Goal: Transaction & Acquisition: Purchase product/service

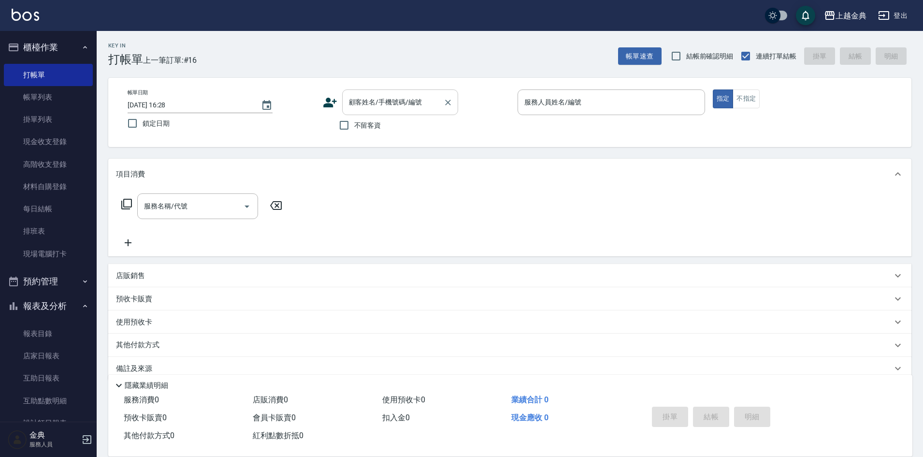
click at [394, 94] on div "顧客姓名/手機號碼/編號 顧客姓名/手機號碼/編號" at bounding box center [400, 102] width 116 height 26
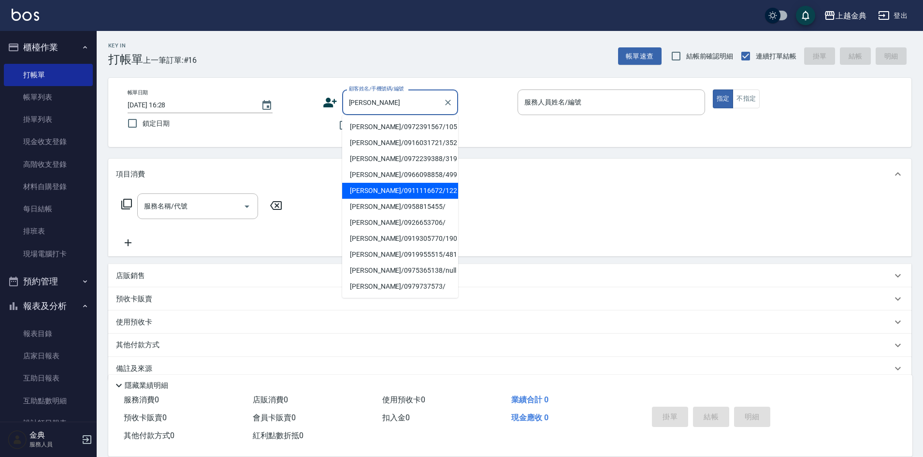
type input "[PERSON_NAME]"
click at [533, 204] on div "服務名稱/代號 服務名稱/代號" at bounding box center [509, 222] width 803 height 67
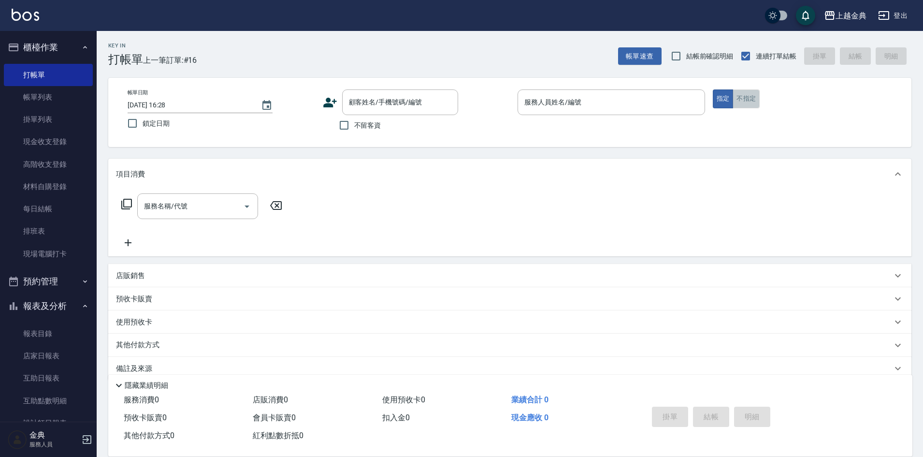
click at [753, 101] on button "不指定" at bounding box center [746, 98] width 27 height 19
click at [693, 114] on div "服務人員姓名/編號" at bounding box center [611, 102] width 187 height 26
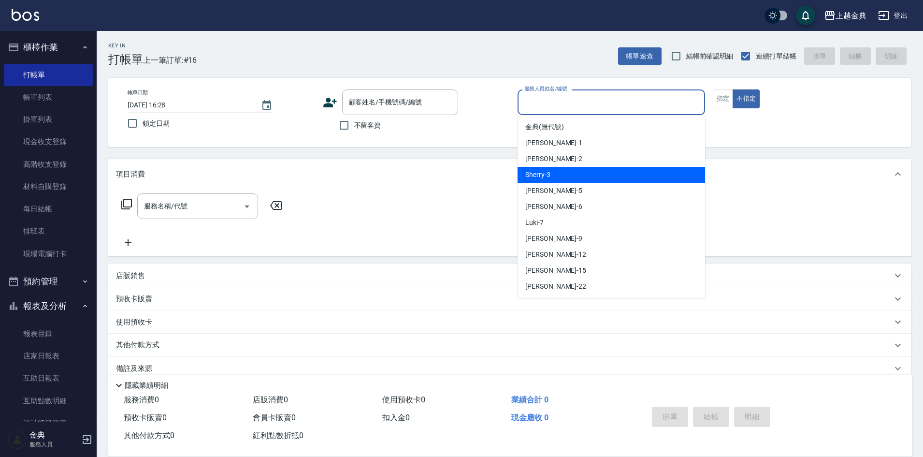
click at [574, 180] on div "Sherry -3" at bounding box center [611, 175] width 187 height 16
type input "Sherry-3"
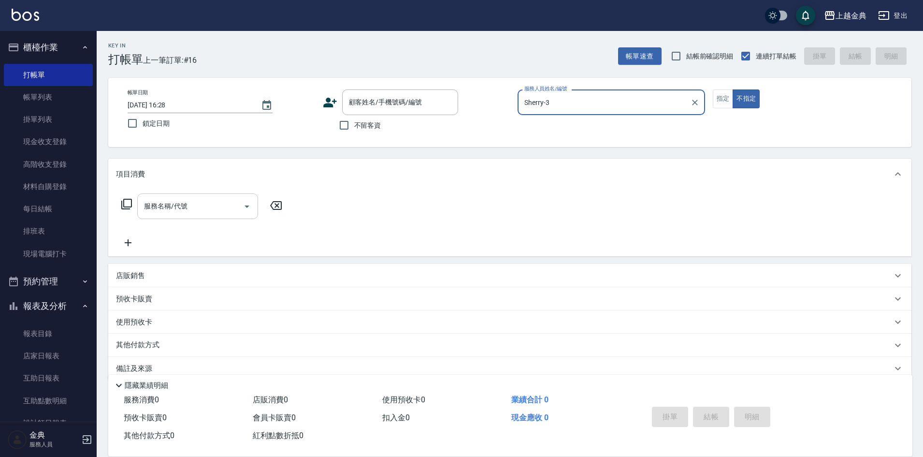
click at [229, 214] on input "服務名稱/代號" at bounding box center [191, 206] width 98 height 17
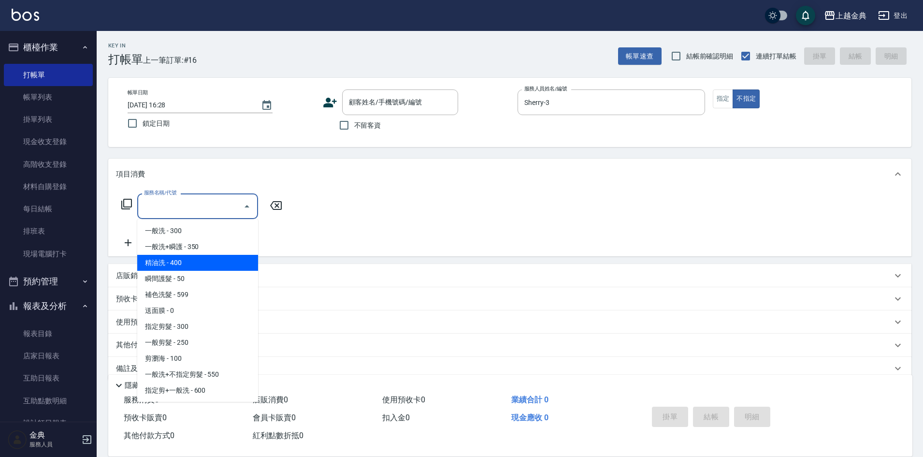
click at [215, 269] on span "精油洗 - 400" at bounding box center [197, 263] width 121 height 16
type input "精油洗(102)"
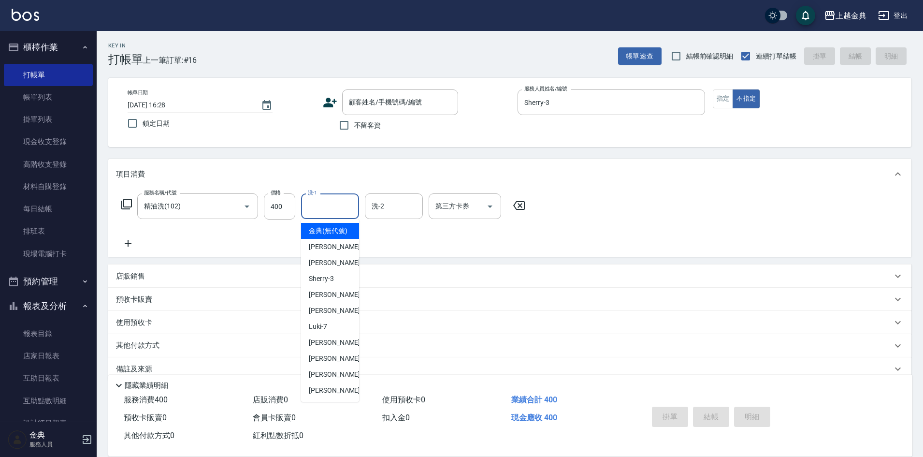
click at [326, 209] on input "洗-1" at bounding box center [329, 206] width 49 height 17
click at [416, 246] on div "服務名稱/代號 精油洗(102) 服務名稱/代號 價格 400 價格 洗-1 洗-1 洗-2 洗-2 第三方卡券 第三方卡券" at bounding box center [323, 221] width 415 height 56
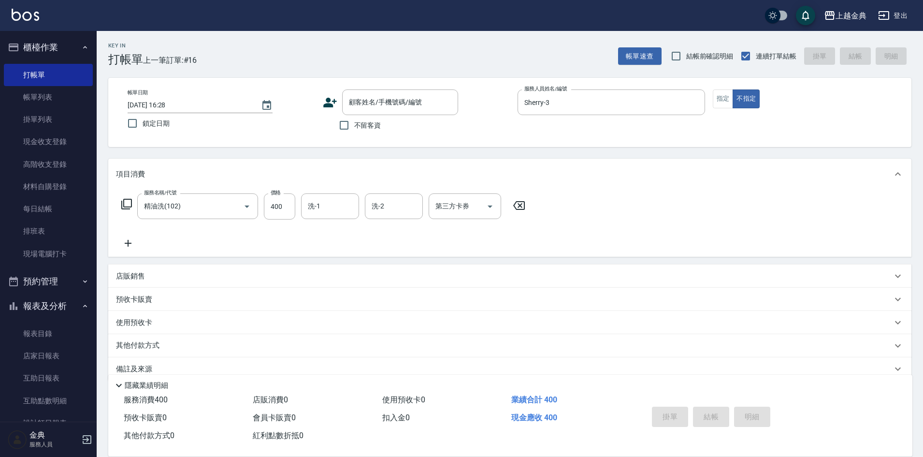
click at [355, 126] on span "不留客資" at bounding box center [367, 125] width 27 height 10
click at [354, 126] on input "不留客資" at bounding box center [344, 125] width 20 height 20
checkbox input "true"
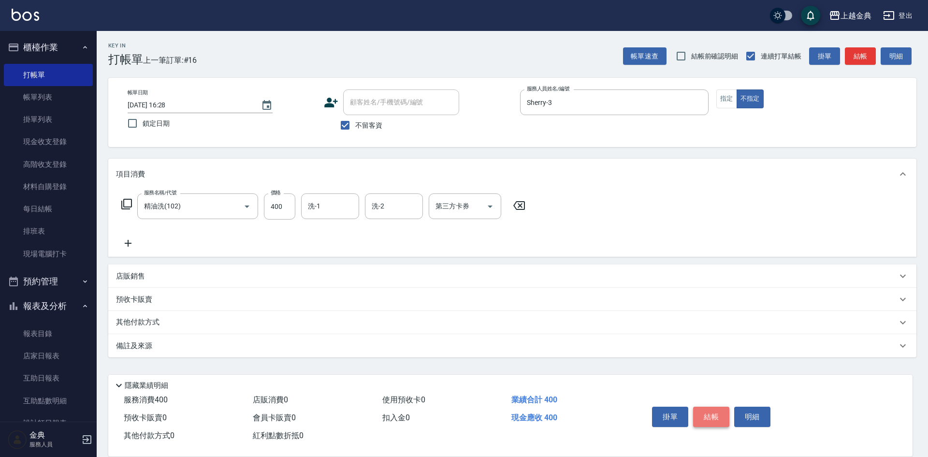
click at [710, 414] on button "結帳" at bounding box center [711, 416] width 36 height 20
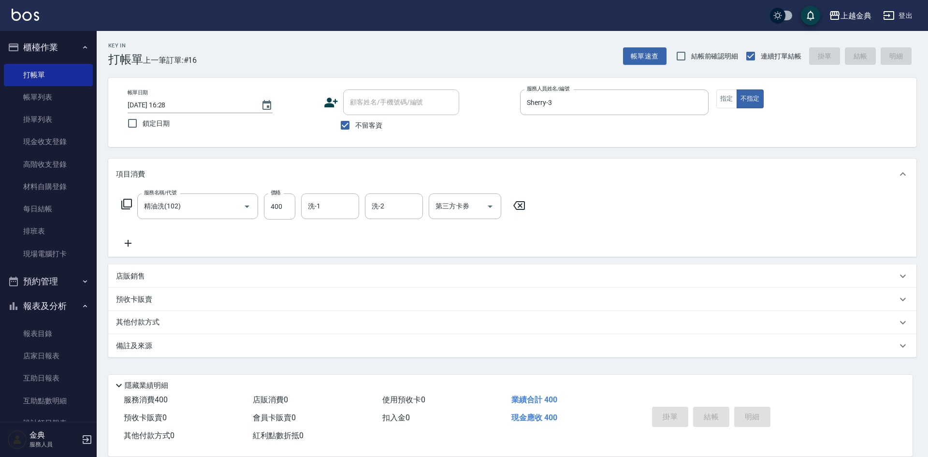
type input "[DATE] 18:25"
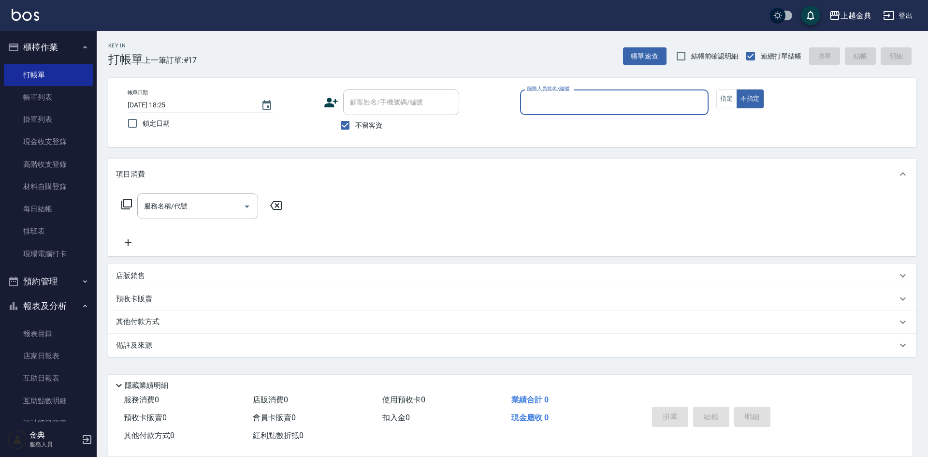
click at [356, 122] on span "不留客資" at bounding box center [368, 125] width 27 height 10
click at [355, 122] on input "不留客資" at bounding box center [345, 125] width 20 height 20
checkbox input "false"
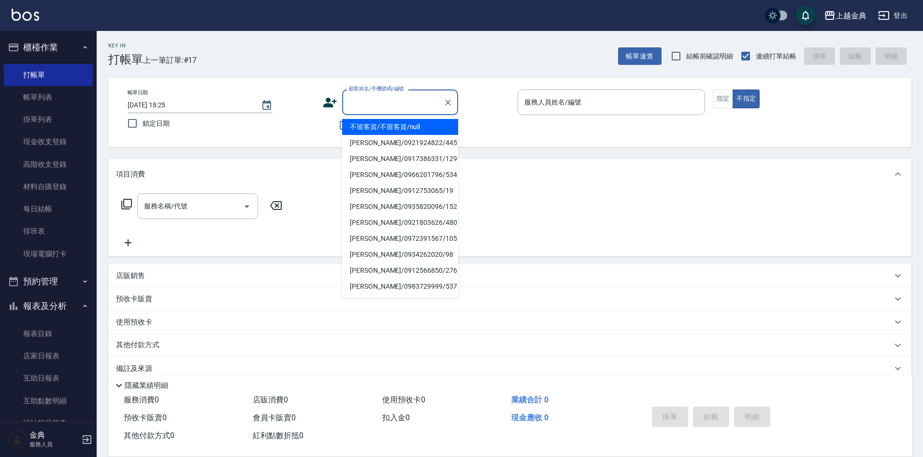
click at [366, 100] on div "顧客姓名/手機號碼/編號 顧客姓名/手機號碼/編號" at bounding box center [400, 102] width 116 height 26
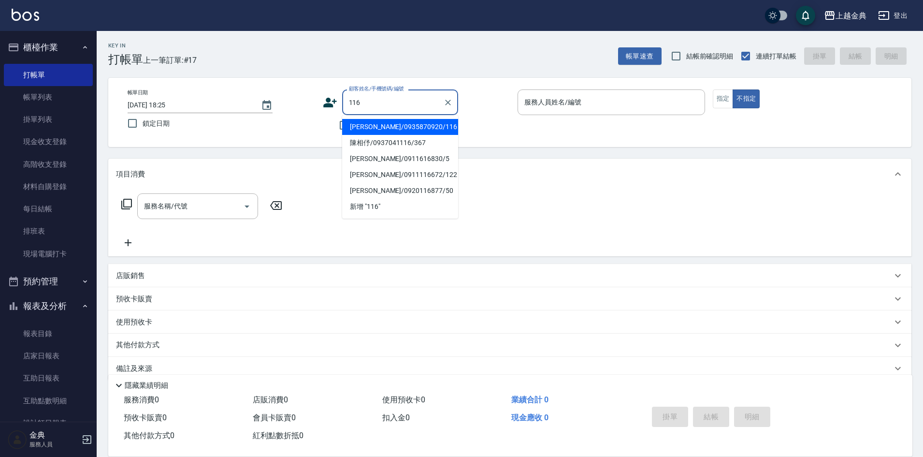
click at [431, 125] on li "[PERSON_NAME]/0935870920/116" at bounding box center [400, 127] width 116 height 16
type input "[PERSON_NAME]/0935870920/116"
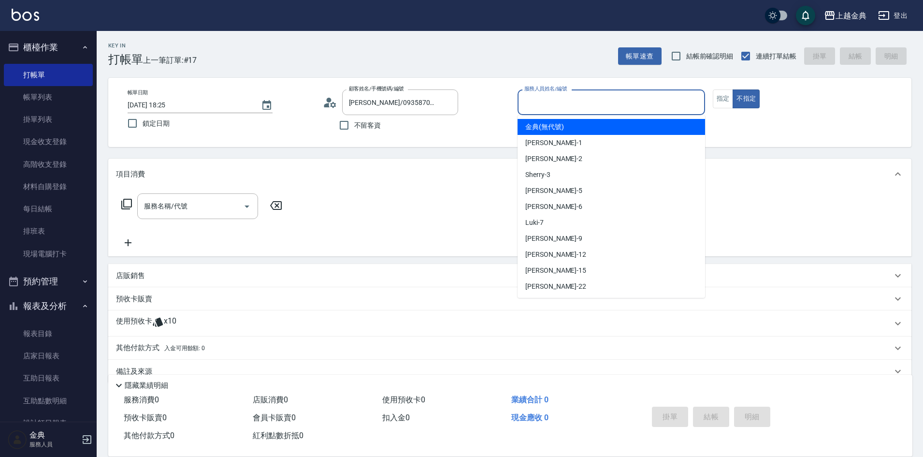
click at [629, 101] on input "服務人員姓名/編號" at bounding box center [611, 102] width 179 height 17
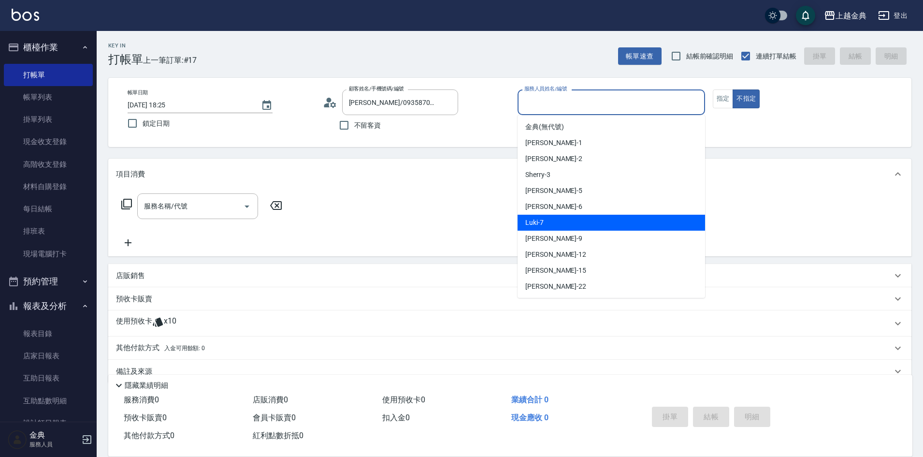
click at [547, 223] on div "Luki -7" at bounding box center [611, 223] width 187 height 16
type input "Luki-7"
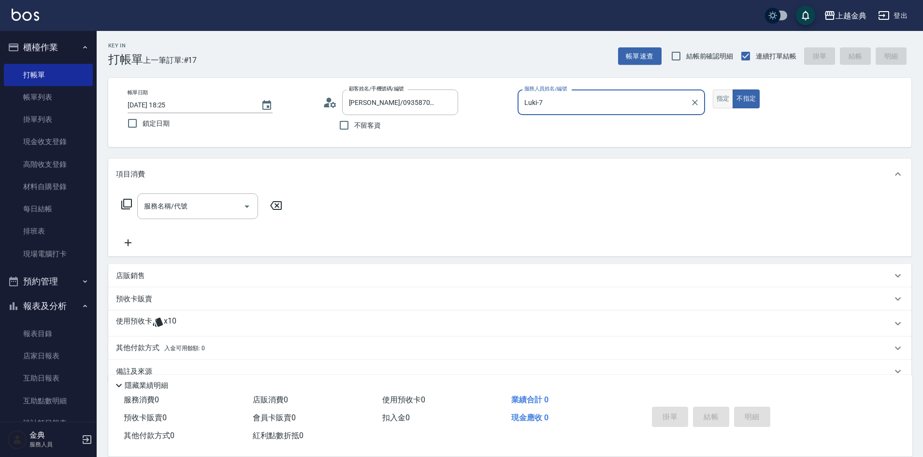
click at [721, 105] on button "指定" at bounding box center [723, 98] width 21 height 19
click at [191, 212] on input "服務名稱/代號" at bounding box center [191, 206] width 98 height 17
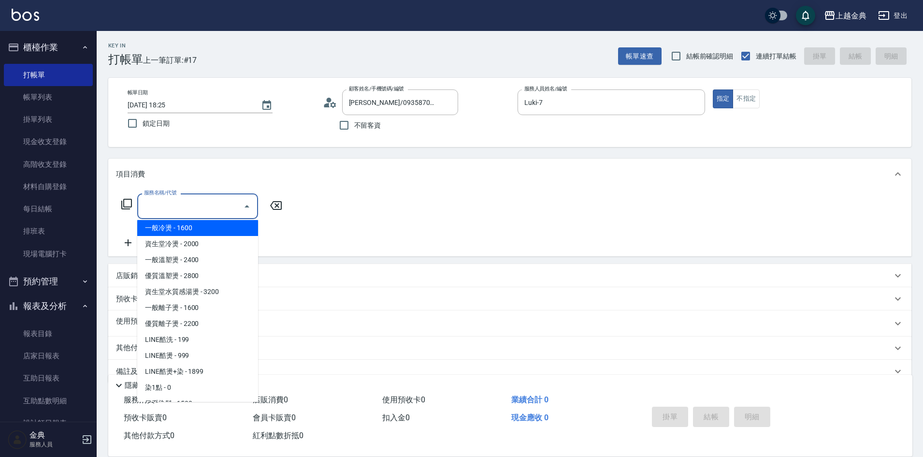
scroll to position [242, 0]
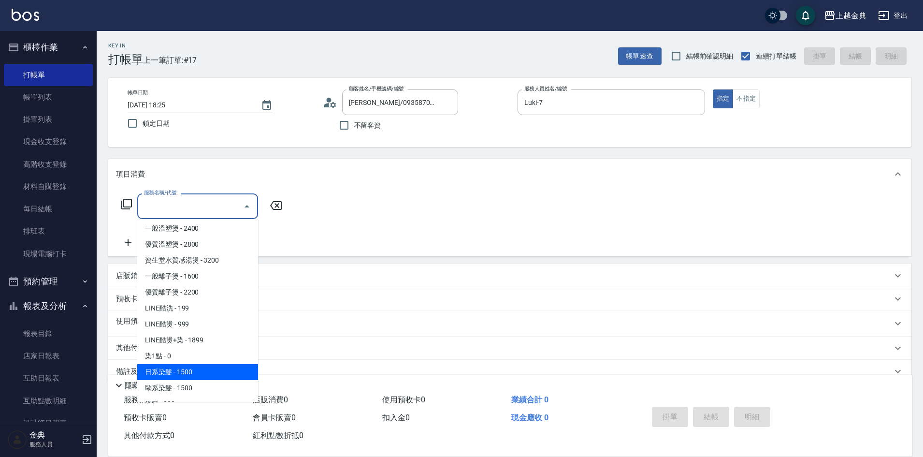
click at [175, 374] on span "日系染髮 - 1500" at bounding box center [197, 372] width 121 height 16
type input "日系染髮(401)"
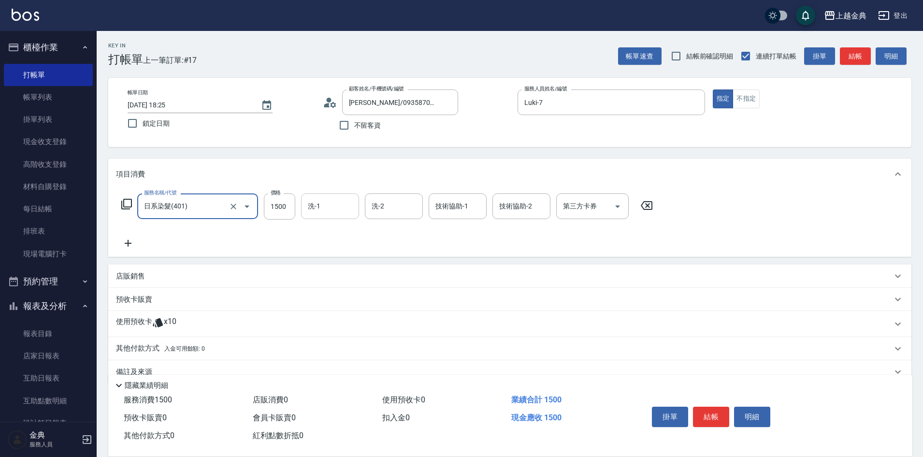
click at [319, 215] on div "洗-1" at bounding box center [330, 206] width 58 height 26
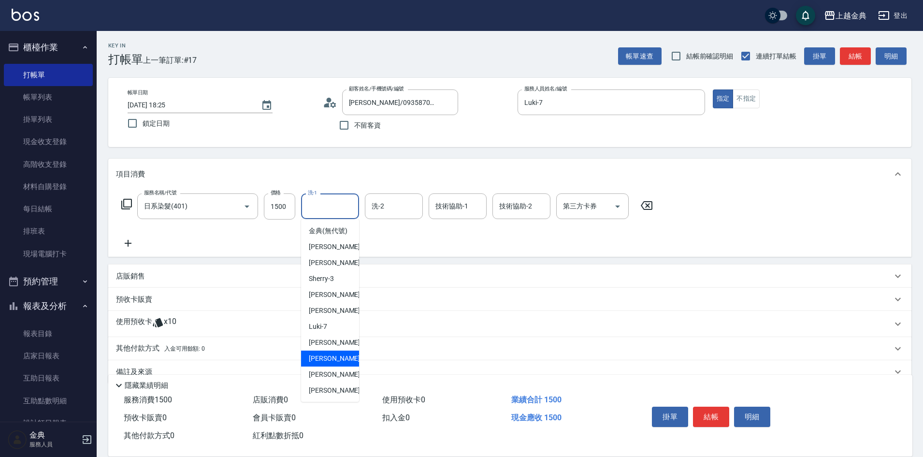
click at [330, 363] on span "[PERSON_NAME]-12" at bounding box center [339, 358] width 61 height 10
type input "[PERSON_NAME]-12"
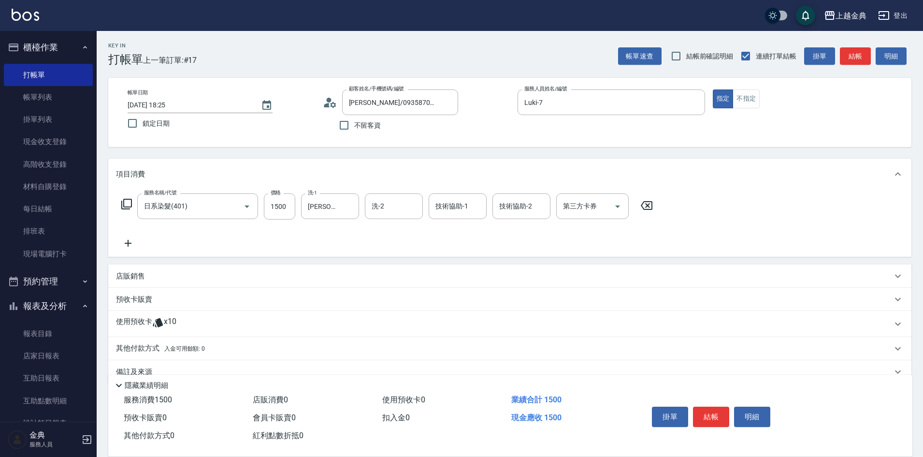
click at [159, 319] on icon at bounding box center [158, 322] width 10 height 9
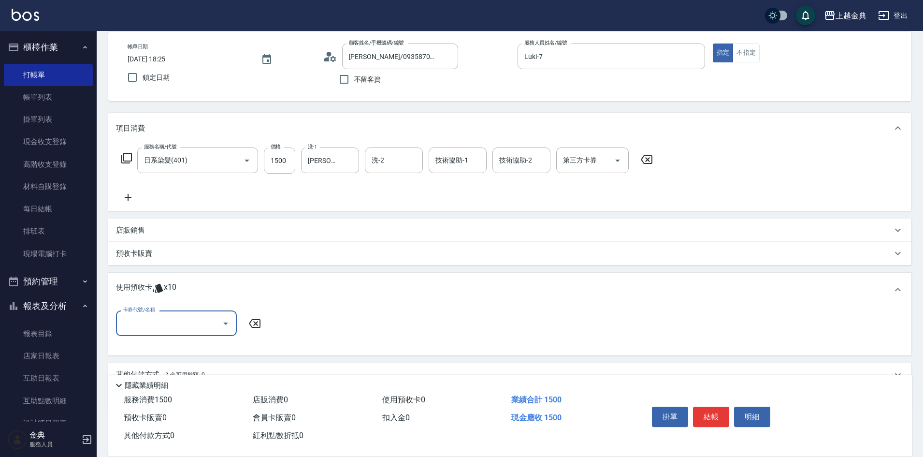
scroll to position [91, 0]
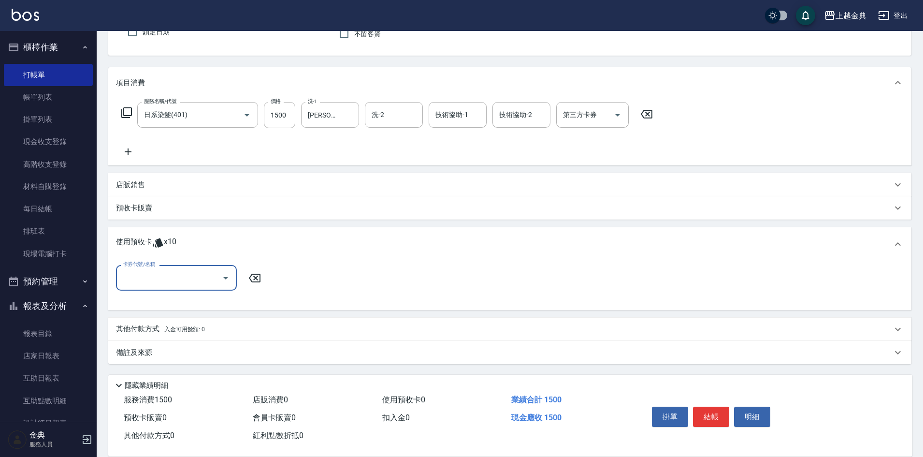
click at [186, 279] on input "卡券代號/名稱" at bounding box center [169, 277] width 98 height 17
click at [195, 335] on div "護髮包套3送1(1.5) 剩餘2張" at bounding box center [176, 334] width 121 height 16
type input "護髮包套3送1(1.5)"
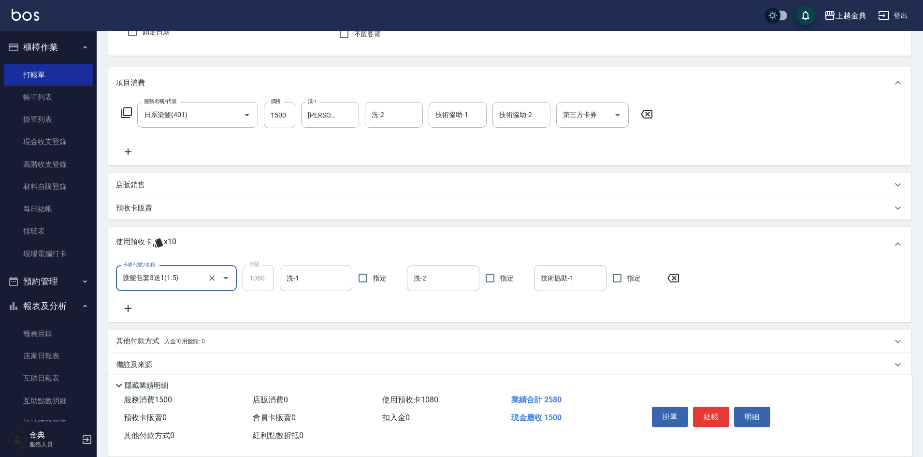
click at [307, 277] on input "洗-1" at bounding box center [316, 278] width 64 height 17
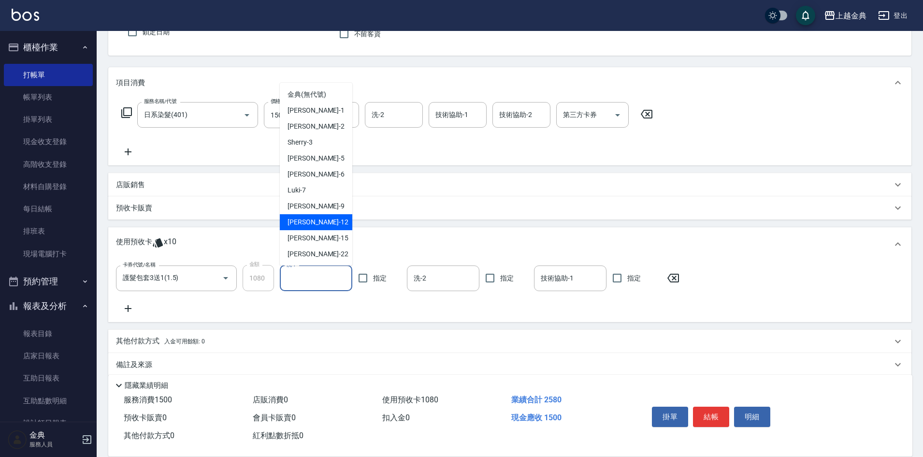
drag, startPoint x: 324, startPoint y: 226, endPoint x: 335, endPoint y: 225, distance: 11.2
click at [332, 226] on div "[PERSON_NAME]-12" at bounding box center [316, 222] width 72 height 16
type input "[PERSON_NAME]-12"
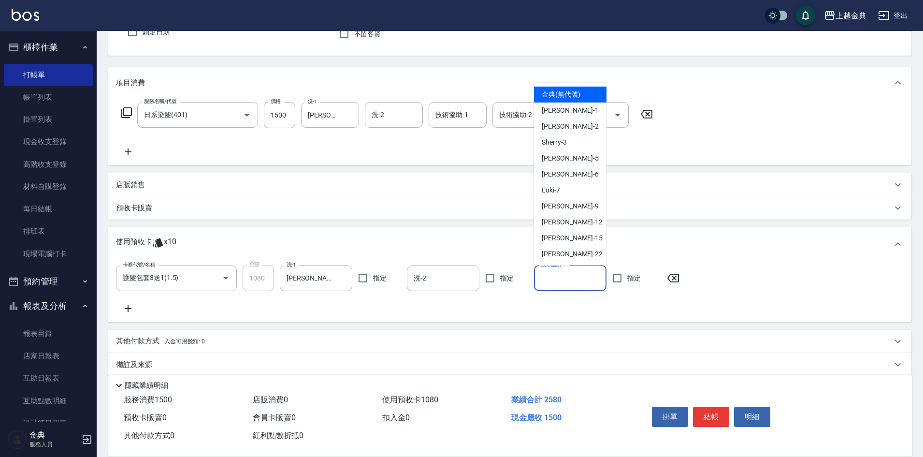
click at [546, 280] on input "技術協助-1" at bounding box center [570, 278] width 64 height 17
click at [573, 220] on div "[PERSON_NAME]-12" at bounding box center [570, 222] width 72 height 16
type input "[PERSON_NAME]-12"
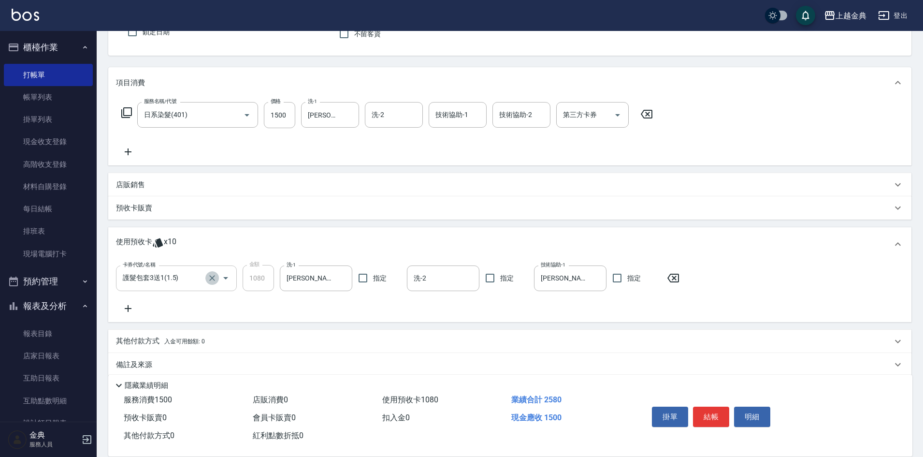
click at [210, 278] on icon "Clear" at bounding box center [212, 278] width 10 height 10
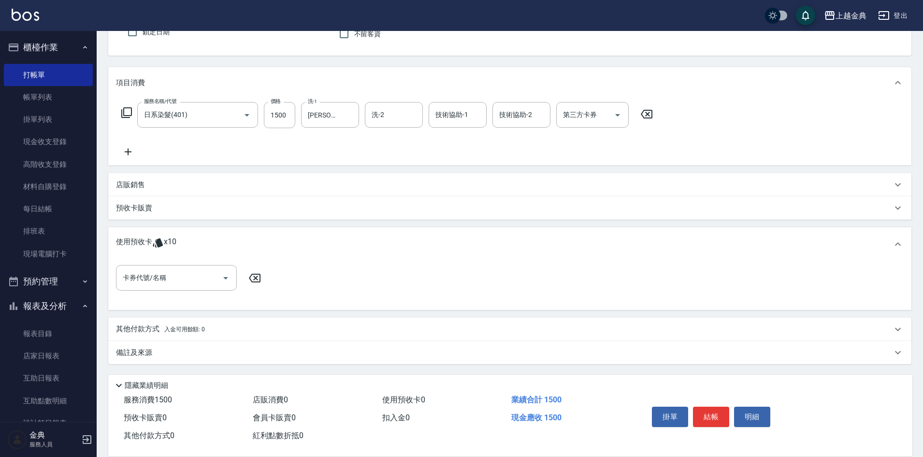
click at [237, 278] on div "卡券代號/名稱 卡券代號/名稱" at bounding box center [191, 278] width 151 height 26
click at [220, 277] on icon "Open" at bounding box center [226, 278] width 12 height 12
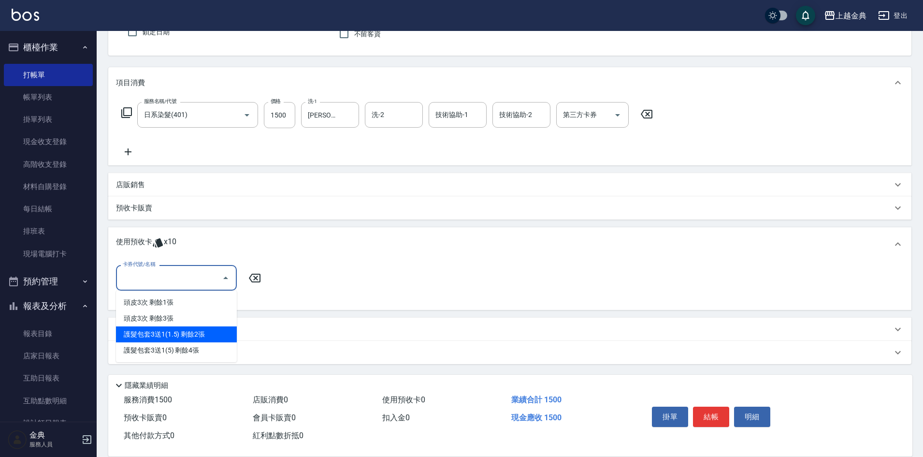
click at [203, 335] on div "護髮包套3送1(1.5) 剩餘2張" at bounding box center [176, 334] width 121 height 16
type input "護髮包套3送1(1.5)"
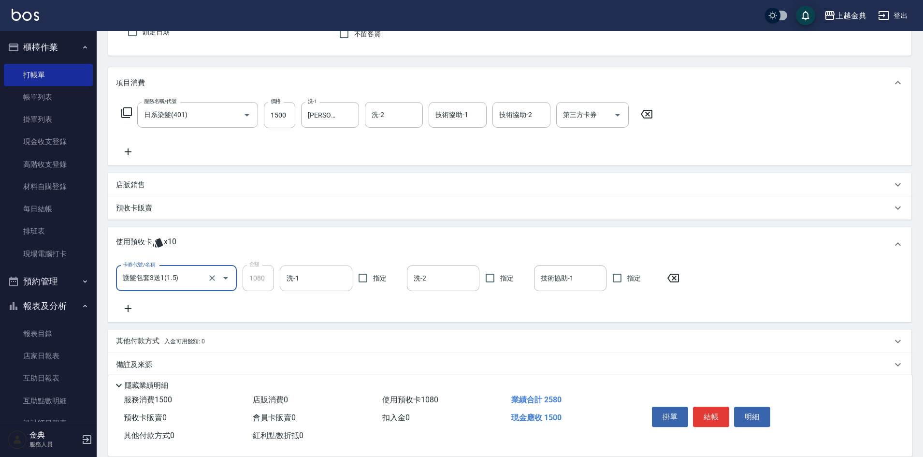
click at [314, 288] on div "洗-1" at bounding box center [316, 278] width 72 height 26
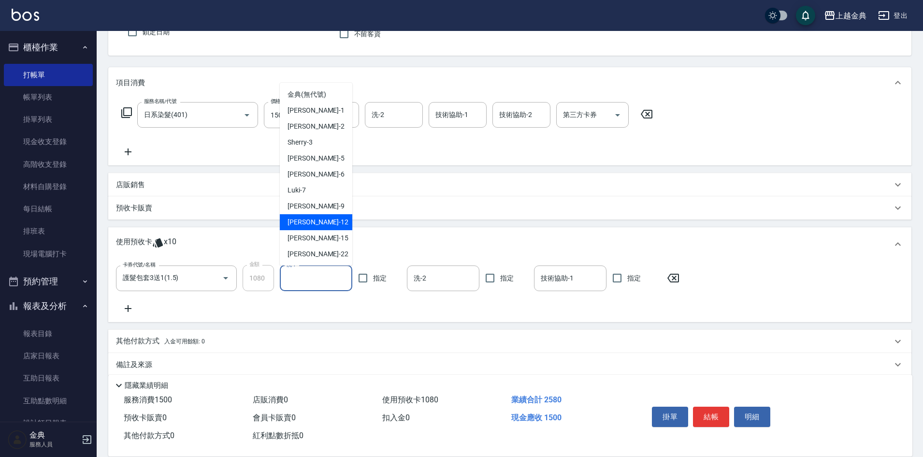
click at [334, 224] on div "[PERSON_NAME]-12" at bounding box center [316, 222] width 72 height 16
type input "[PERSON_NAME]-12"
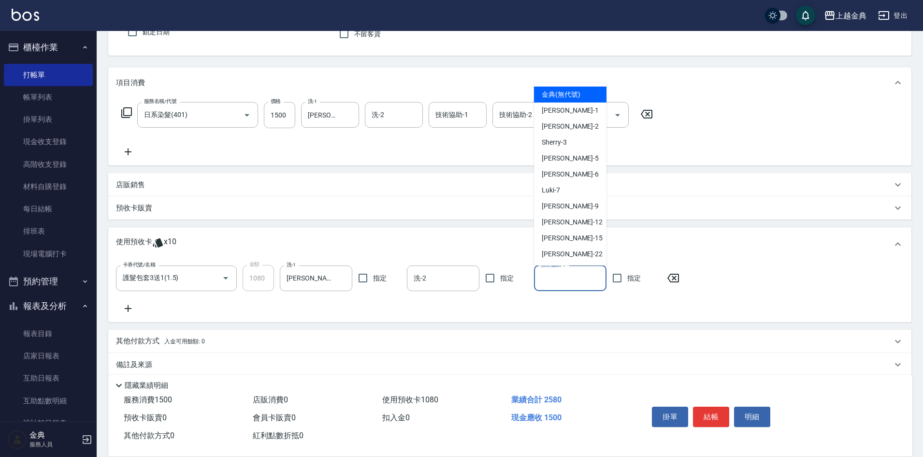
click at [547, 278] on input "技術協助-1" at bounding box center [570, 278] width 64 height 17
click at [564, 221] on span "[PERSON_NAME]-12" at bounding box center [572, 222] width 61 height 10
type input "[PERSON_NAME]-12"
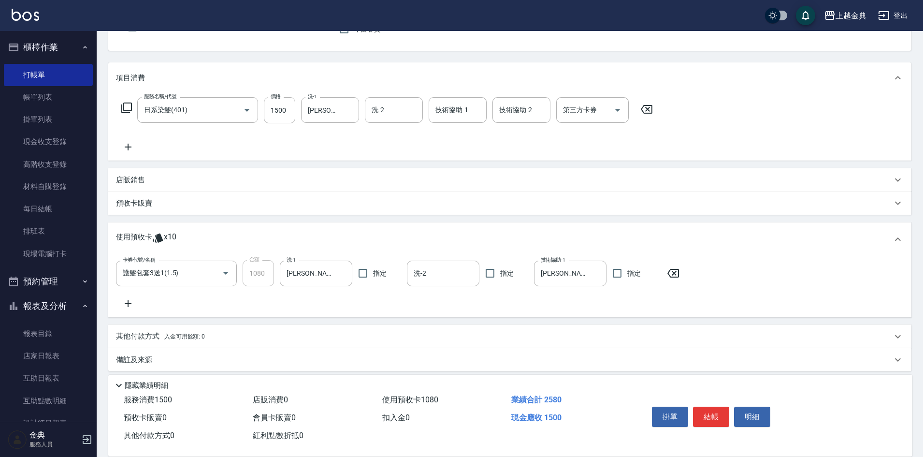
scroll to position [103, 0]
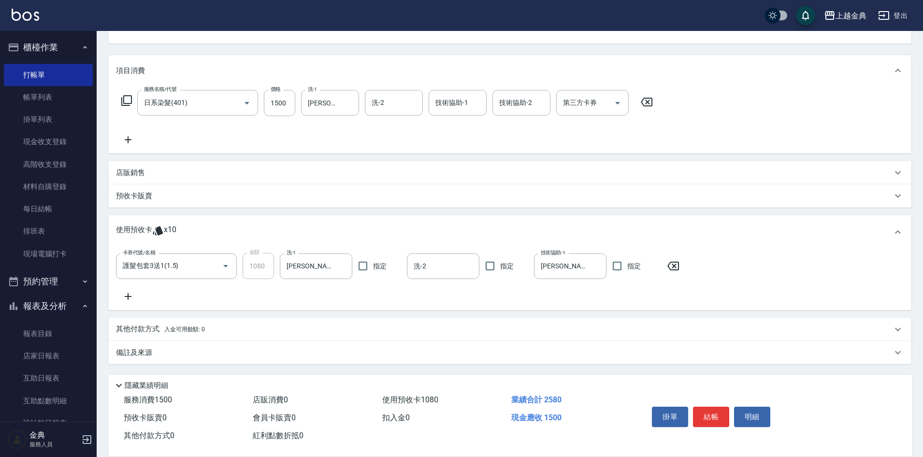
click at [136, 331] on p "其他付款方式 入金可用餘額: 0" at bounding box center [160, 329] width 89 height 11
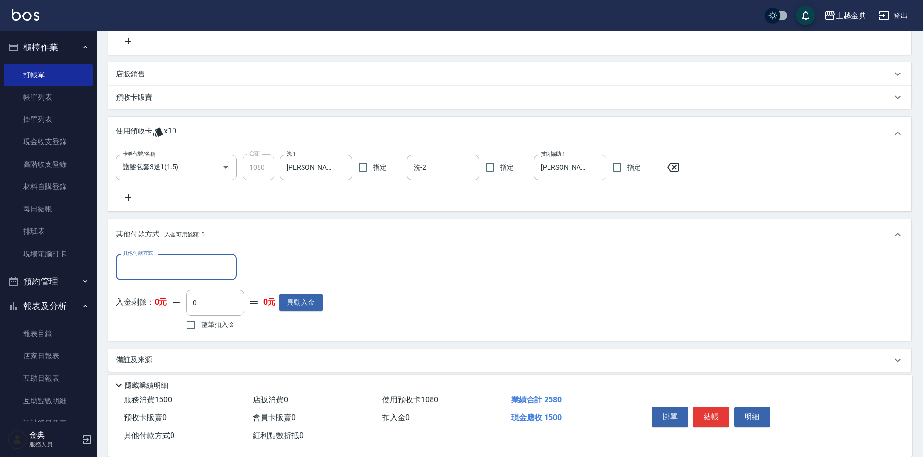
scroll to position [210, 0]
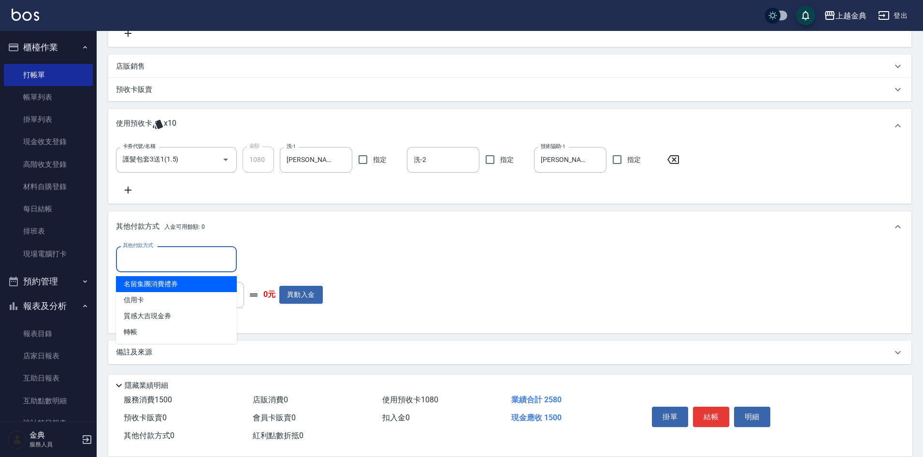
click at [182, 256] on input "其他付款方式" at bounding box center [176, 258] width 112 height 17
click at [273, 238] on div "其他付款方式 入金可用餘額: 0" at bounding box center [509, 226] width 803 height 31
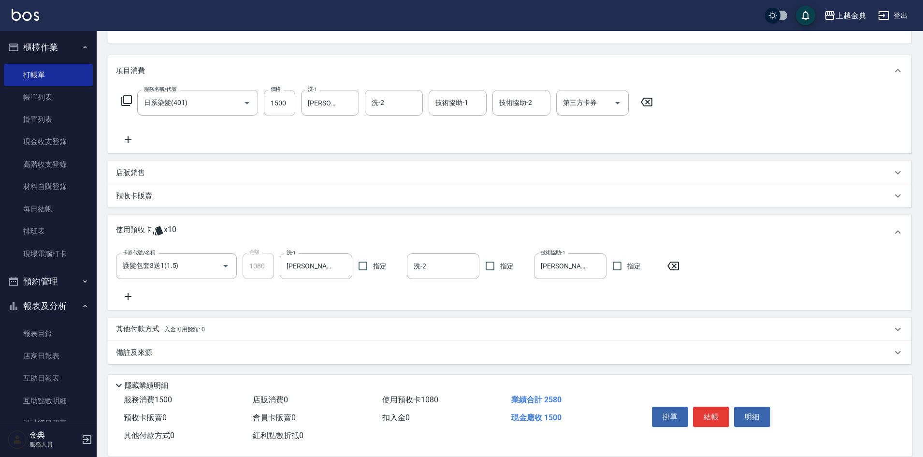
scroll to position [103, 0]
click at [141, 171] on p "店販銷售" at bounding box center [130, 173] width 29 height 10
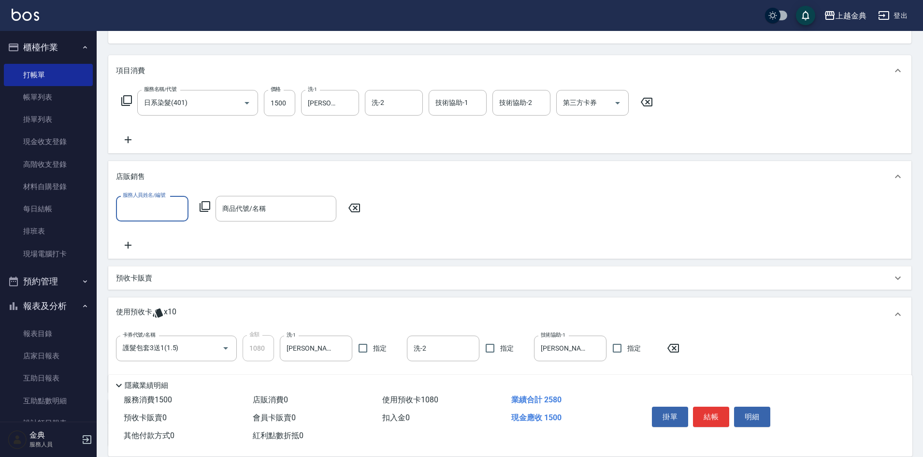
scroll to position [0, 0]
click at [159, 200] on div "服務人員姓名/編號" at bounding box center [152, 209] width 72 height 26
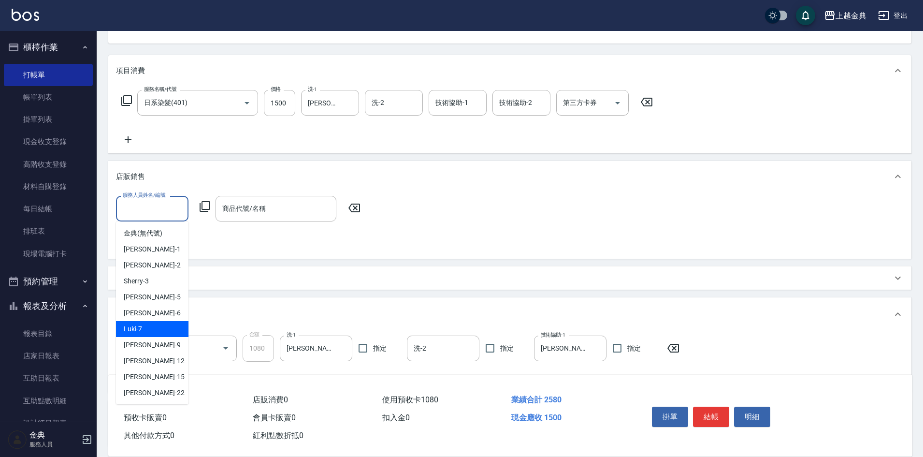
click at [149, 331] on div "Luki -7" at bounding box center [152, 329] width 72 height 16
type input "Luki-7"
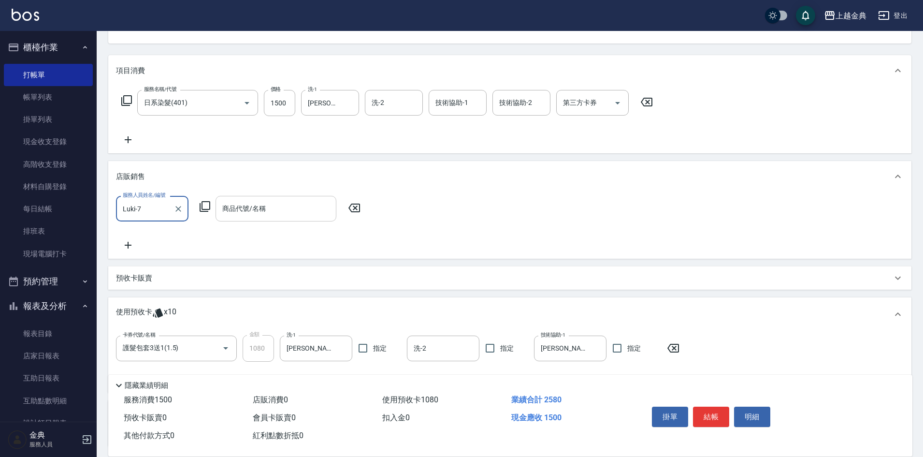
click at [238, 215] on input "商品代號/名稱" at bounding box center [276, 208] width 112 height 17
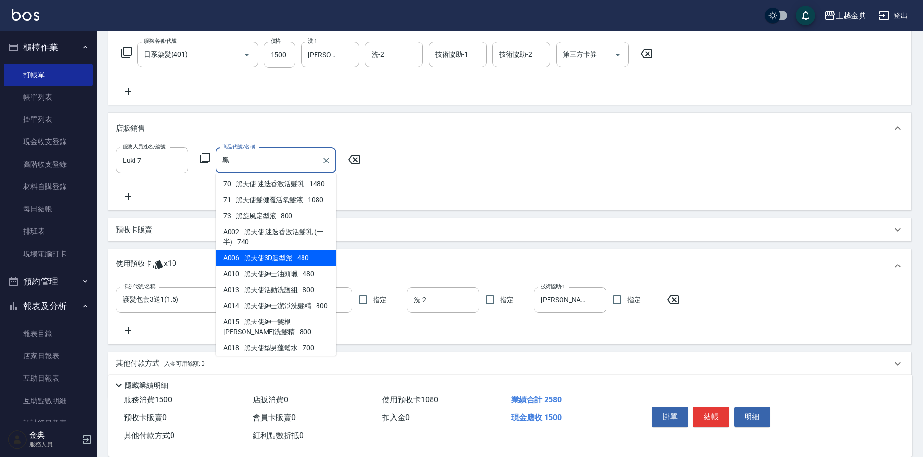
scroll to position [48, 0]
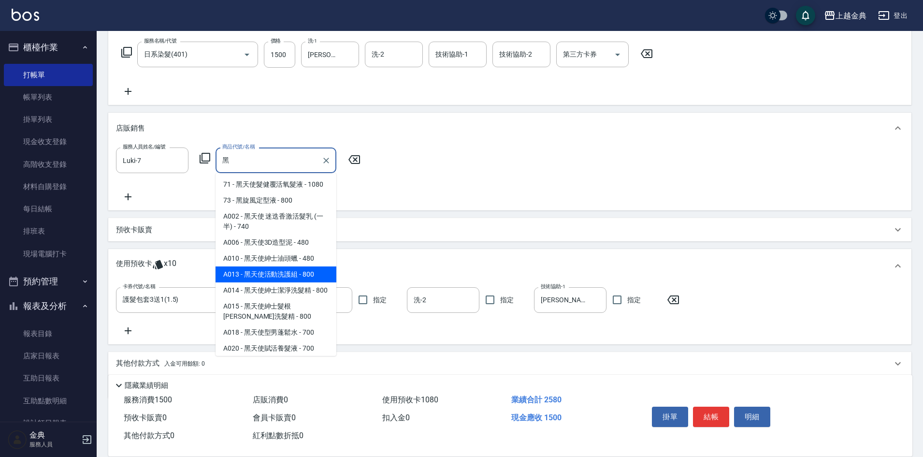
click at [301, 234] on span "A002 - 黑天使 迷迭香激活髮乳 (一半) - 740" at bounding box center [276, 221] width 121 height 26
type input "黑天使 迷迭香激活髮乳 (一半)"
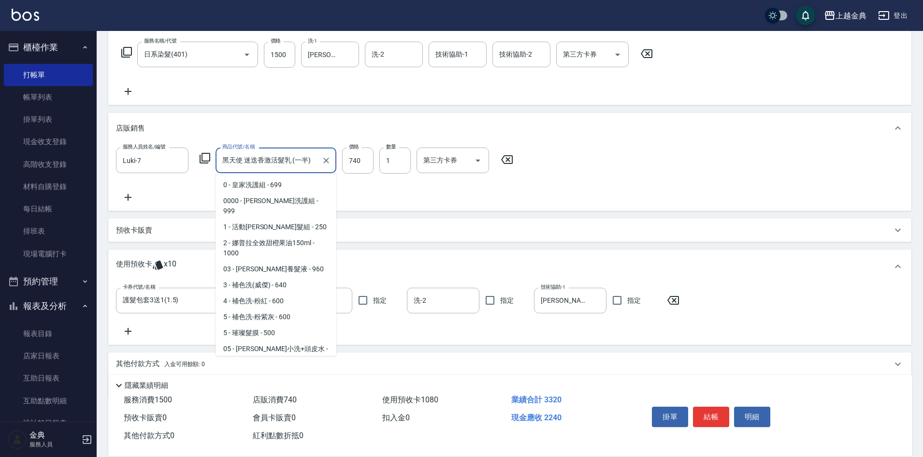
click at [310, 169] on input "黑天使 迷迭香激活髮乳 (一半)" at bounding box center [269, 160] width 98 height 17
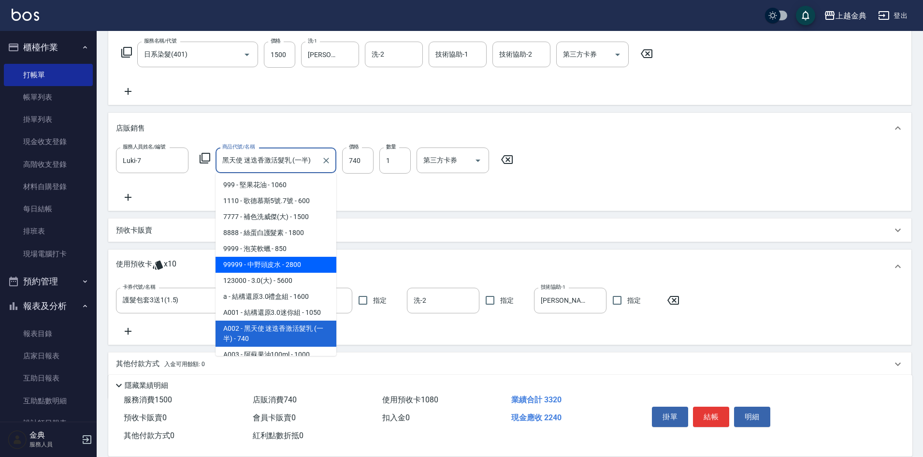
scroll to position [2072, 0]
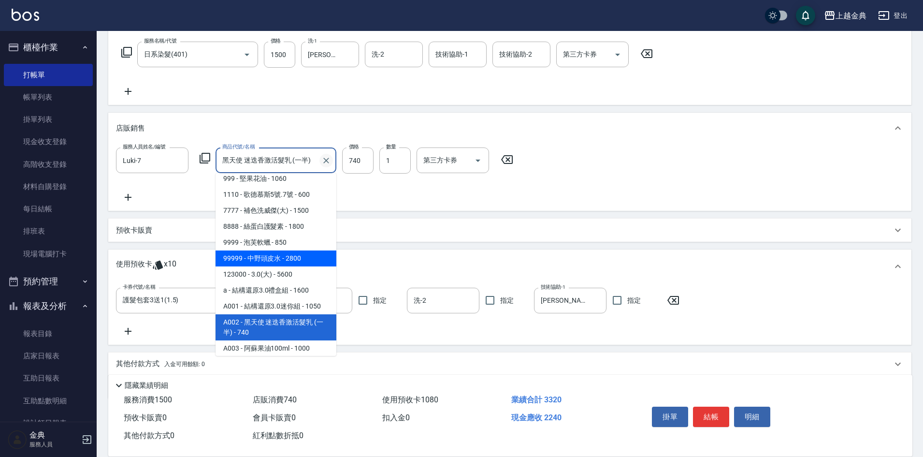
click at [329, 157] on icon "Clear" at bounding box center [326, 161] width 10 height 10
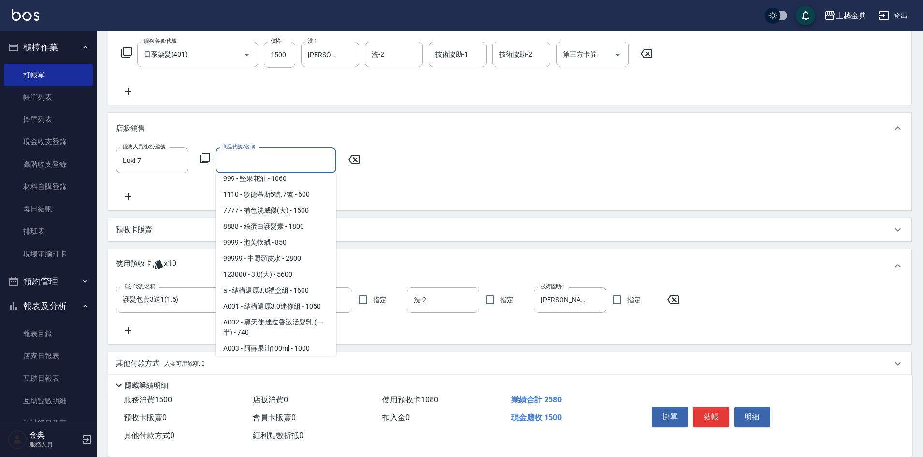
scroll to position [4, 0]
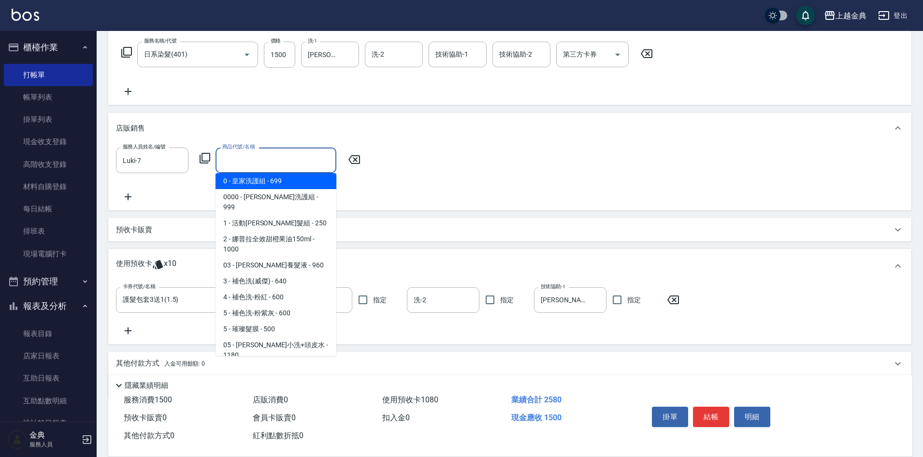
click at [303, 157] on input "商品代號/名稱" at bounding box center [276, 160] width 112 height 17
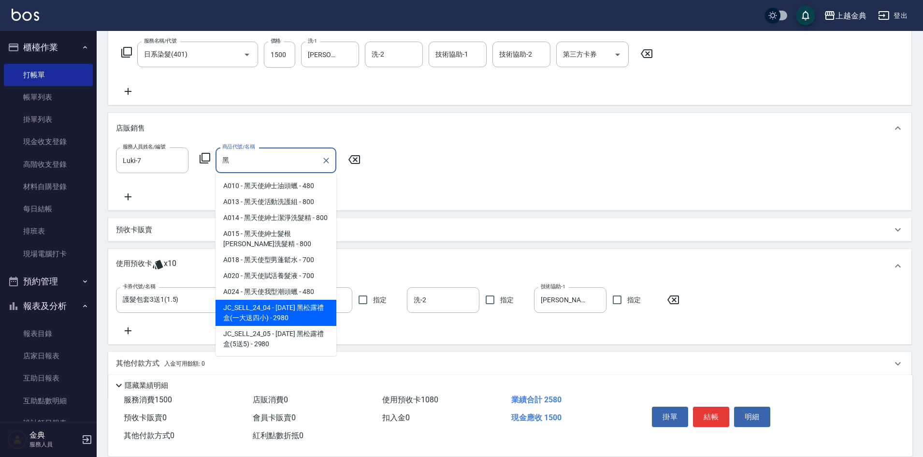
scroll to position [93, 0]
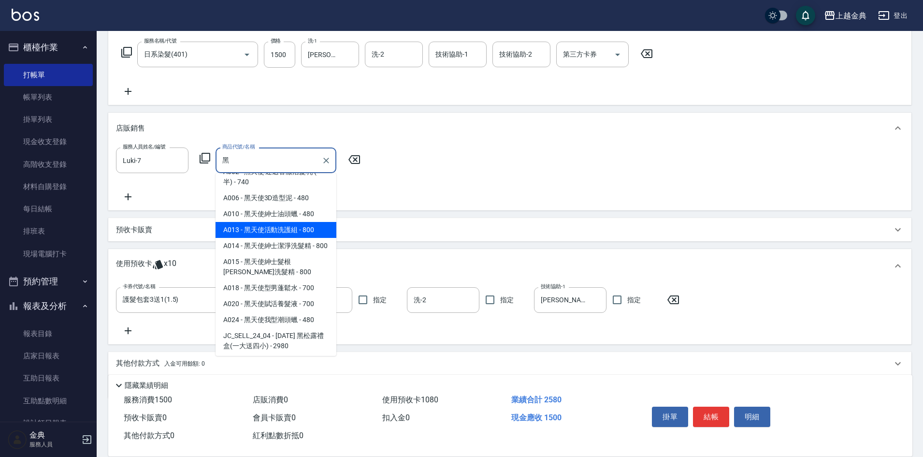
click at [289, 148] on span "71 - 黑天使髮健覆活氧髮液 - 1080" at bounding box center [276, 140] width 121 height 16
type input "黑天使髮健覆活氧髮液"
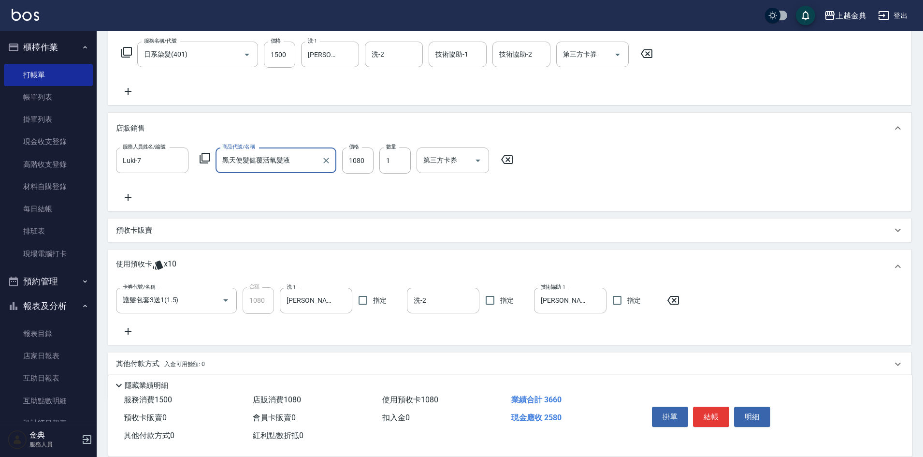
drag, startPoint x: 302, startPoint y: 162, endPoint x: 302, endPoint y: 169, distance: 6.3
click at [302, 159] on input "黑天使髮健覆活氧髮液" at bounding box center [269, 160] width 98 height 17
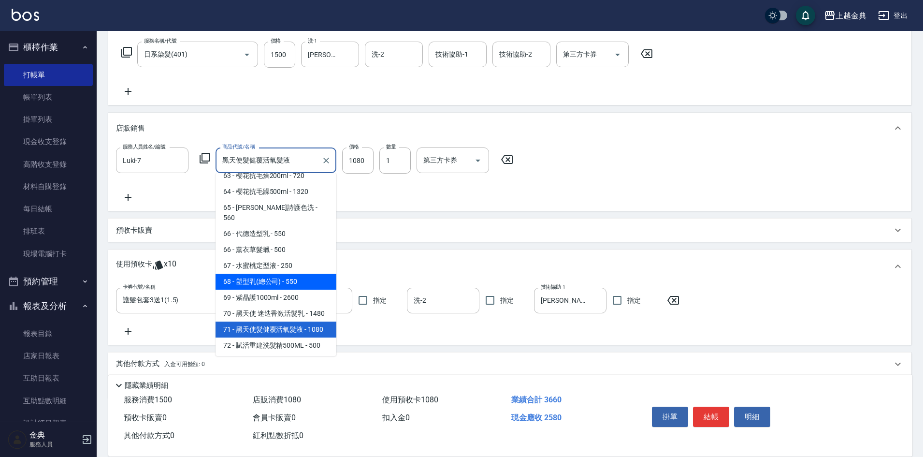
scroll to position [1382, 0]
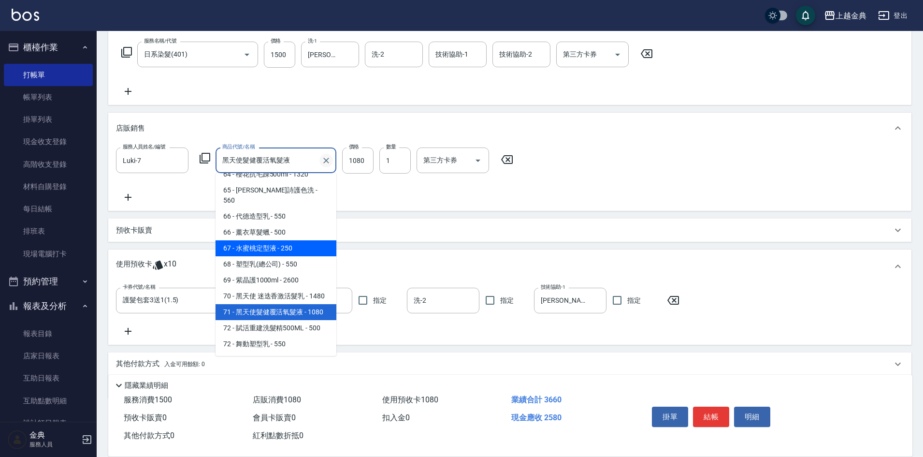
click at [326, 159] on icon "Clear" at bounding box center [326, 161] width 10 height 10
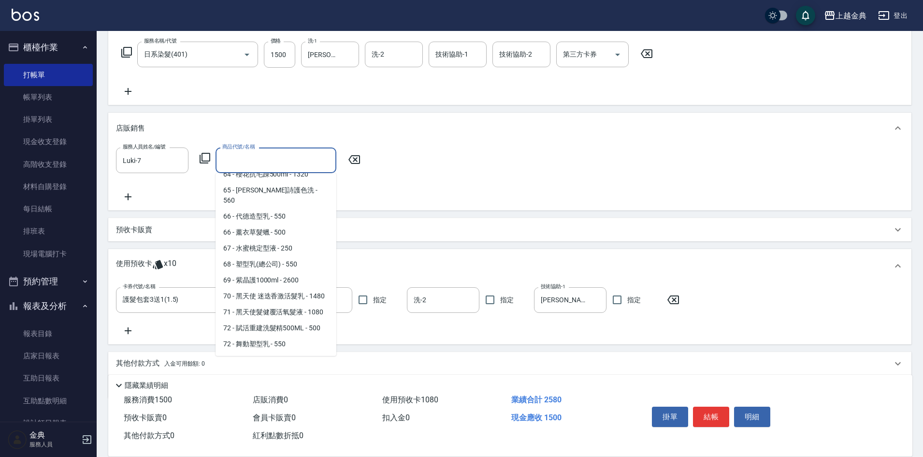
scroll to position [4, 0]
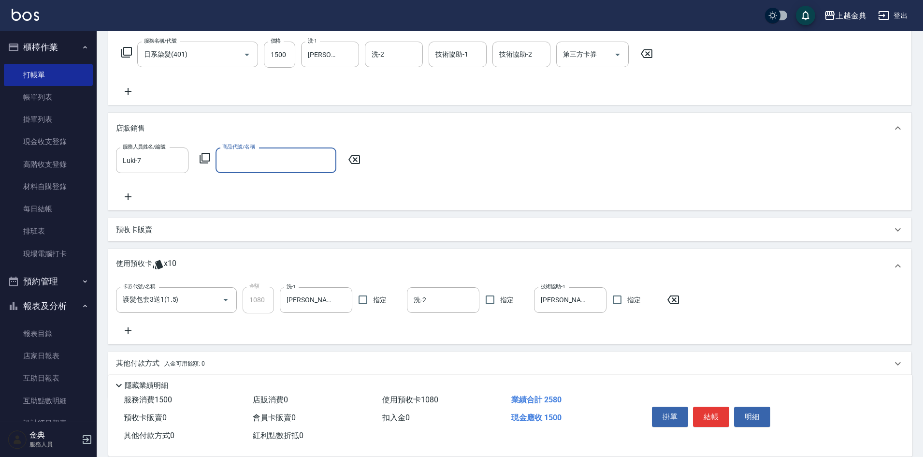
click at [303, 160] on input "商品代號/名稱" at bounding box center [276, 160] width 112 height 17
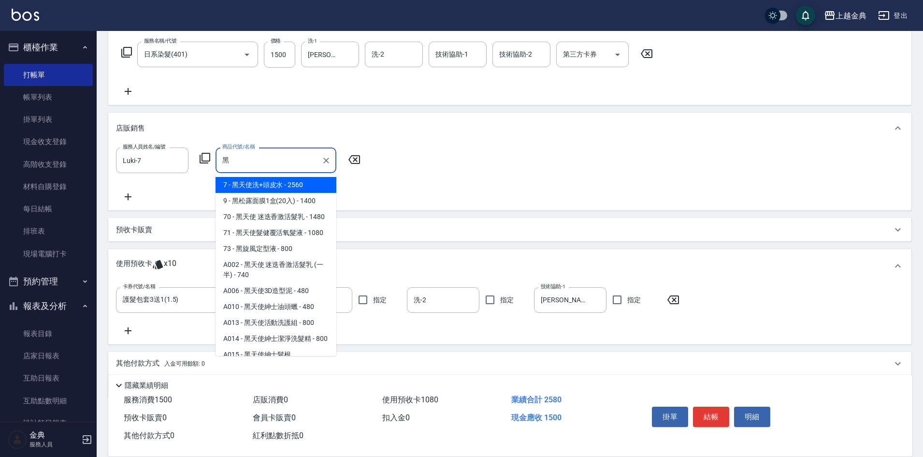
click at [285, 331] on span "A013 - 黑天使活動洗護組 - 800" at bounding box center [276, 323] width 121 height 16
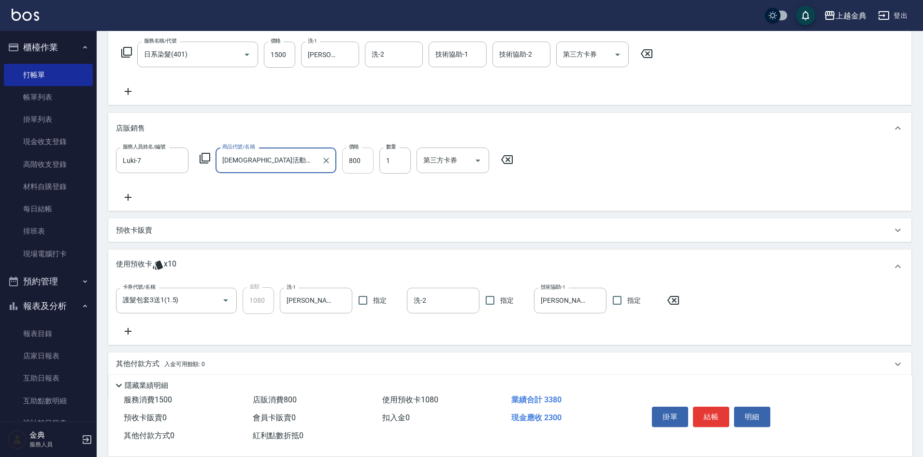
type input "[DEMOGRAPHIC_DATA]活動洗護組"
click at [361, 157] on input "800" at bounding box center [357, 160] width 31 height 26
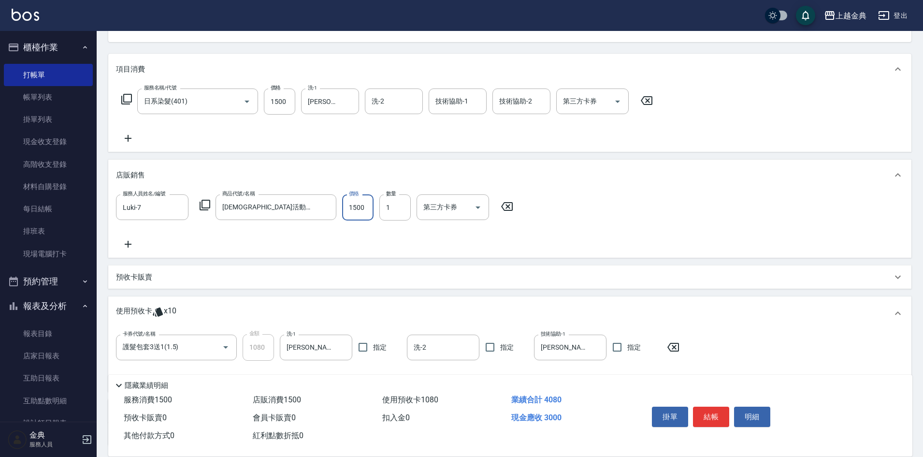
scroll to position [0, 0]
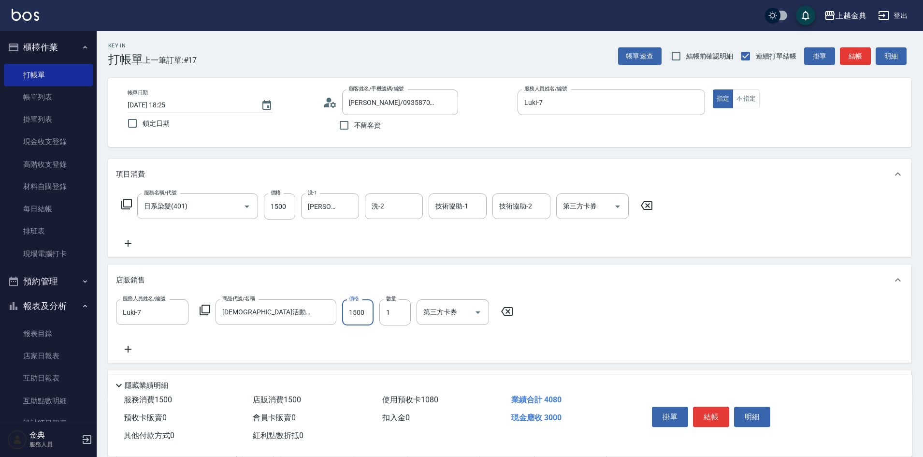
type input "1500"
click at [125, 244] on icon at bounding box center [128, 243] width 7 height 7
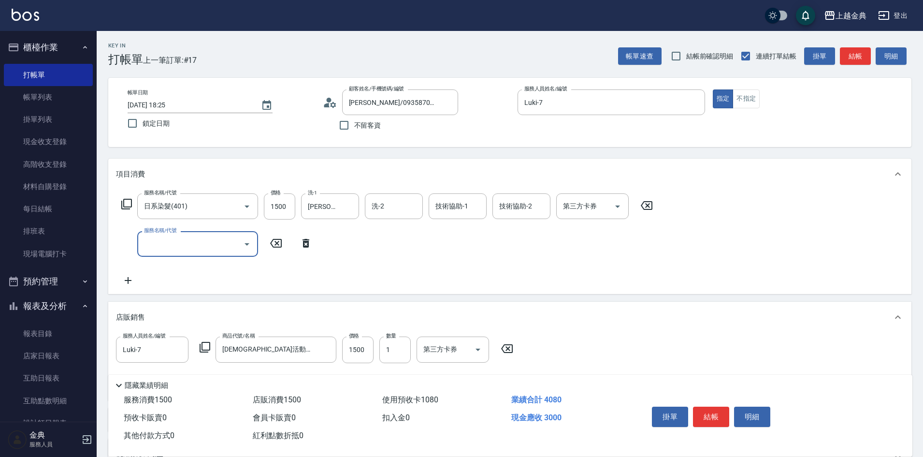
click at [169, 243] on input "服務名稱/代號" at bounding box center [191, 243] width 98 height 17
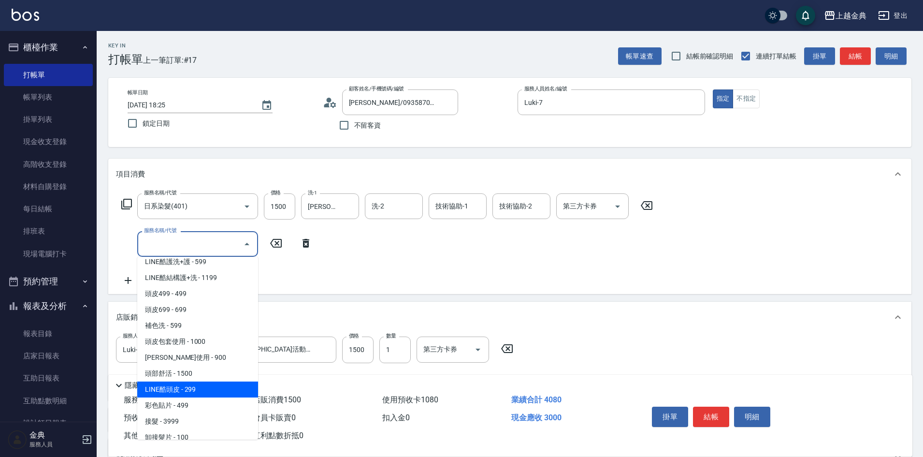
scroll to position [814, 0]
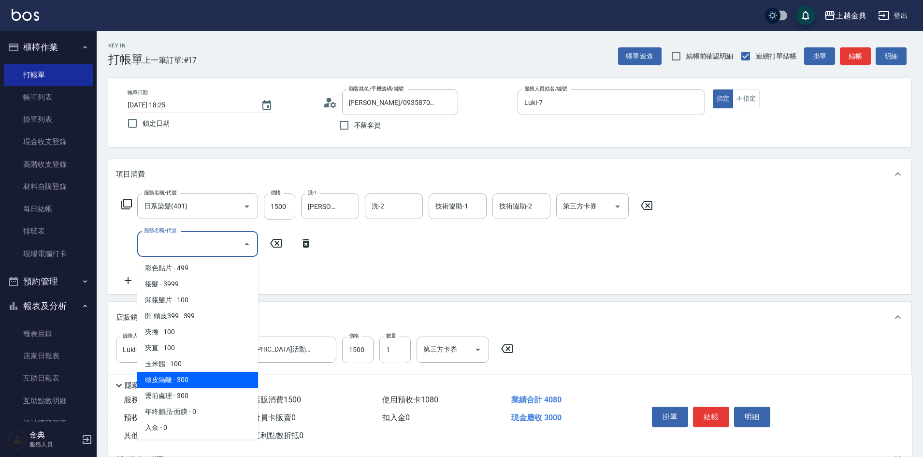
click at [194, 382] on span "頭皮隔離 - 300" at bounding box center [197, 380] width 121 height 16
type input "頭皮隔離(904)"
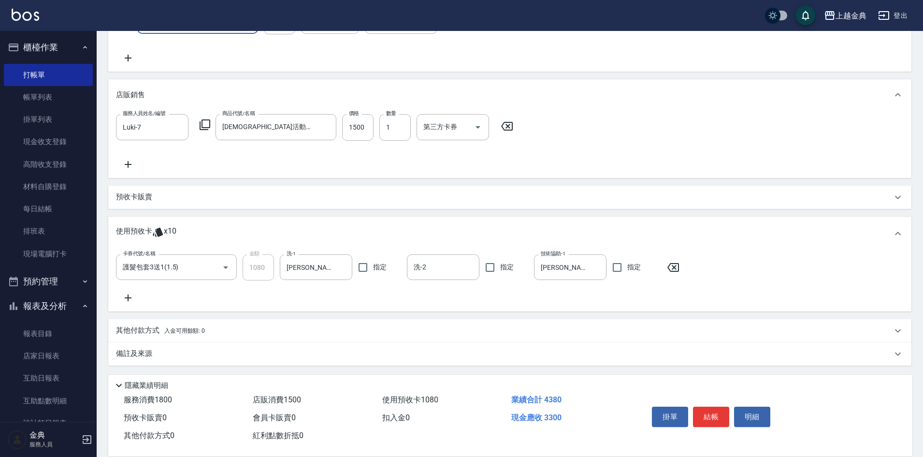
scroll to position [224, 0]
click at [159, 328] on p "其他付款方式 入金可用餘額: 0" at bounding box center [160, 329] width 89 height 11
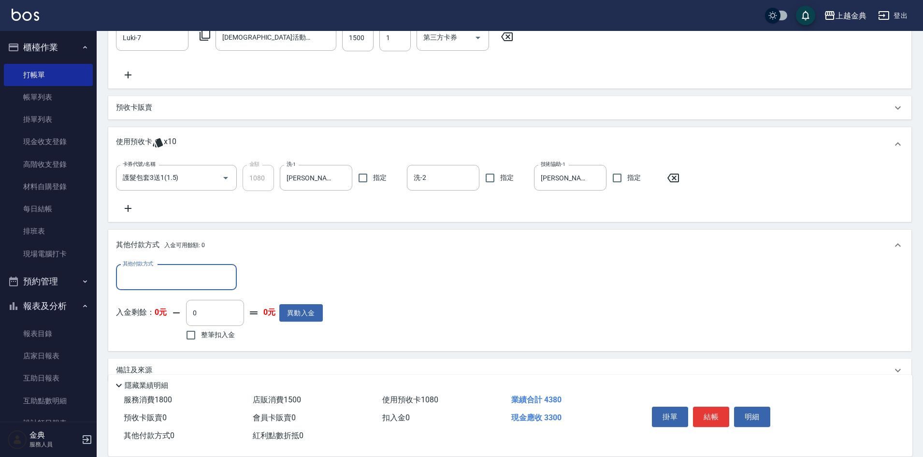
scroll to position [321, 0]
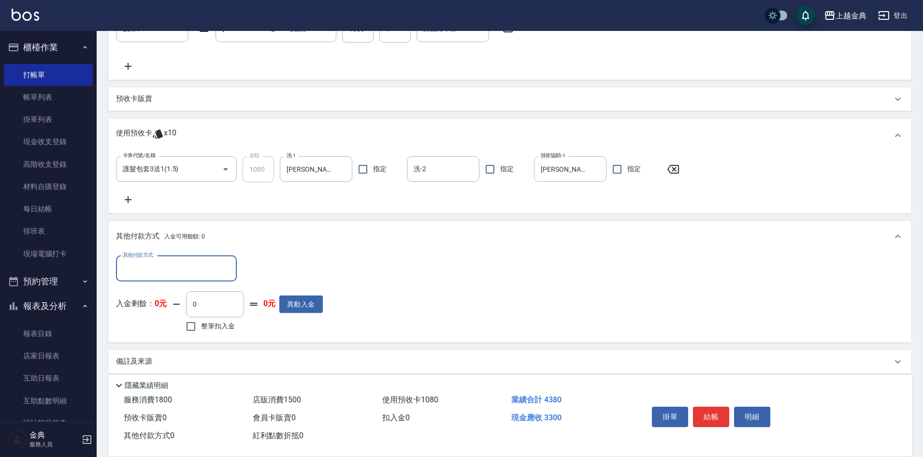
click at [188, 266] on input "其他付款方式" at bounding box center [176, 268] width 112 height 17
click at [170, 314] on span "信用卡" at bounding box center [176, 309] width 121 height 16
type input "信用卡"
click at [251, 271] on input "0" at bounding box center [279, 269] width 72 height 26
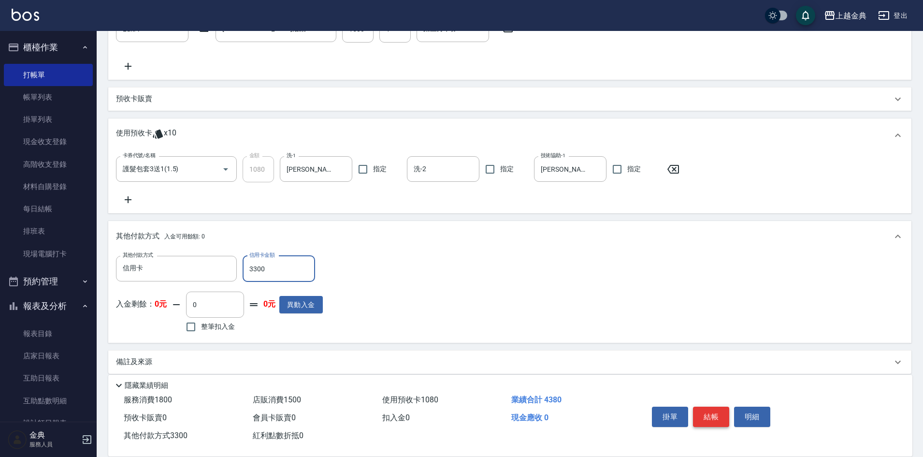
type input "3300"
click at [710, 406] on button "結帳" at bounding box center [711, 416] width 36 height 20
type input "[DATE] 18:32"
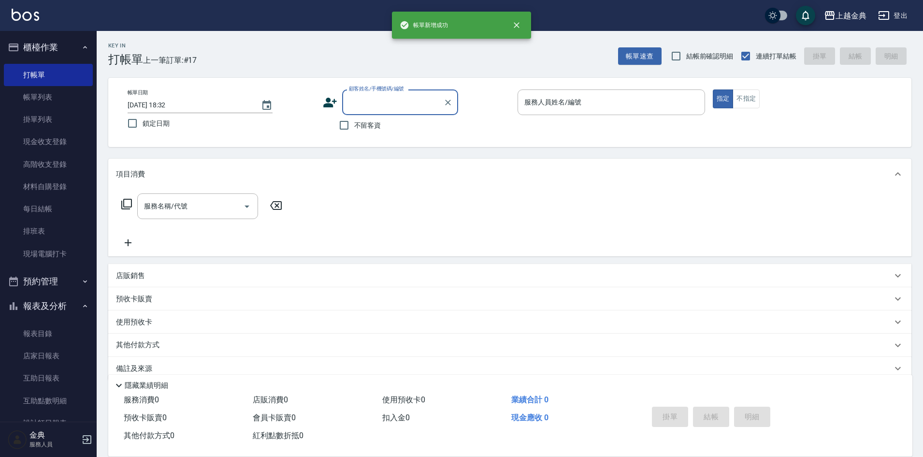
scroll to position [0, 0]
click at [749, 101] on button "不指定" at bounding box center [746, 98] width 27 height 19
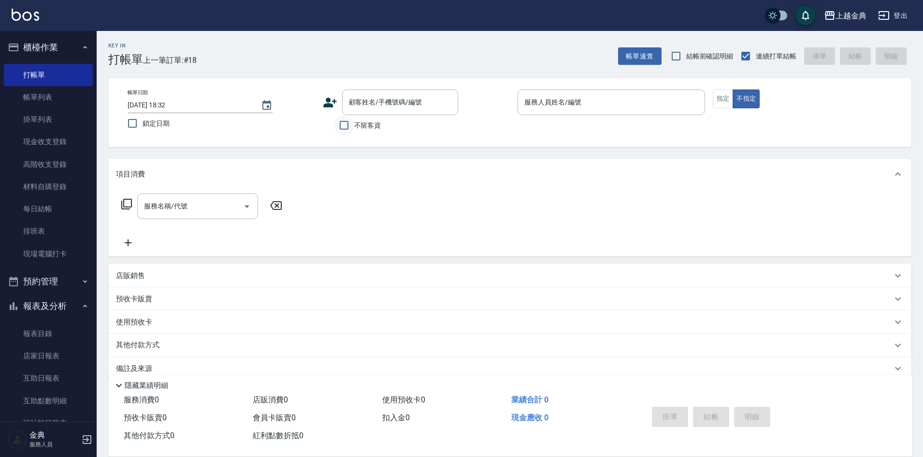
click at [353, 130] on input "不留客資" at bounding box center [344, 125] width 20 height 20
checkbox input "true"
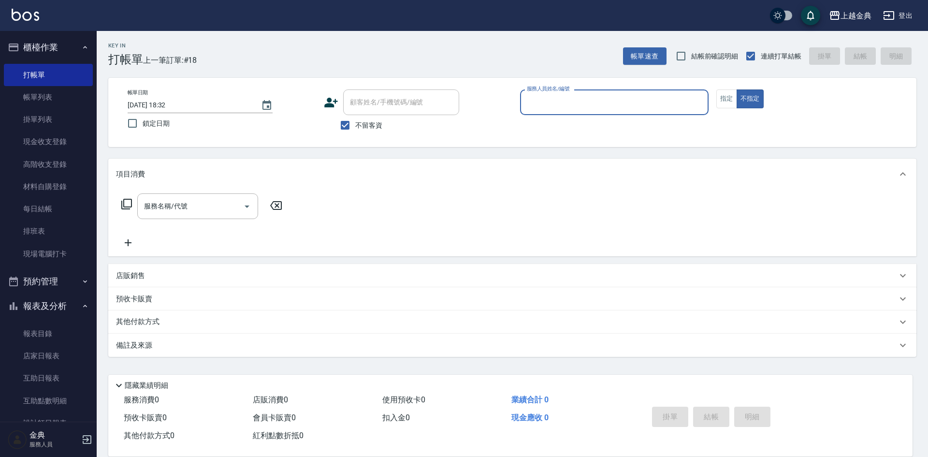
click at [575, 96] on input "服務人員姓名/編號" at bounding box center [614, 102] width 180 height 17
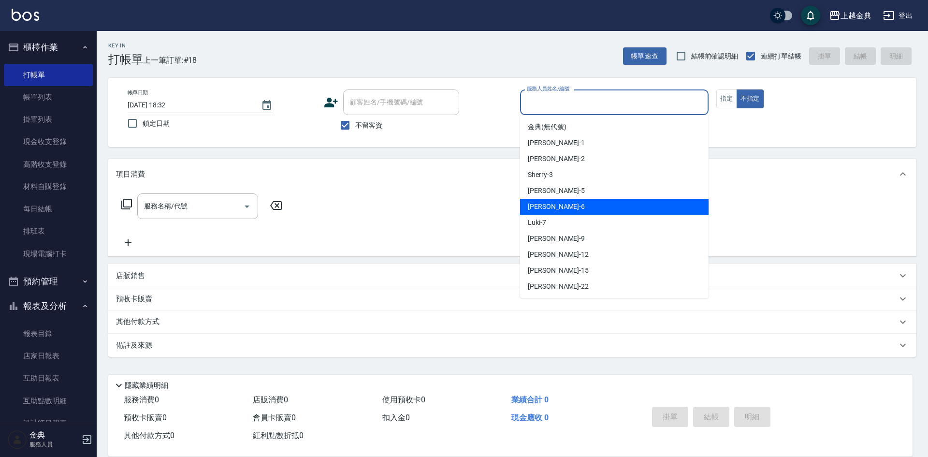
click at [552, 210] on div "[PERSON_NAME] -6" at bounding box center [614, 207] width 188 height 16
type input "[PERSON_NAME]-6"
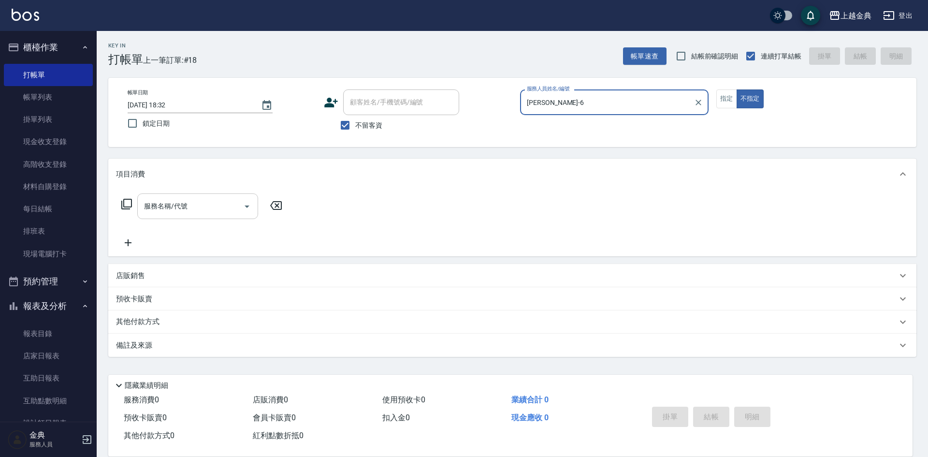
click at [211, 207] on input "服務名稱/代號" at bounding box center [191, 206] width 98 height 17
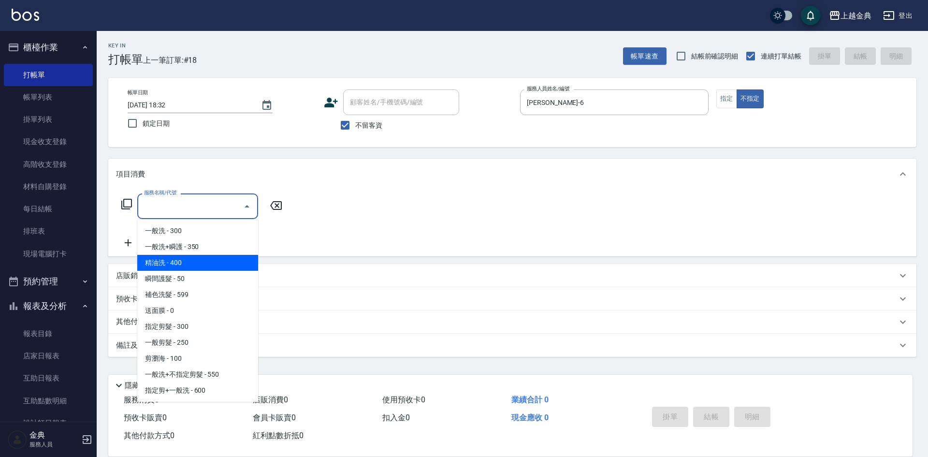
click at [204, 261] on span "精油洗 - 400" at bounding box center [197, 263] width 121 height 16
type input "精油洗(102)"
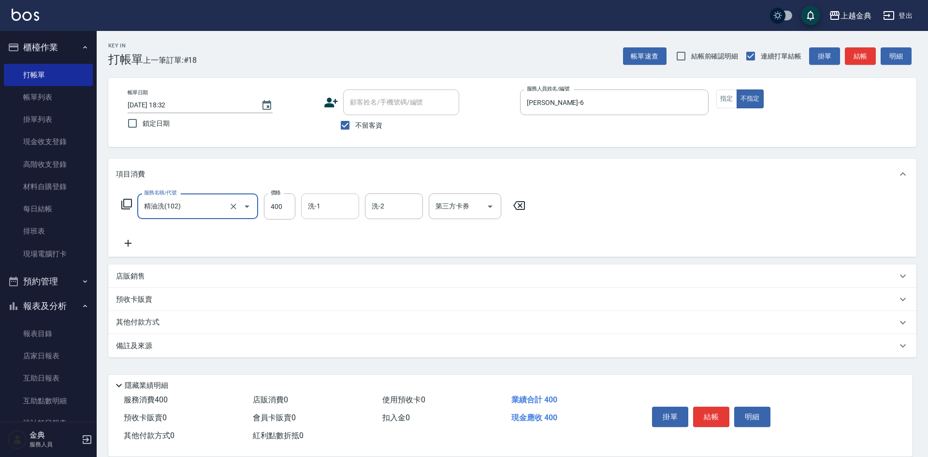
click at [322, 207] on input "洗-1" at bounding box center [329, 206] width 49 height 17
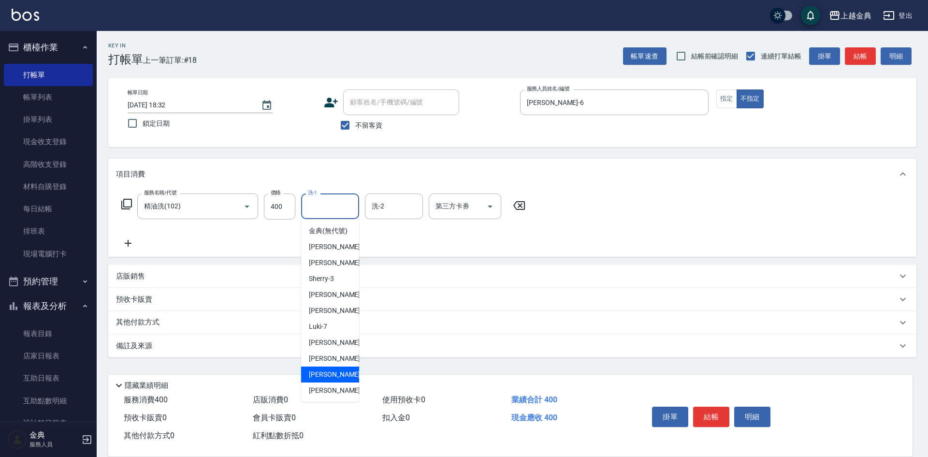
click at [319, 379] on span "[PERSON_NAME] -15" at bounding box center [339, 374] width 61 height 10
type input "[PERSON_NAME]-15"
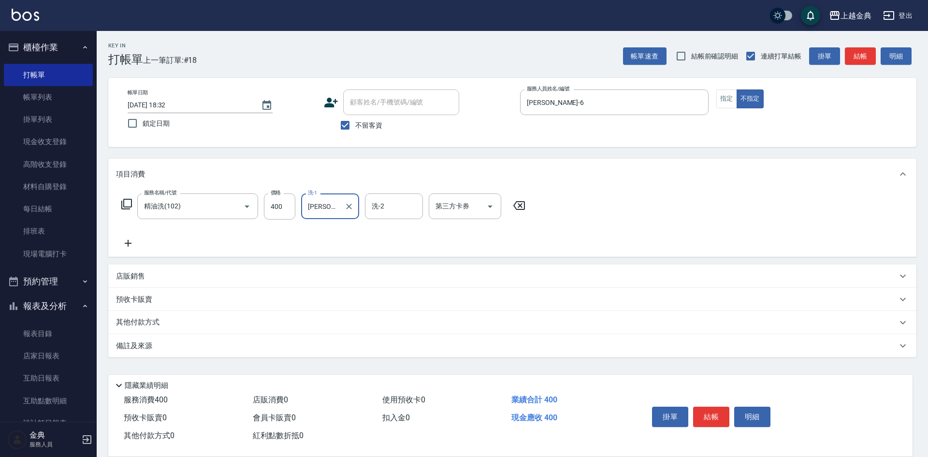
click at [709, 413] on button "結帳" at bounding box center [711, 416] width 36 height 20
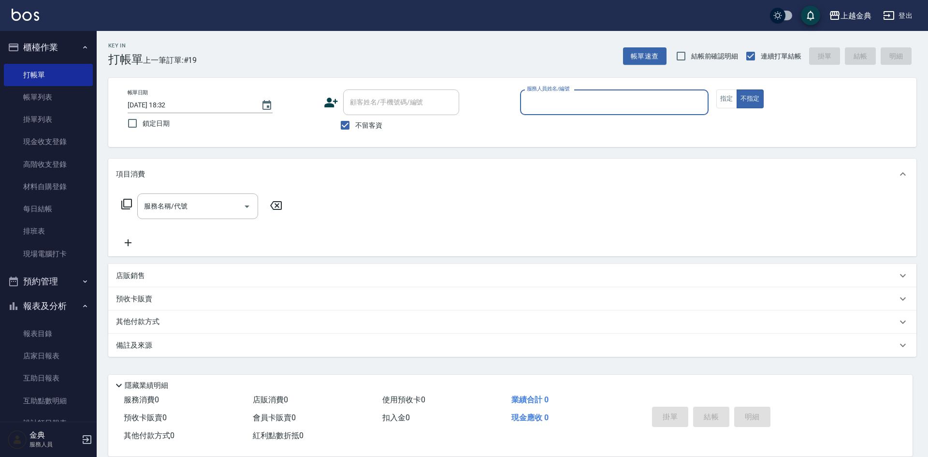
click at [370, 123] on span "不留客資" at bounding box center [368, 125] width 27 height 10
click at [355, 123] on input "不留客資" at bounding box center [345, 125] width 20 height 20
checkbox input "false"
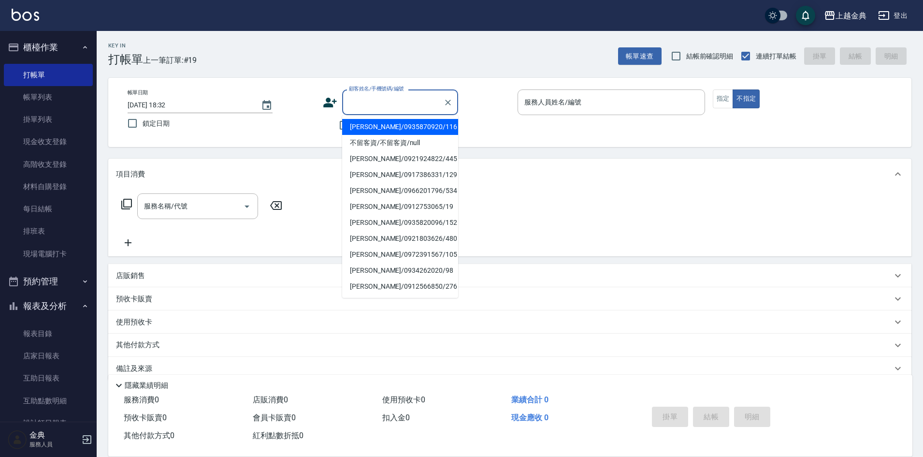
click at [389, 100] on input "顧客姓名/手機號碼/編號" at bounding box center [392, 102] width 93 height 17
click at [393, 129] on li "[PERSON_NAME]/0972239388/319" at bounding box center [400, 127] width 116 height 16
type input "[PERSON_NAME]/0972239388/319"
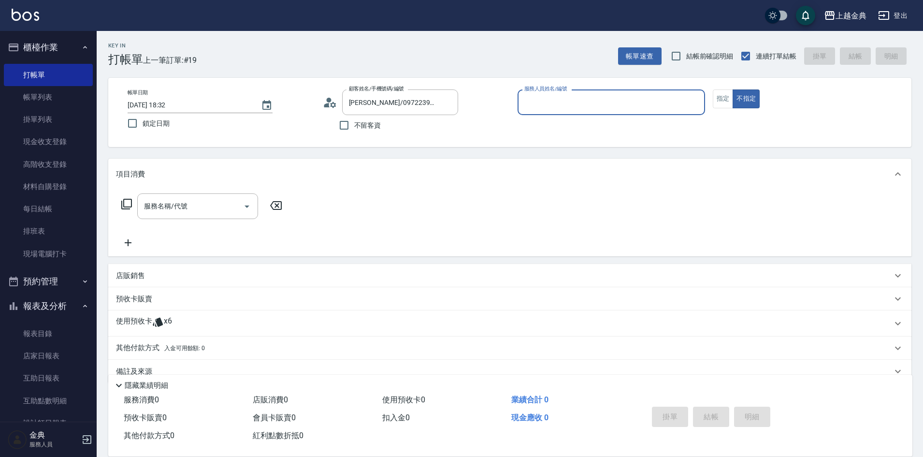
click at [170, 319] on span "x6" at bounding box center [168, 323] width 8 height 14
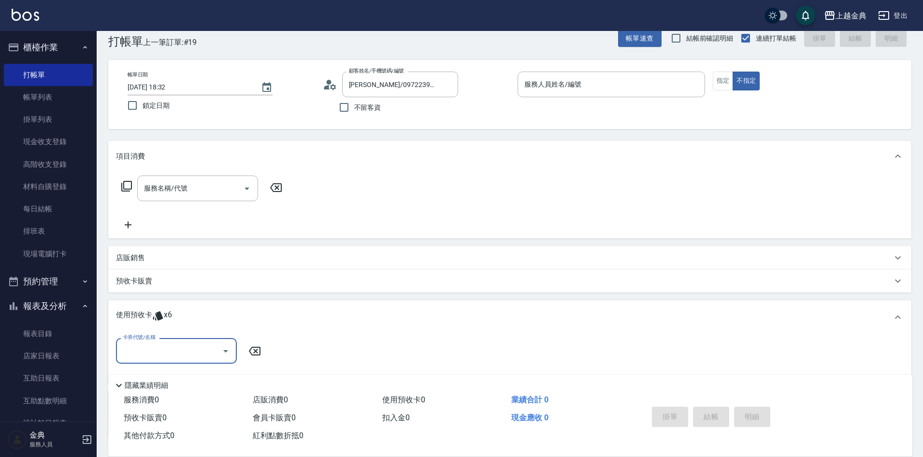
scroll to position [91, 0]
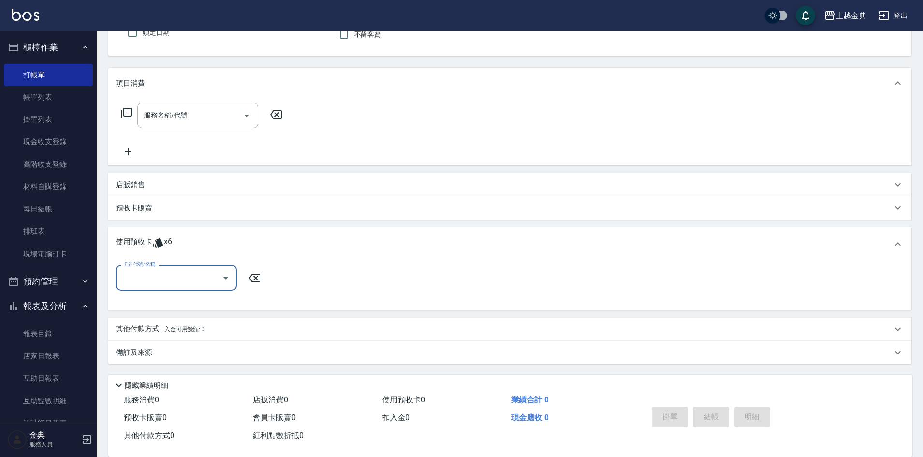
click at [205, 286] on input "卡券代號/名稱" at bounding box center [169, 277] width 98 height 17
click at [197, 313] on div "護髮包套3送1(1) 剩餘3張" at bounding box center [176, 318] width 121 height 16
type input "護髮包套3送1(1)"
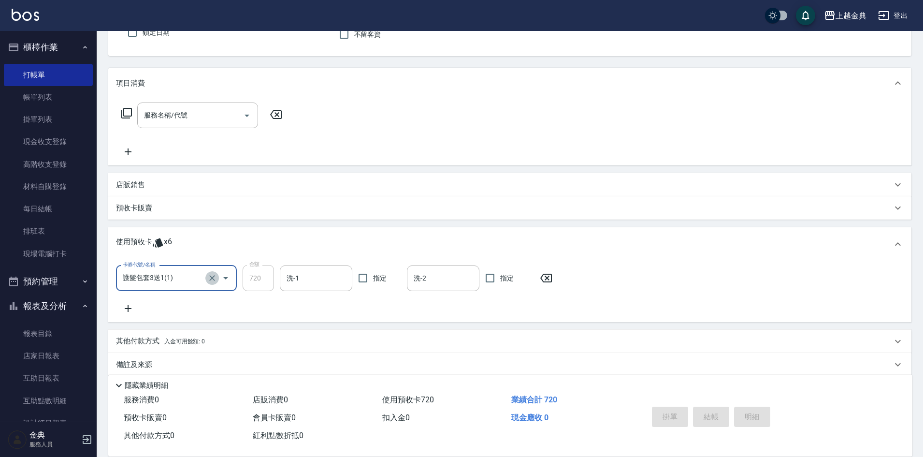
click at [206, 277] on button "Clear" at bounding box center [212, 278] width 14 height 14
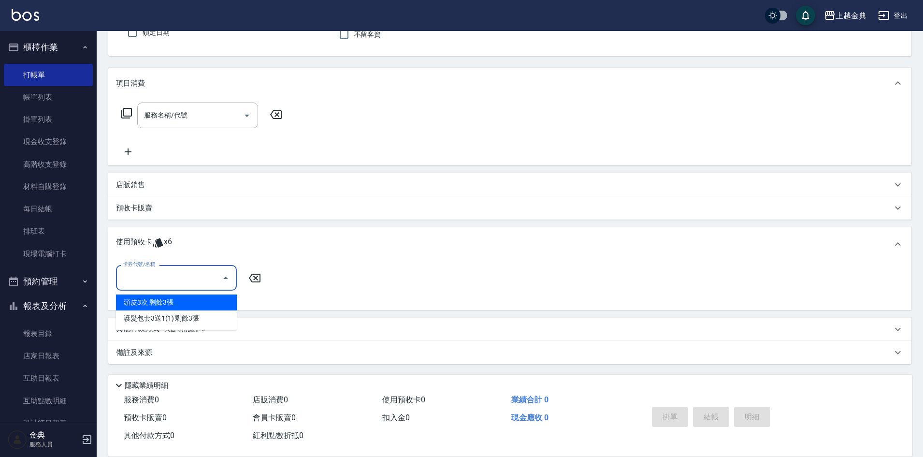
click at [194, 282] on input "卡券代號/名稱" at bounding box center [169, 277] width 98 height 17
click at [187, 304] on div "頭皮3次 剩餘3張" at bounding box center [176, 302] width 121 height 16
type input "頭皮3次"
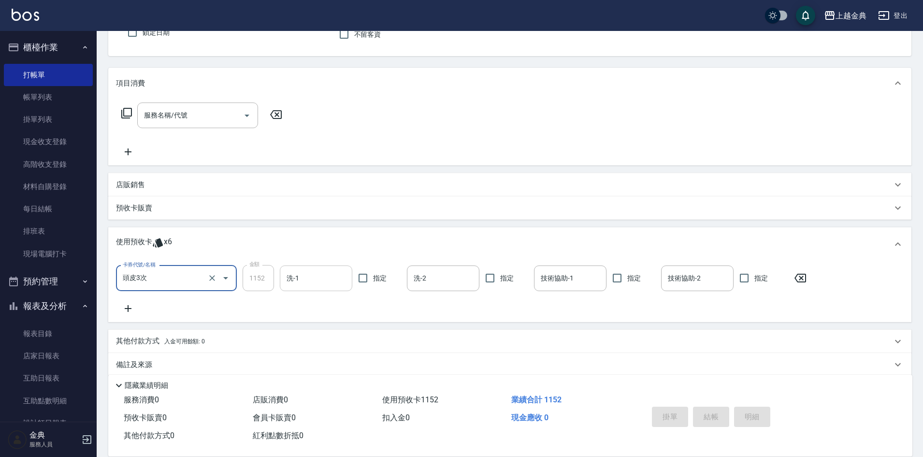
click at [307, 277] on input "洗-1" at bounding box center [316, 278] width 64 height 17
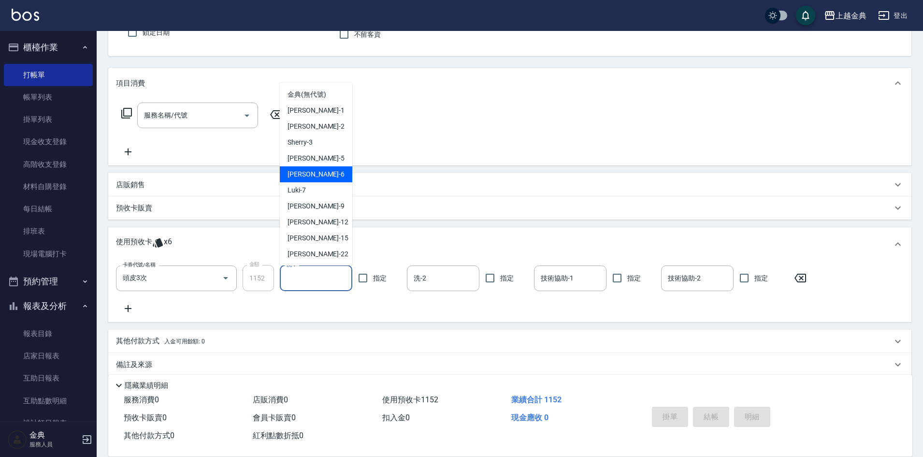
click at [303, 170] on span "[PERSON_NAME] -6" at bounding box center [316, 174] width 57 height 10
type input "[PERSON_NAME]-6"
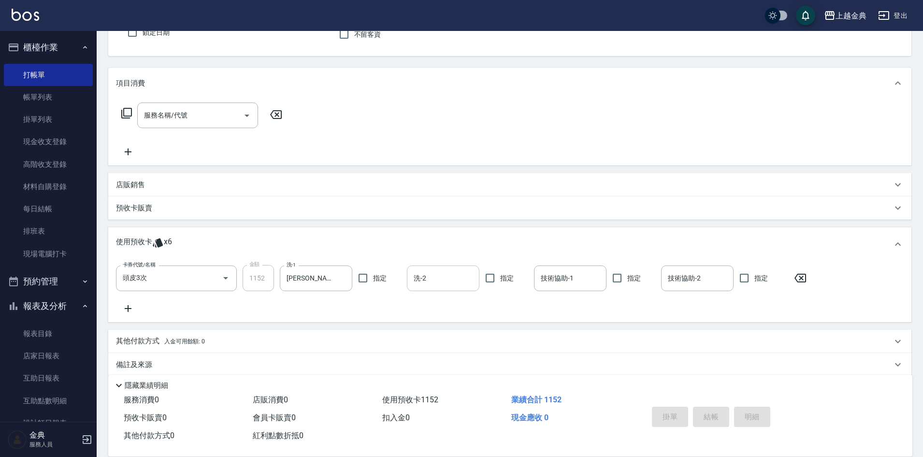
click at [453, 276] on input "洗-2" at bounding box center [443, 278] width 64 height 17
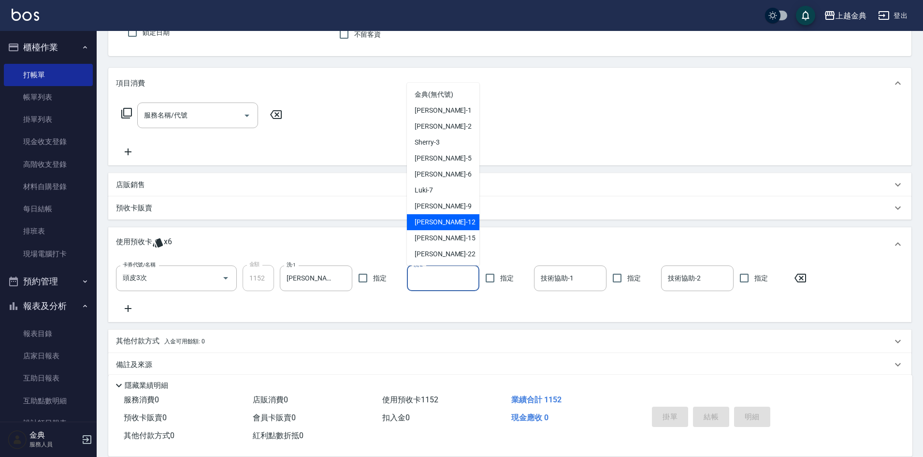
click at [447, 224] on div "[PERSON_NAME]-12" at bounding box center [443, 222] width 72 height 16
type input "[PERSON_NAME]-12"
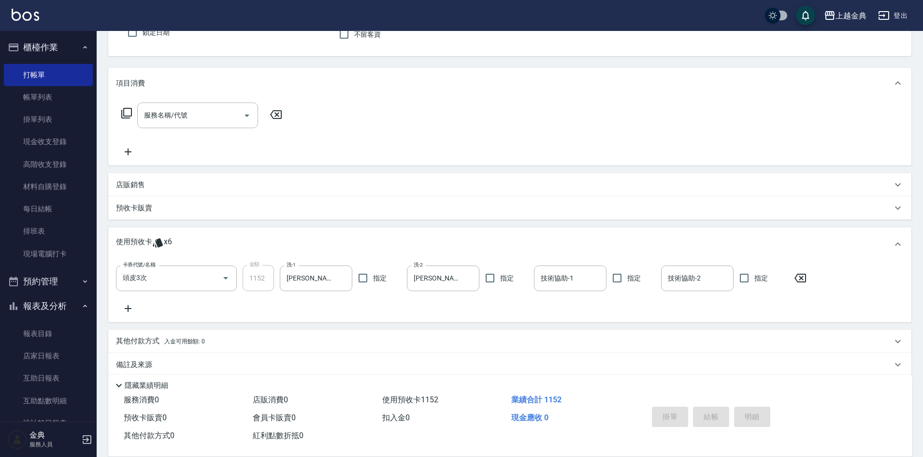
scroll to position [0, 0]
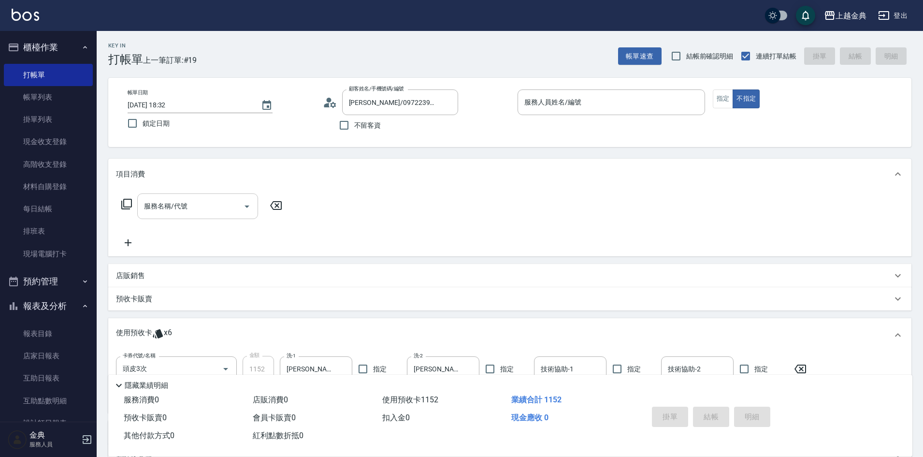
click at [236, 217] on div "服務名稱/代號" at bounding box center [197, 206] width 121 height 26
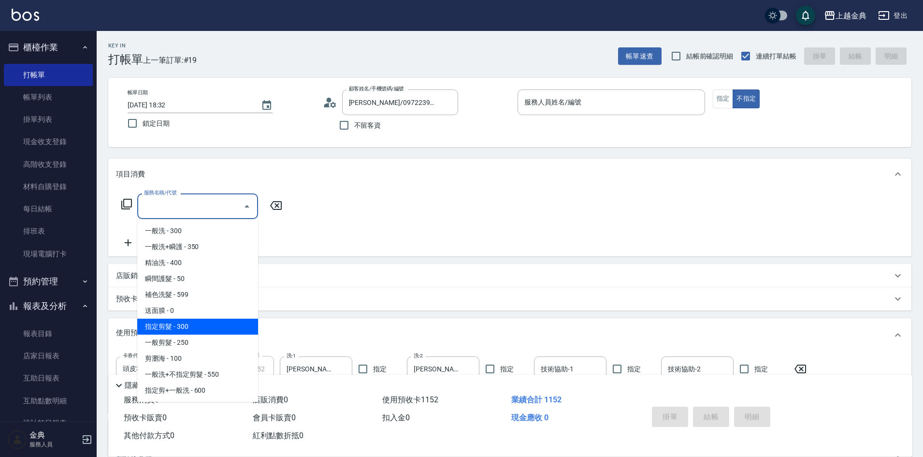
click at [199, 331] on span "指定剪髮 - 300" at bounding box center [197, 326] width 121 height 16
type input "指定剪髮(199)"
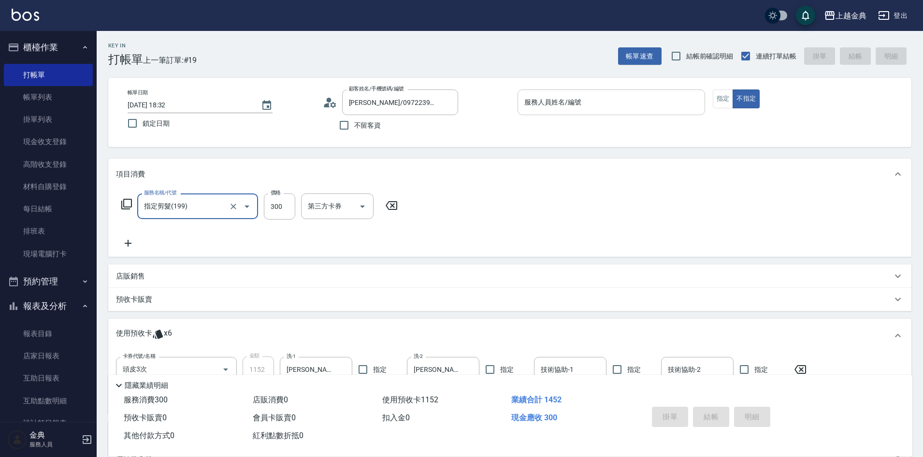
click at [573, 108] on input "服務人員姓名/編號" at bounding box center [611, 102] width 179 height 17
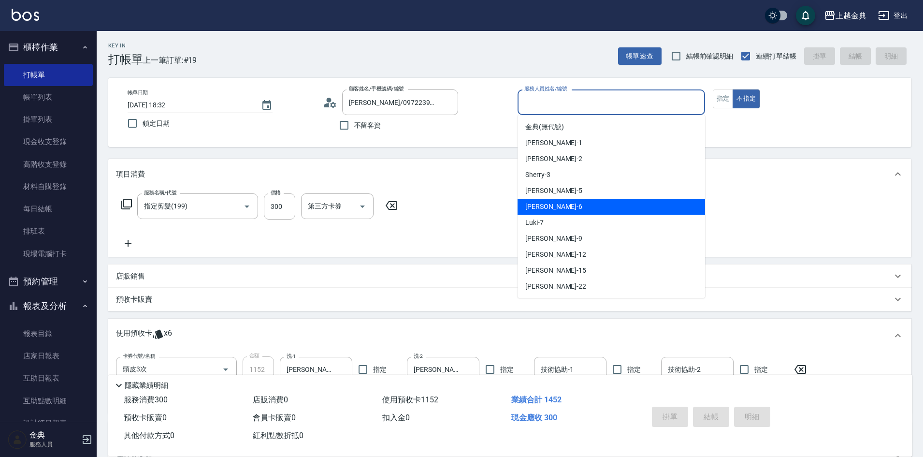
click at [554, 203] on div "[PERSON_NAME] -6" at bounding box center [611, 207] width 187 height 16
type input "[PERSON_NAME]-6"
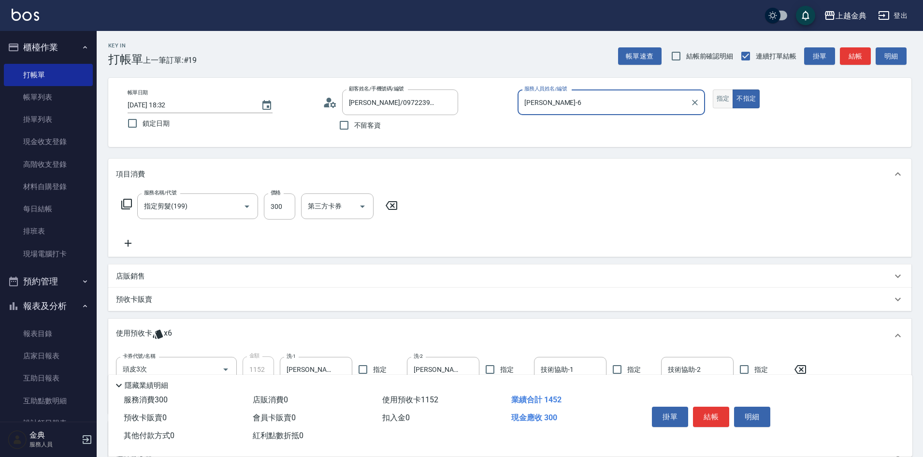
click at [732, 101] on button "指定" at bounding box center [723, 98] width 21 height 19
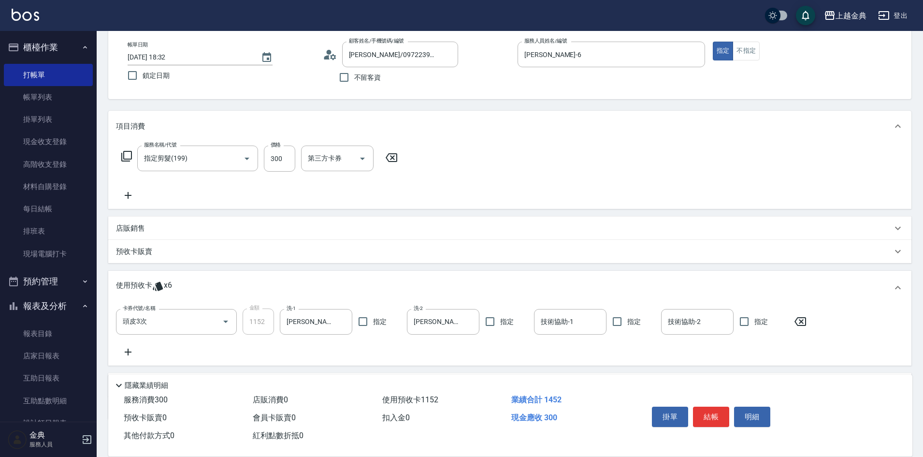
scroll to position [103, 0]
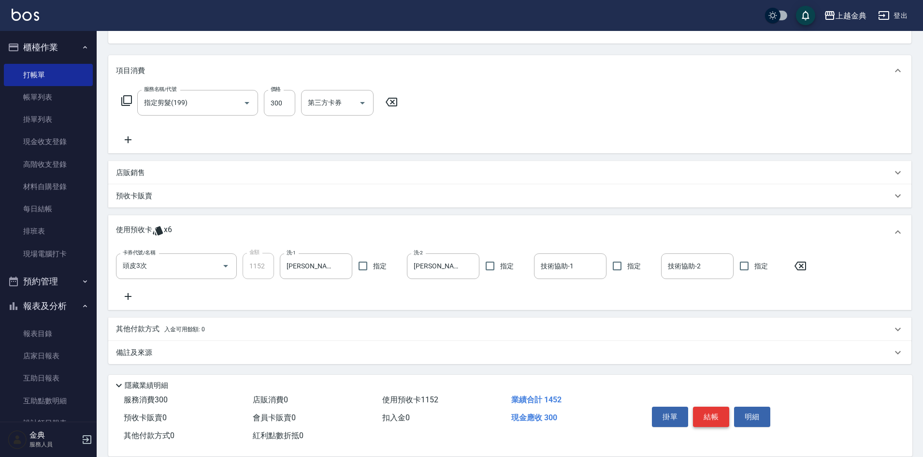
click at [707, 413] on button "結帳" at bounding box center [711, 416] width 36 height 20
type input "[DATE] 18:33"
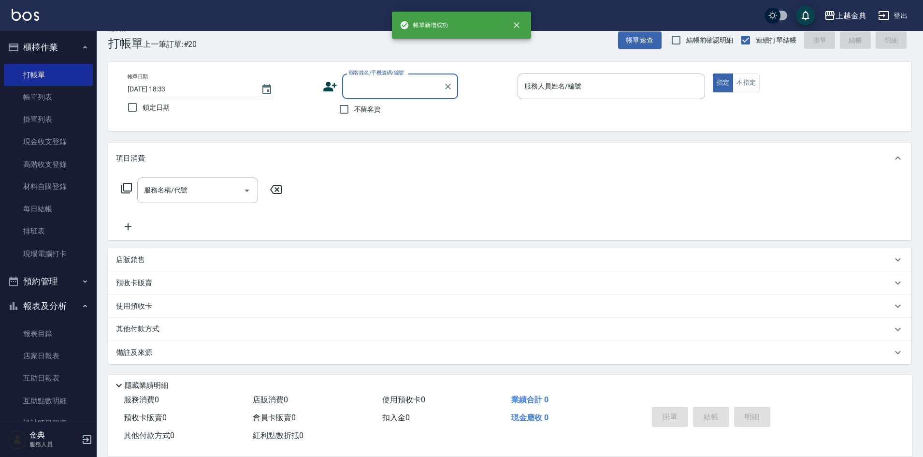
scroll to position [16, 0]
click at [375, 107] on span "不留客資" at bounding box center [367, 109] width 27 height 10
click at [354, 107] on input "不留客資" at bounding box center [344, 109] width 20 height 20
checkbox input "true"
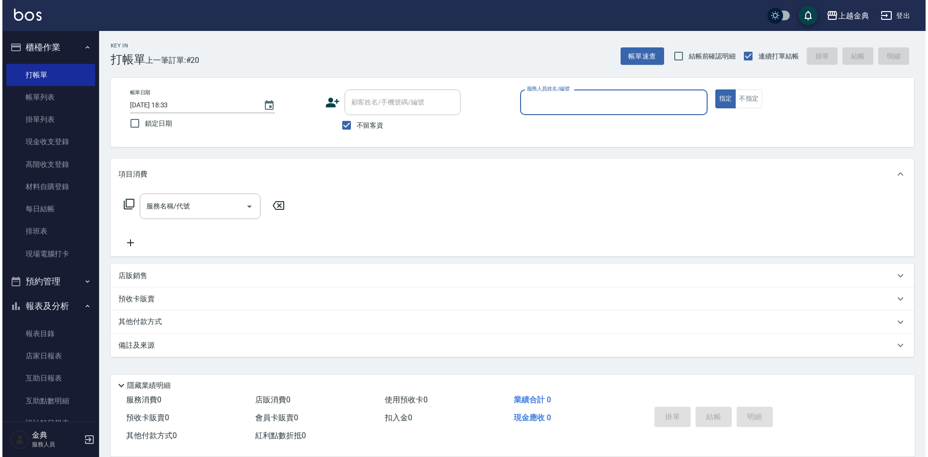
scroll to position [0, 0]
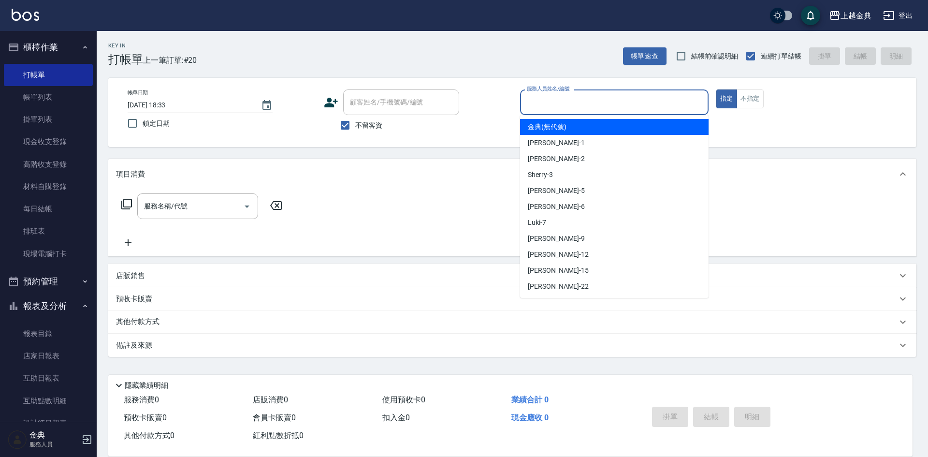
click at [630, 105] on input "服務人員姓名/編號" at bounding box center [614, 102] width 180 height 17
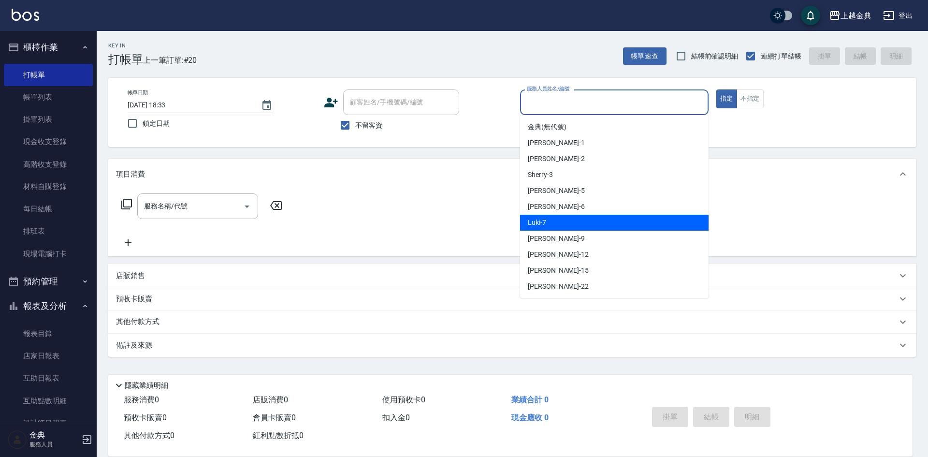
click at [592, 221] on div "Luki -7" at bounding box center [614, 223] width 188 height 16
type input "Luki-7"
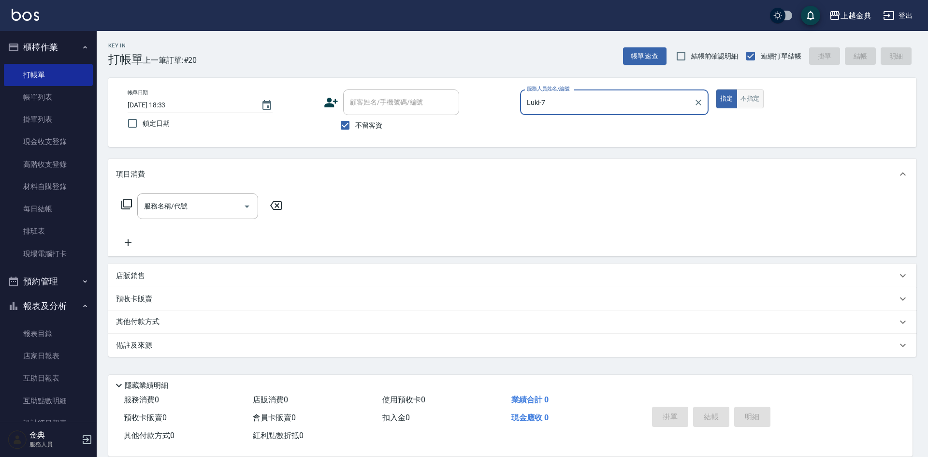
click at [745, 92] on button "不指定" at bounding box center [749, 98] width 27 height 19
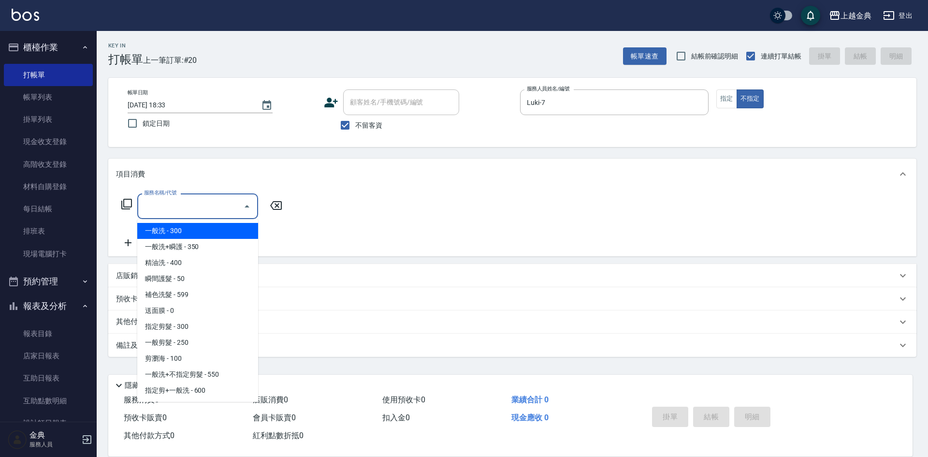
click at [219, 214] on input "服務名稱/代號" at bounding box center [191, 206] width 98 height 17
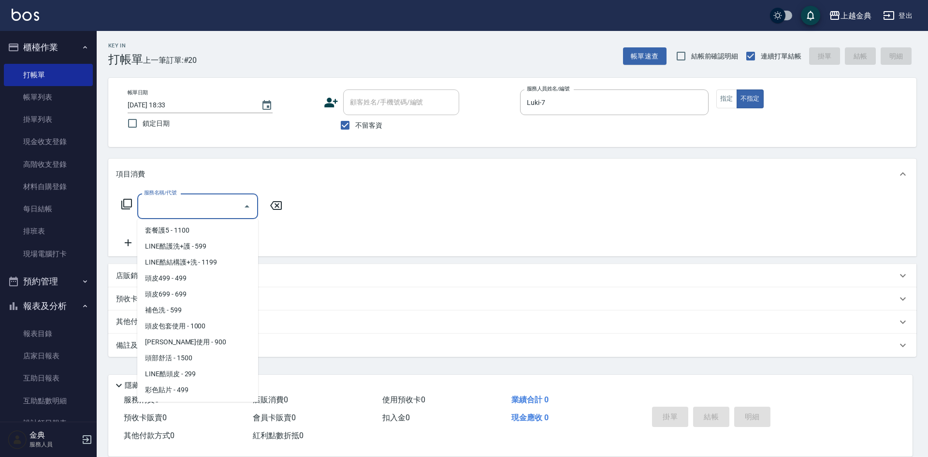
scroll to position [677, 0]
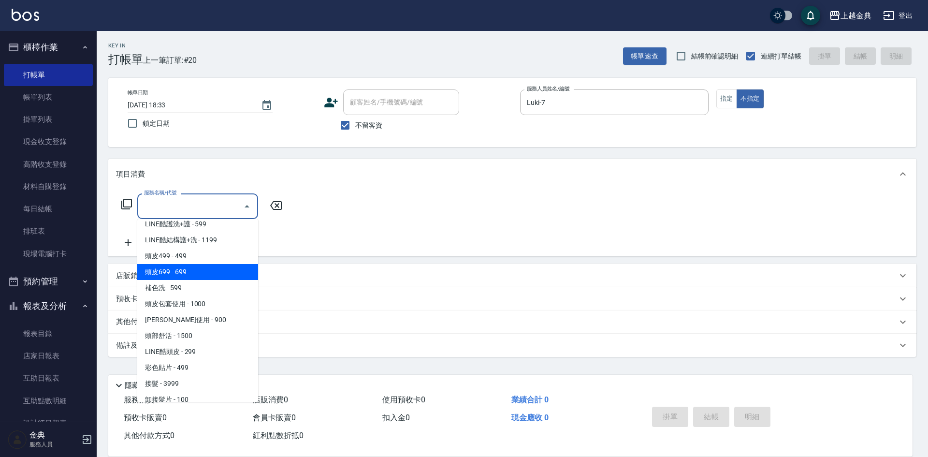
click at [213, 273] on span "頭皮699 - 699" at bounding box center [197, 272] width 121 height 16
type input "頭皮699(602)"
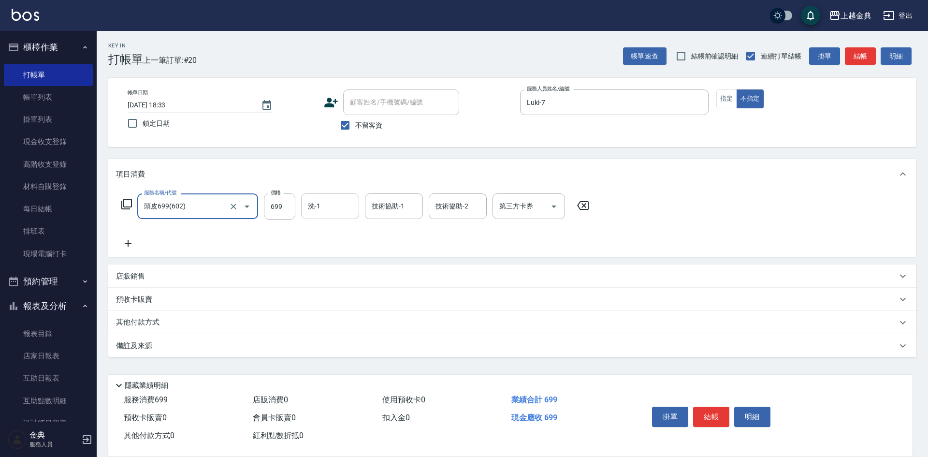
click at [326, 206] on input "洗-1" at bounding box center [329, 206] width 49 height 17
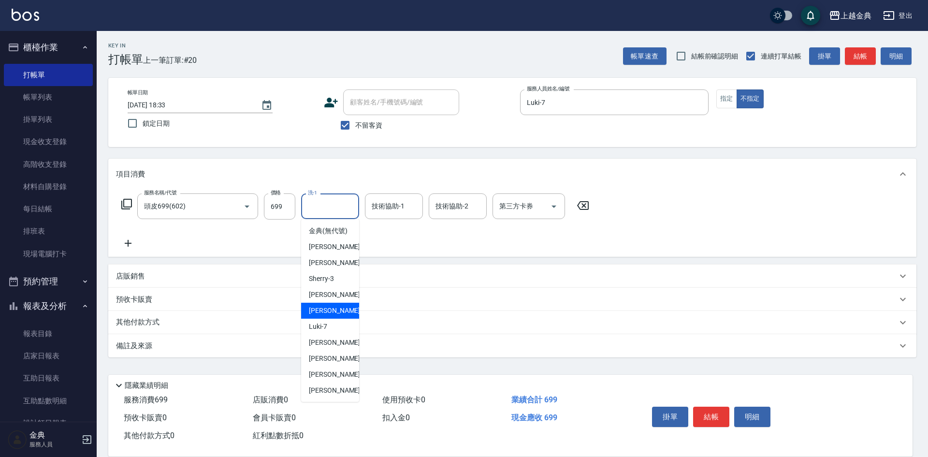
drag, startPoint x: 325, startPoint y: 322, endPoint x: 337, endPoint y: 309, distance: 17.4
click at [325, 316] on span "[PERSON_NAME] -6" at bounding box center [337, 310] width 57 height 10
type input "[PERSON_NAME]-6"
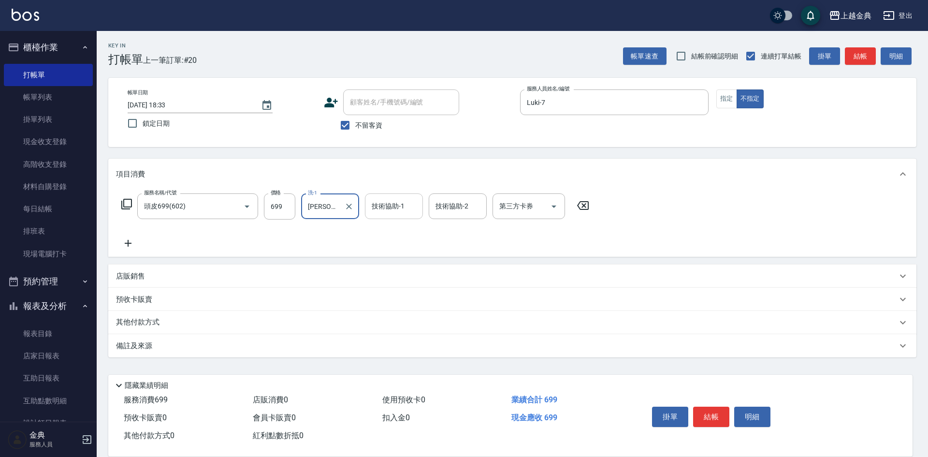
click at [387, 213] on input "技術協助-1" at bounding box center [393, 206] width 49 height 17
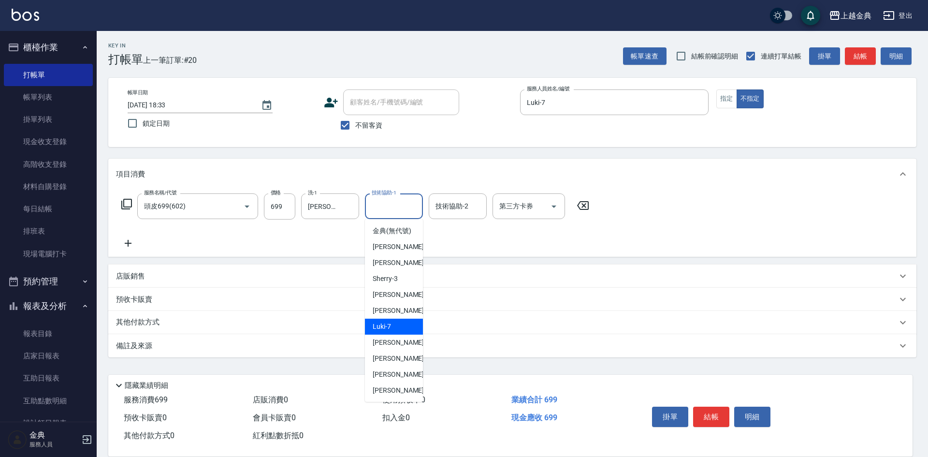
click at [390, 333] on div "Luki -7" at bounding box center [394, 326] width 58 height 16
type input "Luki-7"
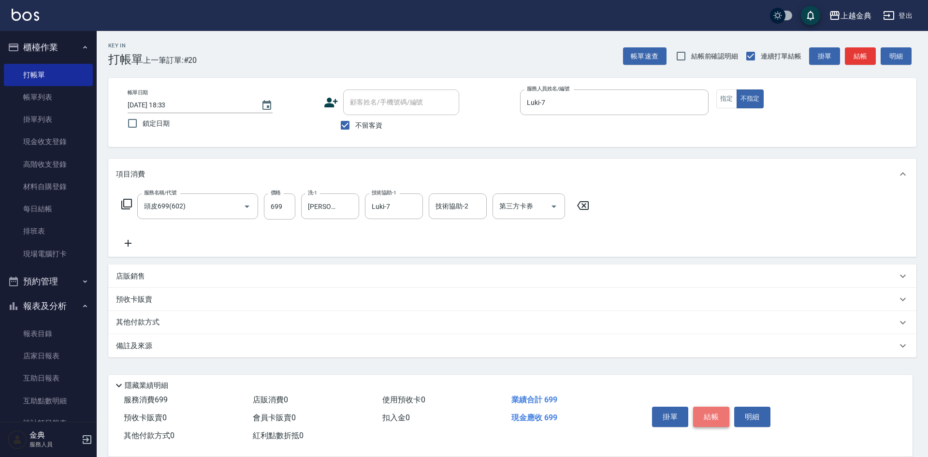
click at [716, 411] on button "結帳" at bounding box center [711, 416] width 36 height 20
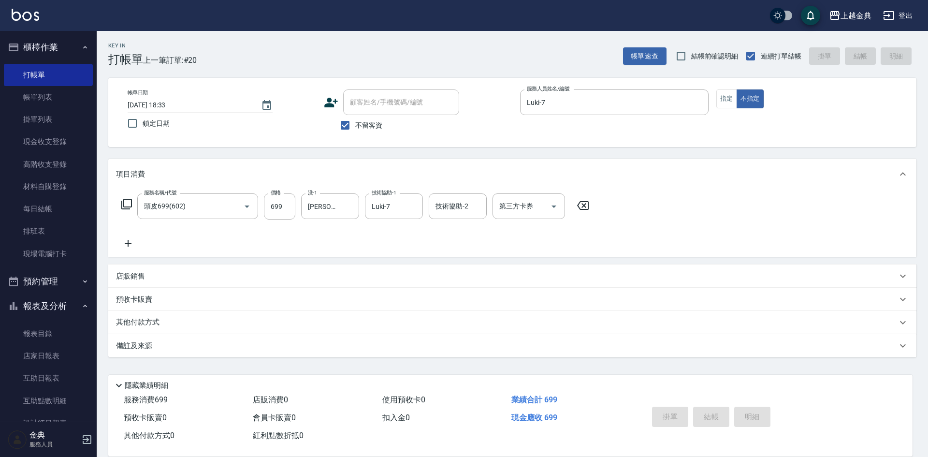
type input "[DATE] 18:34"
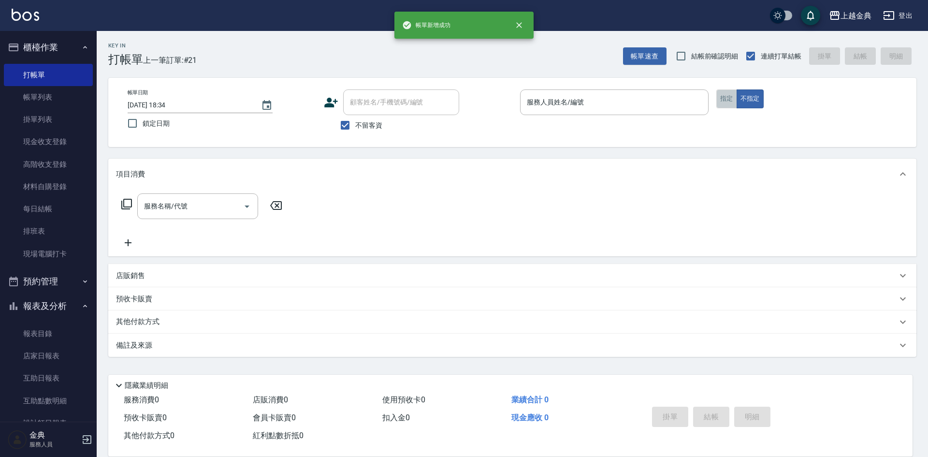
click at [727, 102] on button "指定" at bounding box center [726, 98] width 21 height 19
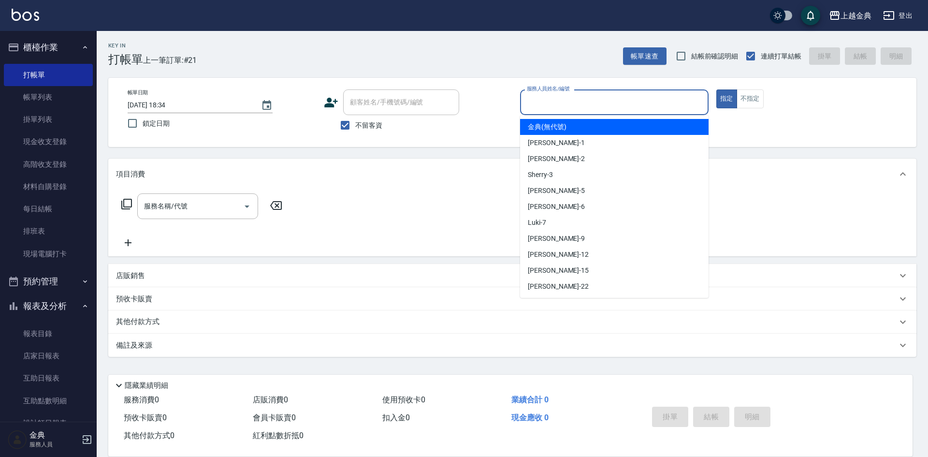
click at [648, 103] on input "服務人員姓名/編號" at bounding box center [614, 102] width 180 height 17
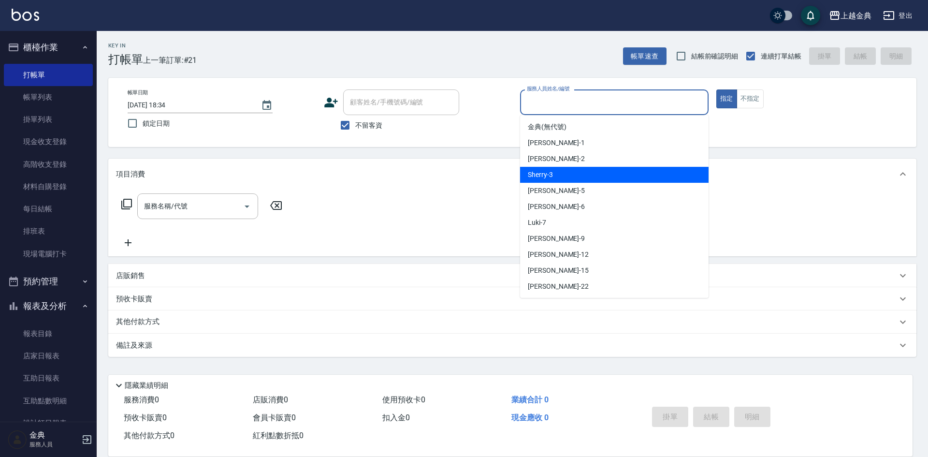
click at [567, 173] on div "Sherry -3" at bounding box center [614, 175] width 188 height 16
type input "Sherry-3"
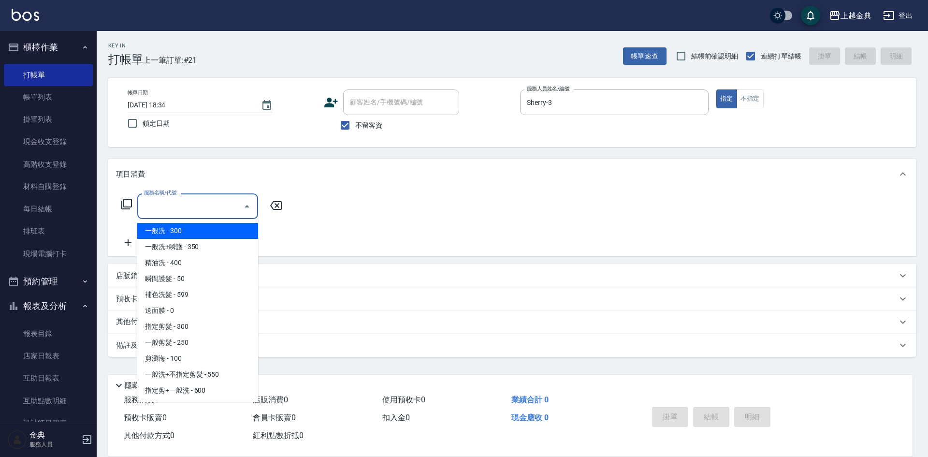
click at [214, 207] on input "服務名稱/代號" at bounding box center [191, 206] width 98 height 17
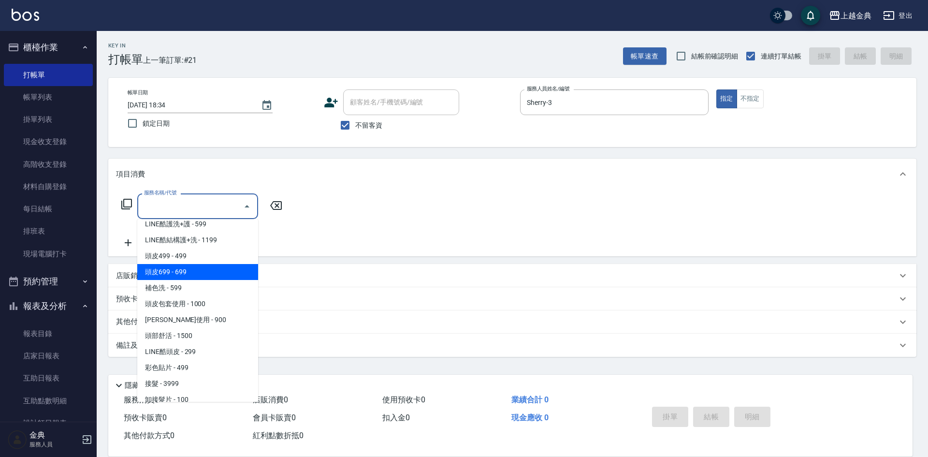
click at [212, 272] on span "頭皮699 - 699" at bounding box center [197, 272] width 121 height 16
type input "頭皮699(602)"
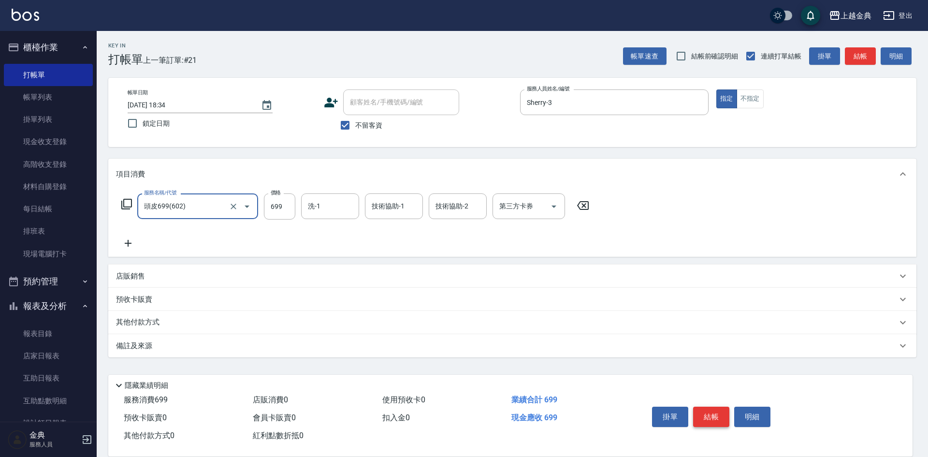
click at [717, 415] on button "結帳" at bounding box center [711, 416] width 36 height 20
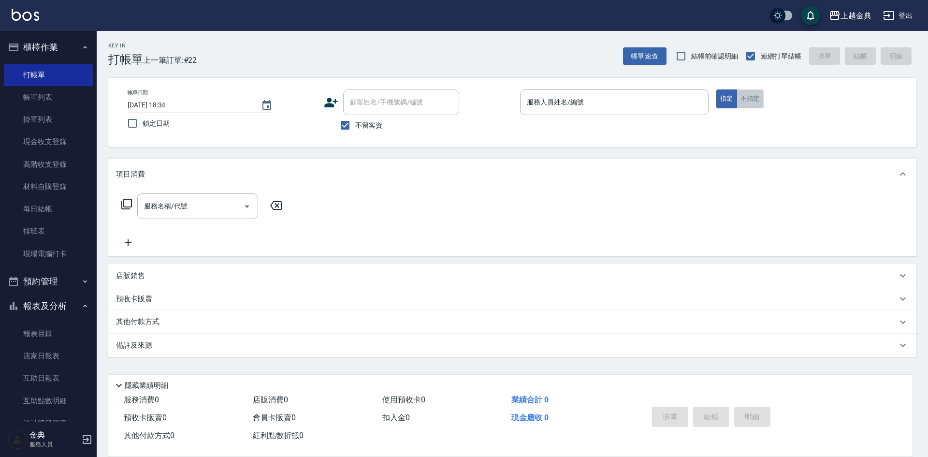
click at [761, 93] on button "不指定" at bounding box center [749, 98] width 27 height 19
click at [639, 109] on input "服務人員姓名/編號" at bounding box center [614, 102] width 180 height 17
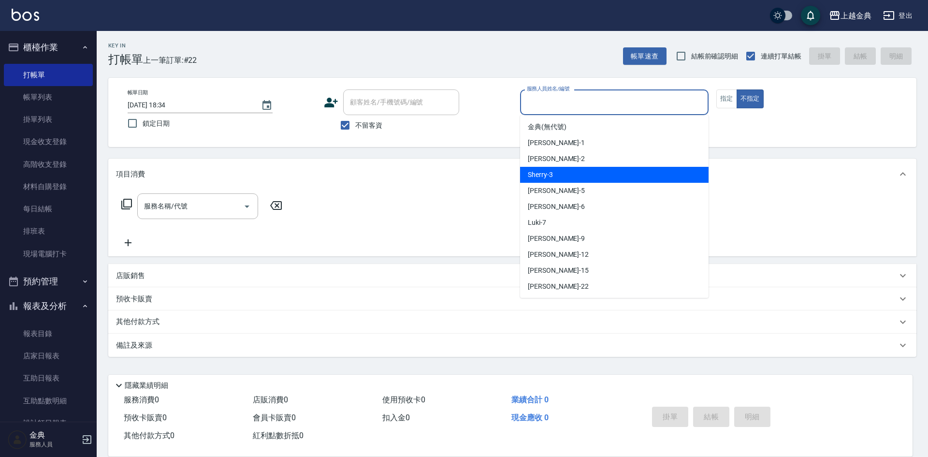
click at [569, 177] on div "Sherry -3" at bounding box center [614, 175] width 188 height 16
type input "Sherry-3"
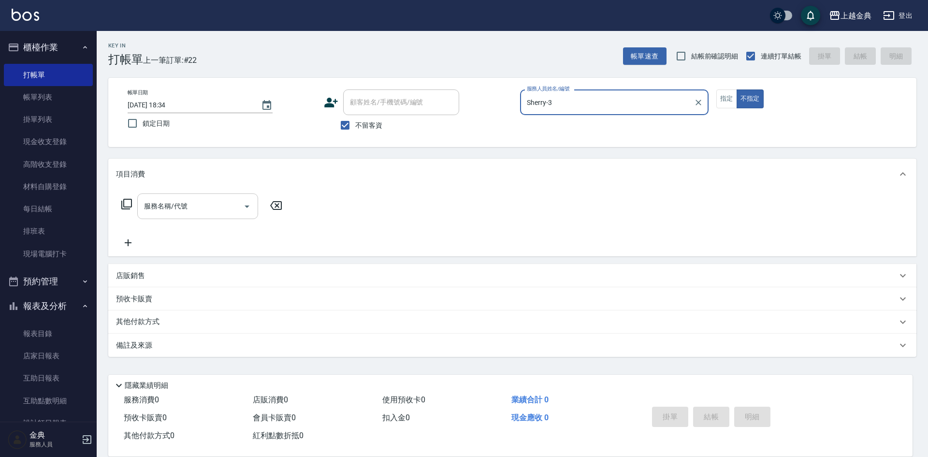
click at [201, 206] on input "服務名稱/代號" at bounding box center [191, 206] width 98 height 17
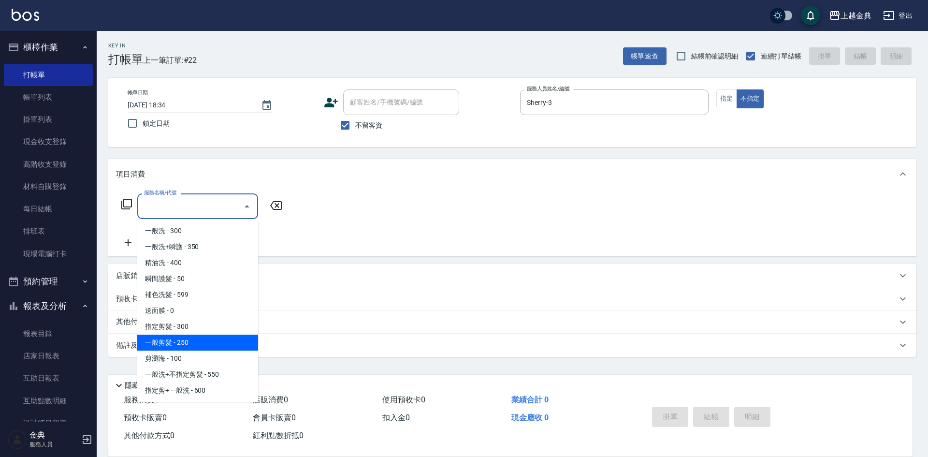
click at [196, 339] on span "一般剪髮 - 250" at bounding box center [197, 342] width 121 height 16
type input "一般剪髮(200)"
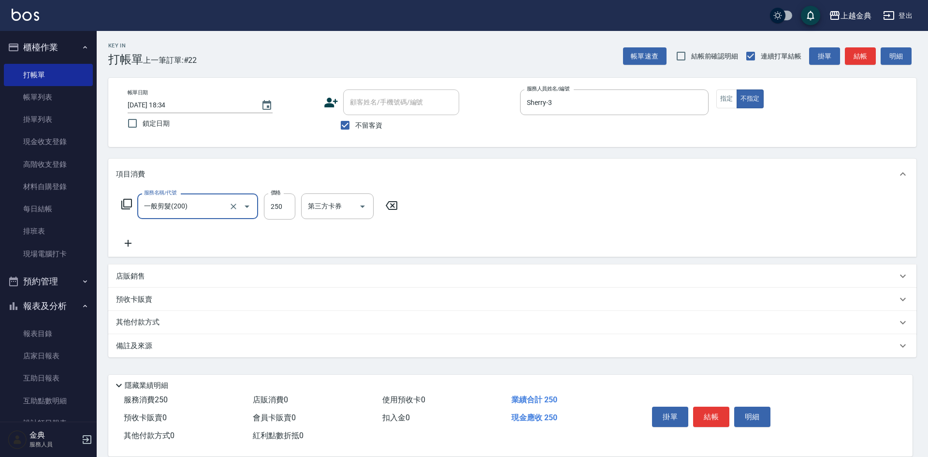
click at [129, 241] on icon at bounding box center [128, 243] width 24 height 12
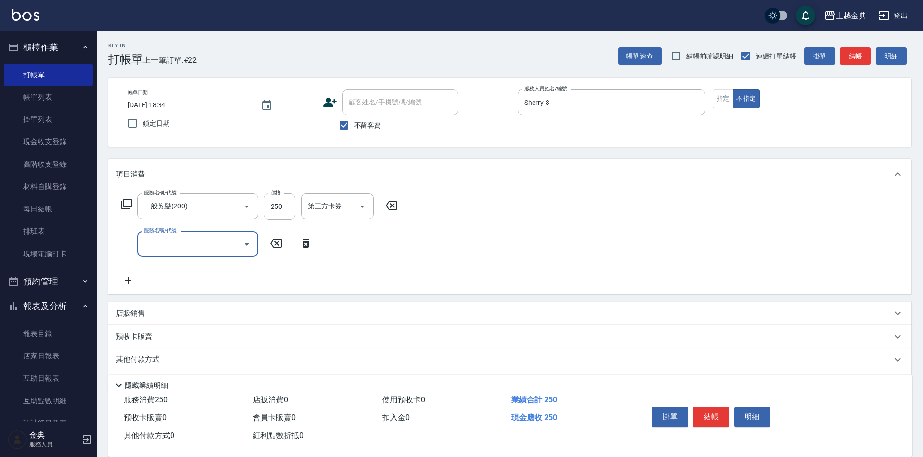
click at [164, 245] on input "服務名稱/代號" at bounding box center [191, 243] width 98 height 17
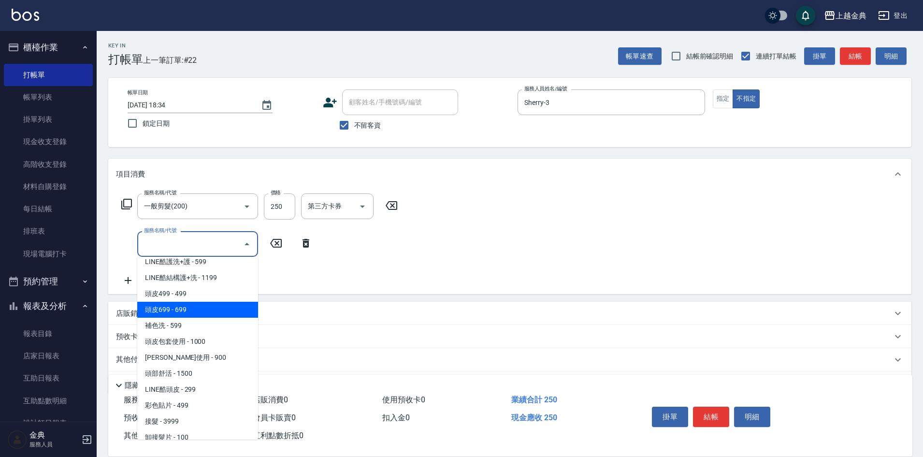
click at [212, 311] on span "頭皮699 - 699" at bounding box center [197, 310] width 121 height 16
type input "頭皮699(602)"
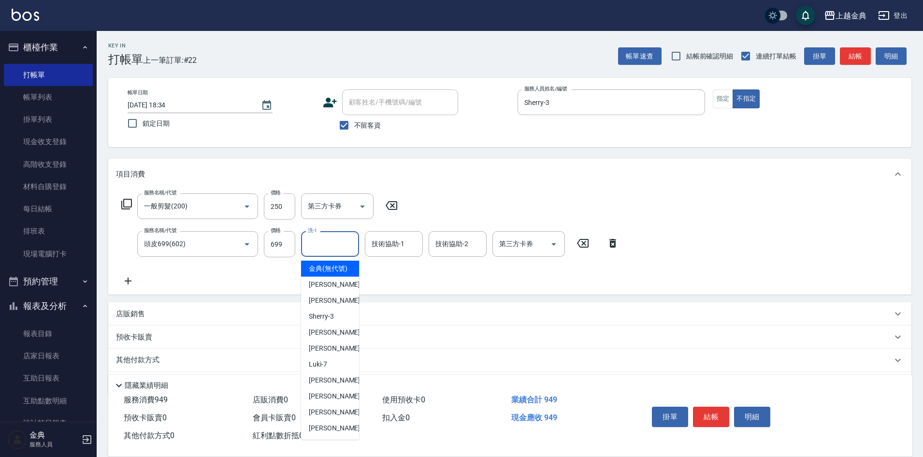
click at [320, 237] on input "洗-1" at bounding box center [329, 243] width 49 height 17
click at [338, 435] on div "[PERSON_NAME] -22" at bounding box center [330, 428] width 58 height 16
type input "[PERSON_NAME]-22"
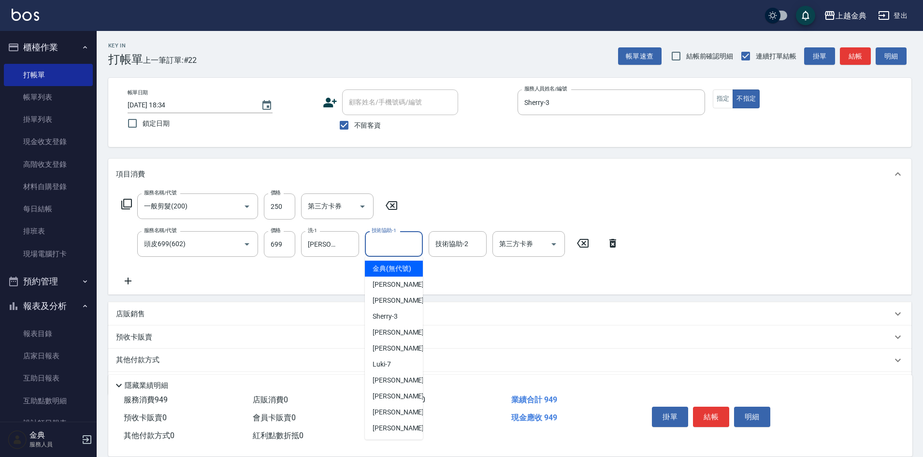
click at [389, 252] on input "技術協助-1" at bounding box center [393, 243] width 49 height 17
click at [390, 417] on div "[PERSON_NAME] -15" at bounding box center [394, 412] width 58 height 16
type input "[PERSON_NAME]-15"
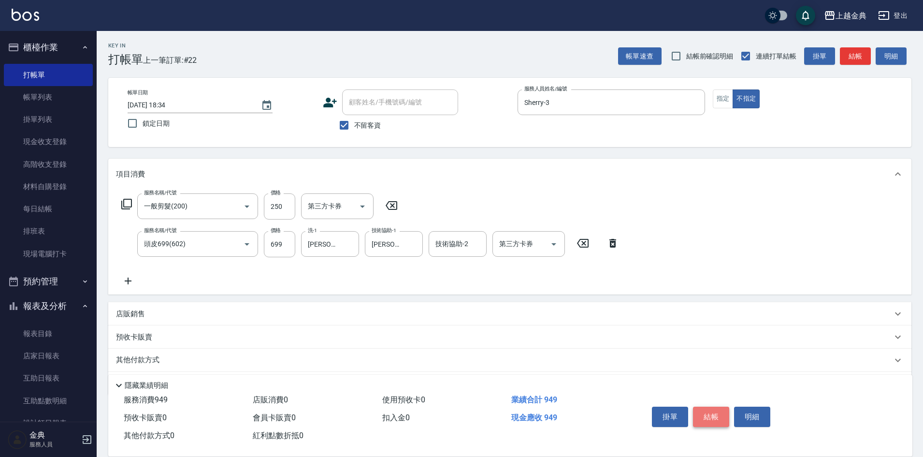
click at [717, 413] on button "結帳" at bounding box center [711, 416] width 36 height 20
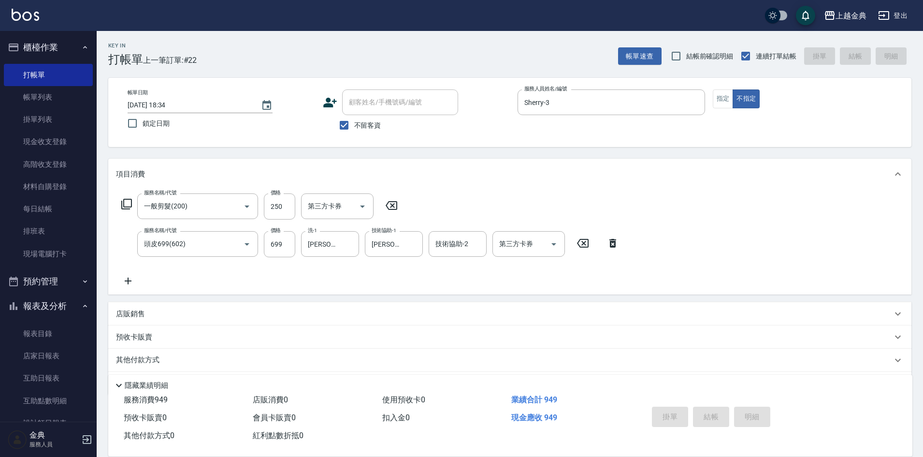
type input "[DATE] 18:35"
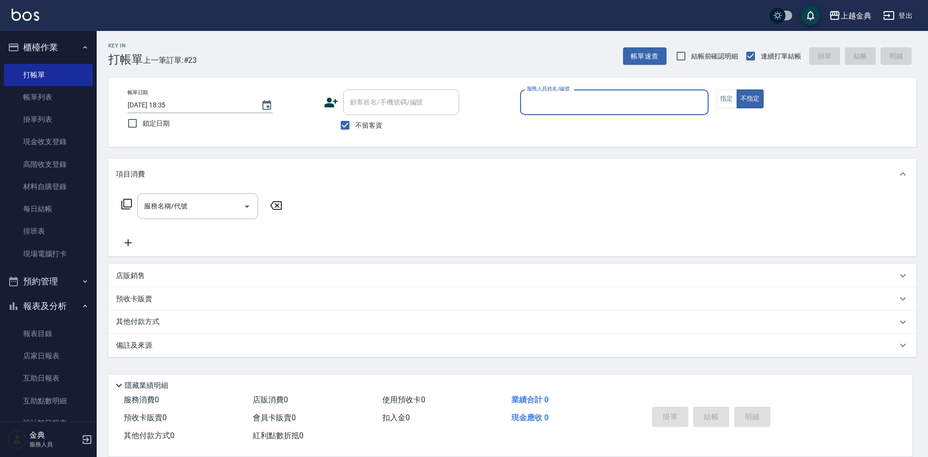
click at [726, 99] on button "指定" at bounding box center [726, 98] width 21 height 19
click at [630, 93] on div "服務人員姓名/編號" at bounding box center [614, 102] width 188 height 26
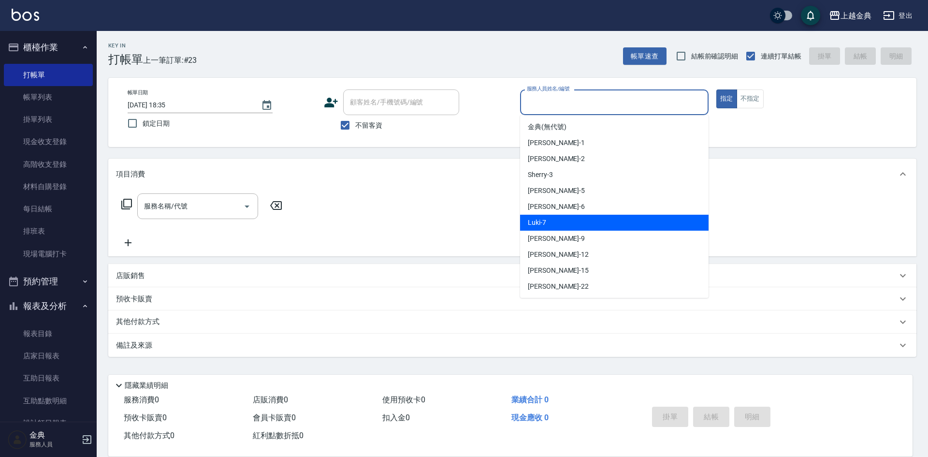
click at [552, 224] on div "Luki -7" at bounding box center [614, 223] width 188 height 16
type input "Luki-7"
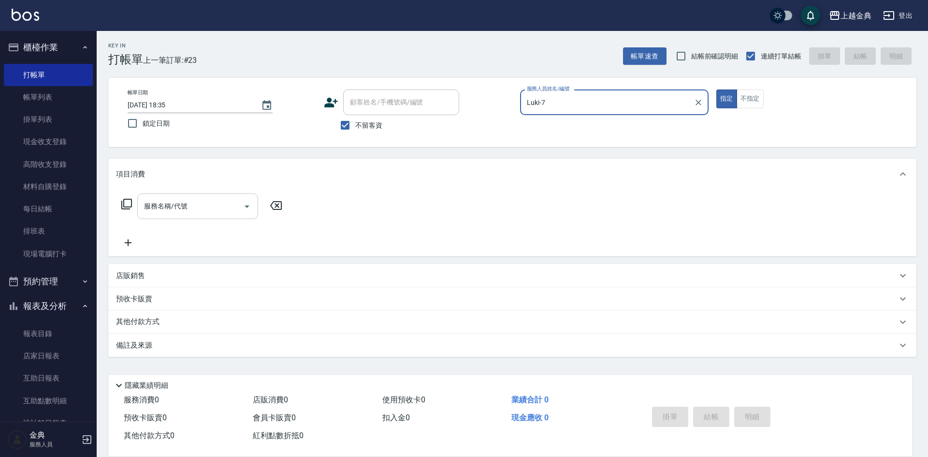
click at [232, 200] on input "服務名稱/代號" at bounding box center [191, 206] width 98 height 17
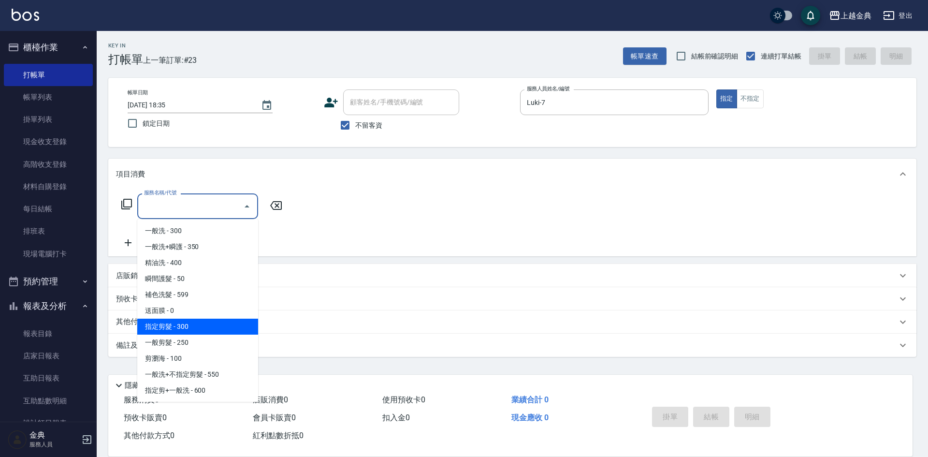
click at [200, 324] on span "指定剪髮 - 300" at bounding box center [197, 326] width 121 height 16
type input "指定剪髮(199)"
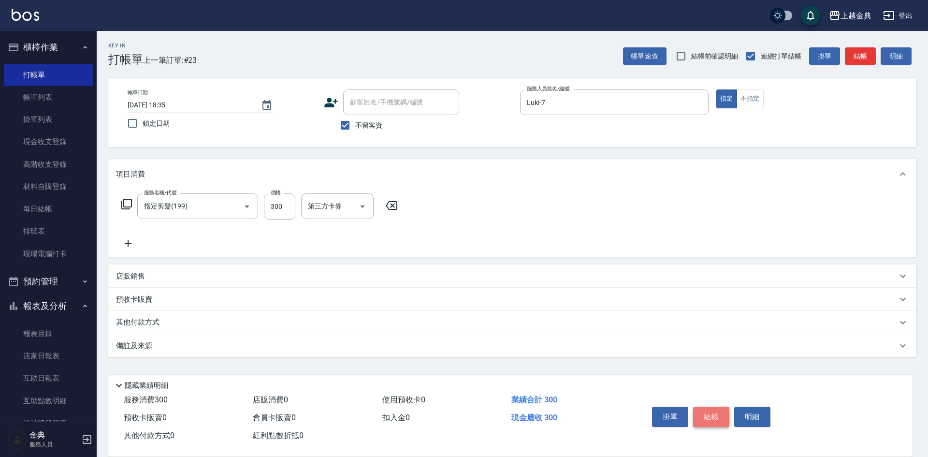
click at [720, 413] on button "結帳" at bounding box center [711, 416] width 36 height 20
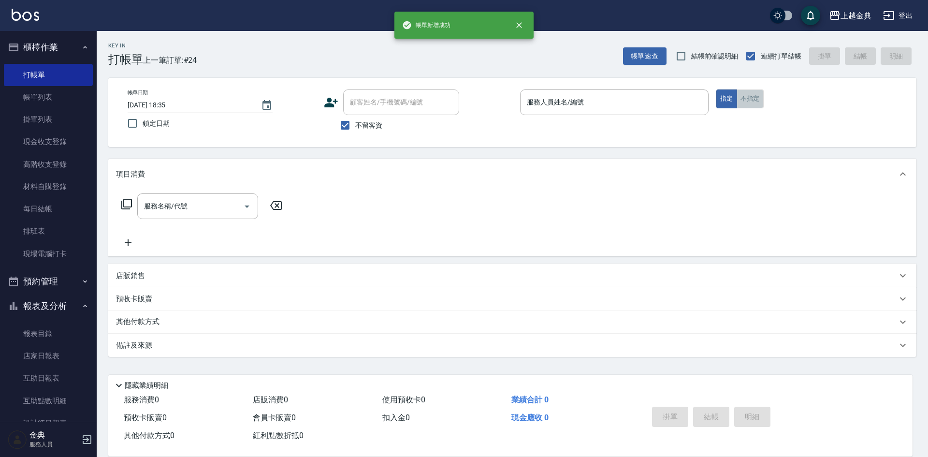
click at [751, 96] on button "不指定" at bounding box center [749, 98] width 27 height 19
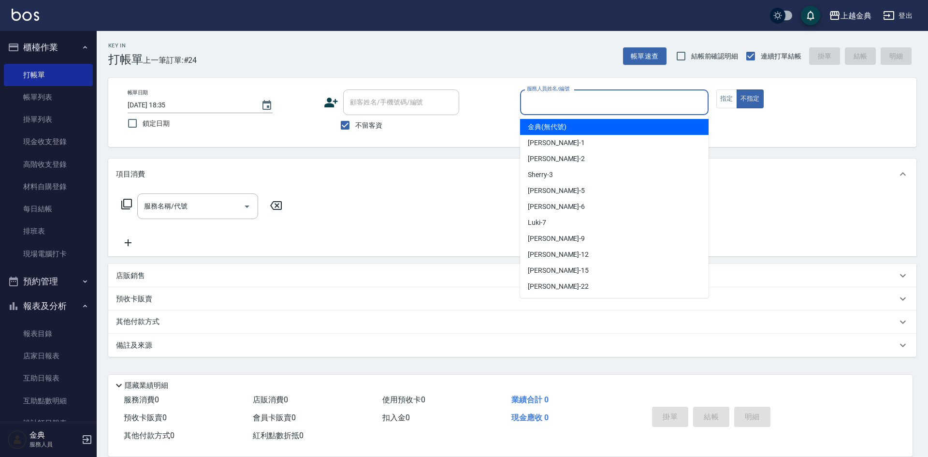
click at [669, 101] on input "服務人員姓名/編號" at bounding box center [614, 102] width 180 height 17
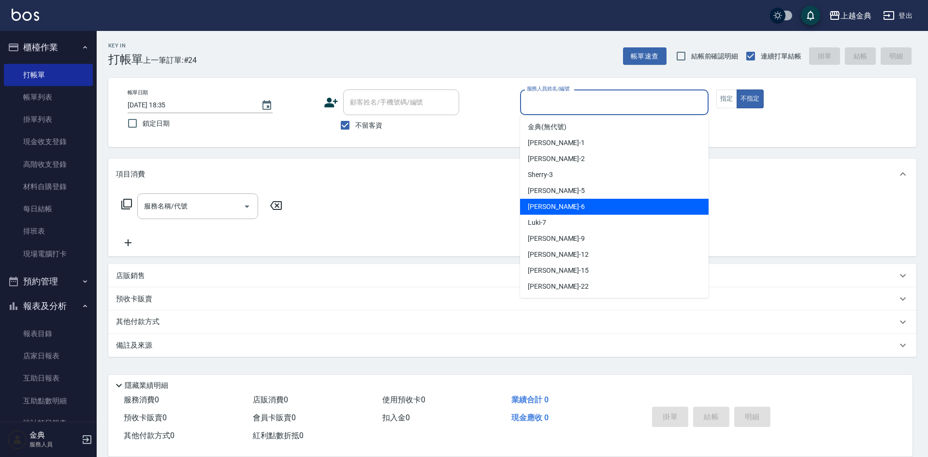
click at [548, 204] on div "[PERSON_NAME] -6" at bounding box center [614, 207] width 188 height 16
type input "[PERSON_NAME]-6"
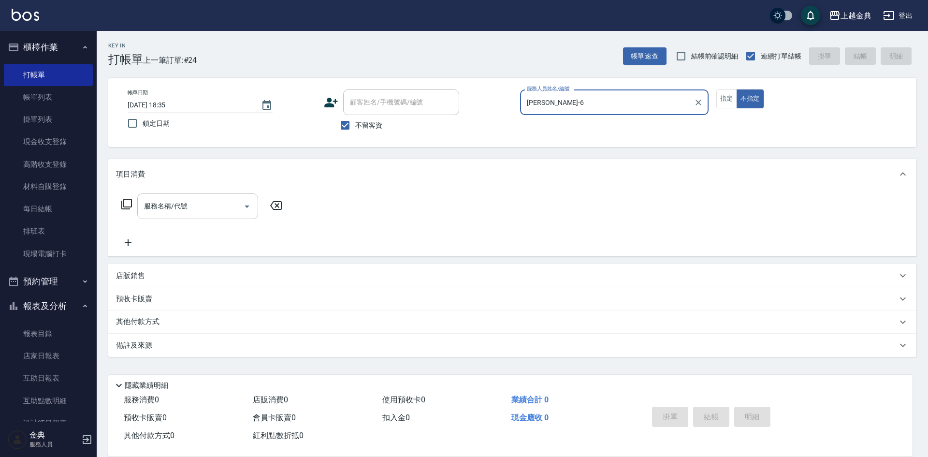
click at [177, 214] on input "服務名稱/代號" at bounding box center [191, 206] width 98 height 17
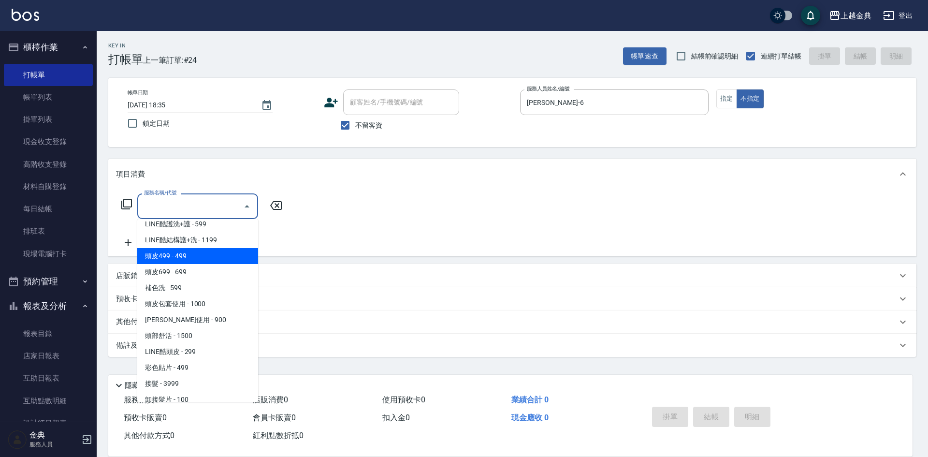
click at [199, 248] on span "頭皮499 - 499" at bounding box center [197, 256] width 121 height 16
type input "頭皮499(601)"
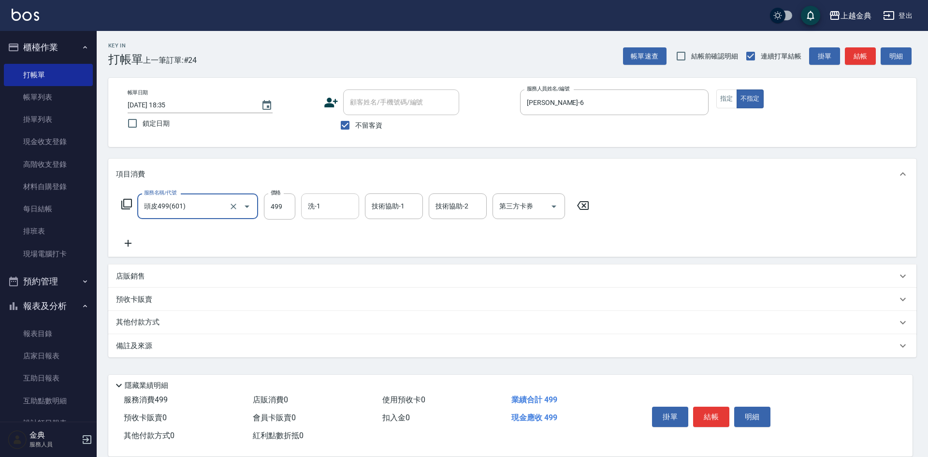
click at [343, 211] on input "洗-1" at bounding box center [329, 206] width 49 height 17
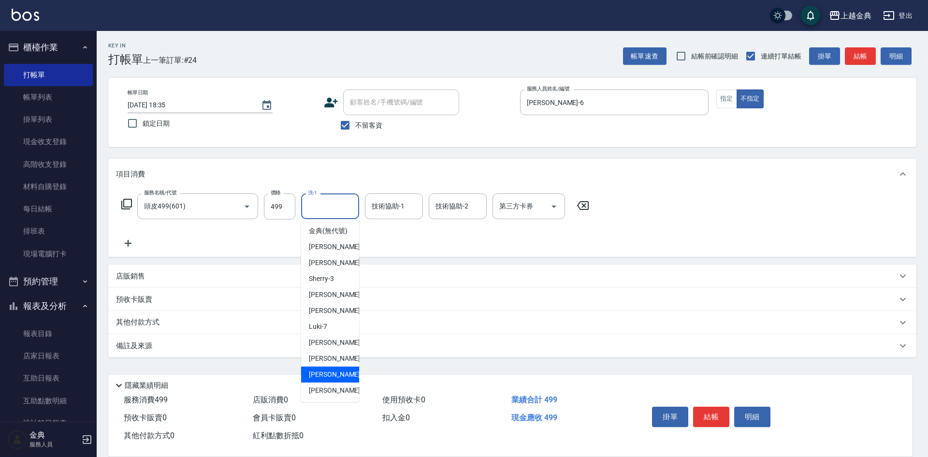
drag, startPoint x: 326, startPoint y: 382, endPoint x: 346, endPoint y: 353, distance: 35.0
click at [326, 379] on span "[PERSON_NAME] -15" at bounding box center [339, 374] width 61 height 10
type input "[PERSON_NAME]-15"
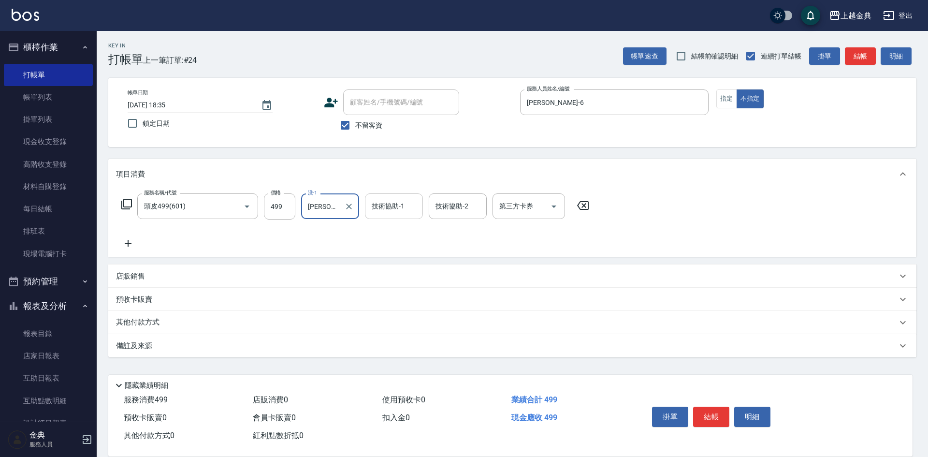
click at [401, 205] on input "技術協助-1" at bounding box center [393, 206] width 49 height 17
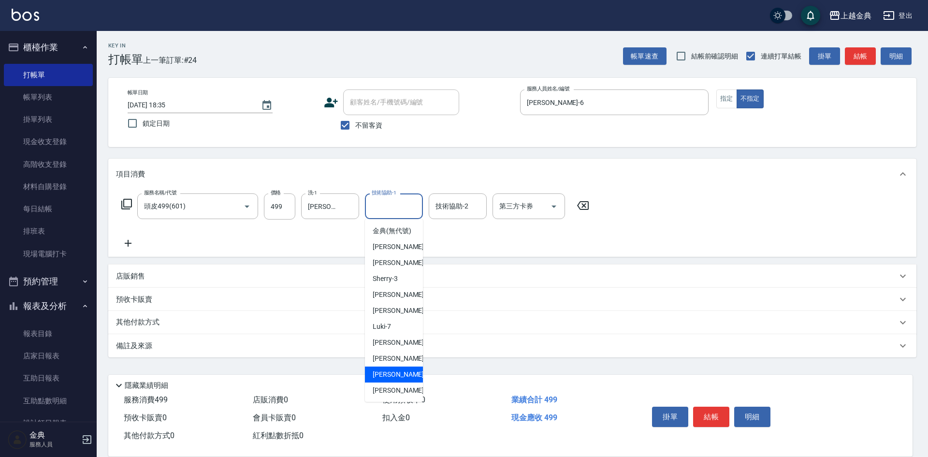
click at [396, 379] on span "[PERSON_NAME] -15" at bounding box center [403, 374] width 61 height 10
type input "[PERSON_NAME]-15"
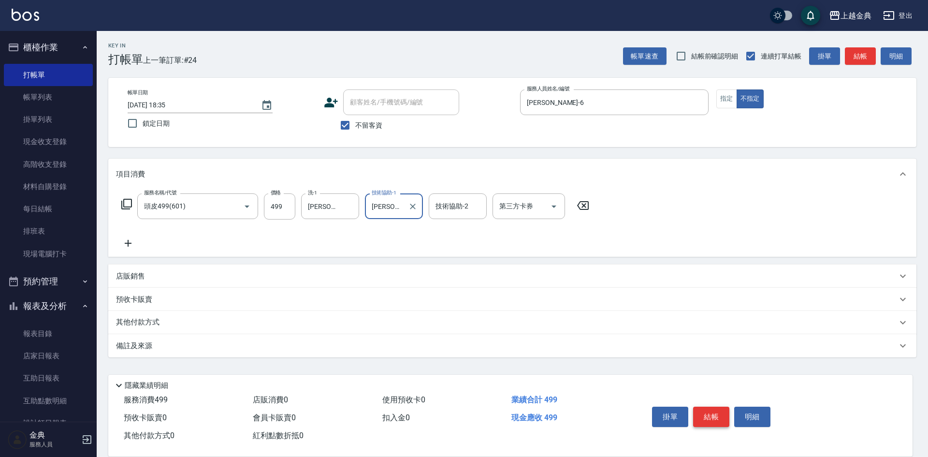
click at [716, 413] on button "結帳" at bounding box center [711, 416] width 36 height 20
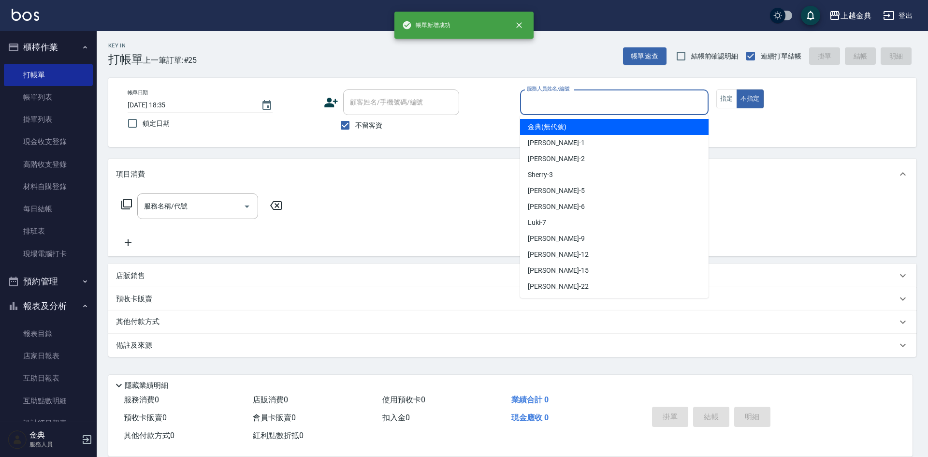
drag, startPoint x: 643, startPoint y: 110, endPoint x: 598, endPoint y: 141, distance: 54.7
click at [641, 109] on input "服務人員姓名/編號" at bounding box center [614, 102] width 180 height 17
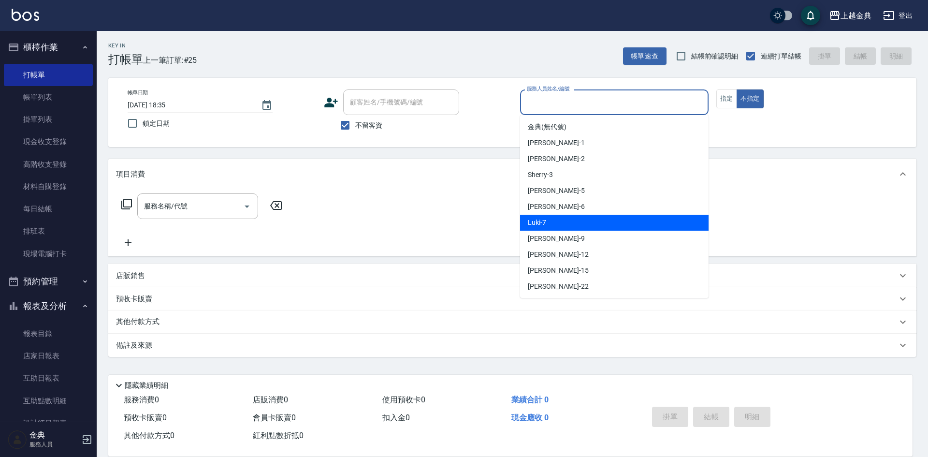
drag, startPoint x: 547, startPoint y: 223, endPoint x: 379, endPoint y: 220, distance: 168.2
click at [547, 224] on div "Luki -7" at bounding box center [614, 223] width 188 height 16
type input "Luki-7"
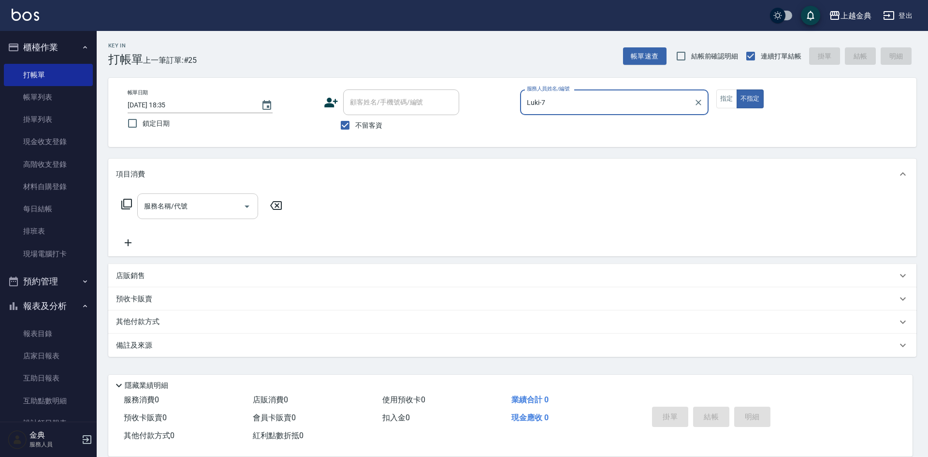
click at [227, 203] on input "服務名稱/代號" at bounding box center [191, 206] width 98 height 17
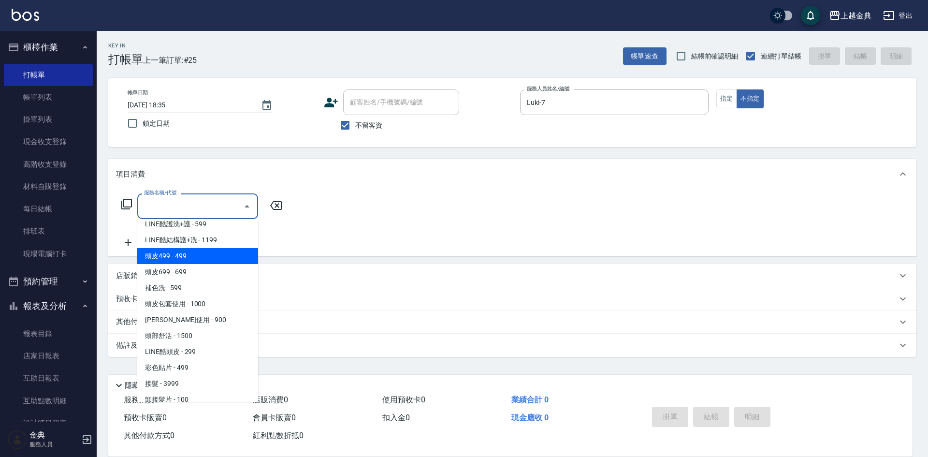
click at [201, 261] on span "頭皮499 - 499" at bounding box center [197, 256] width 121 height 16
type input "頭皮499(601)"
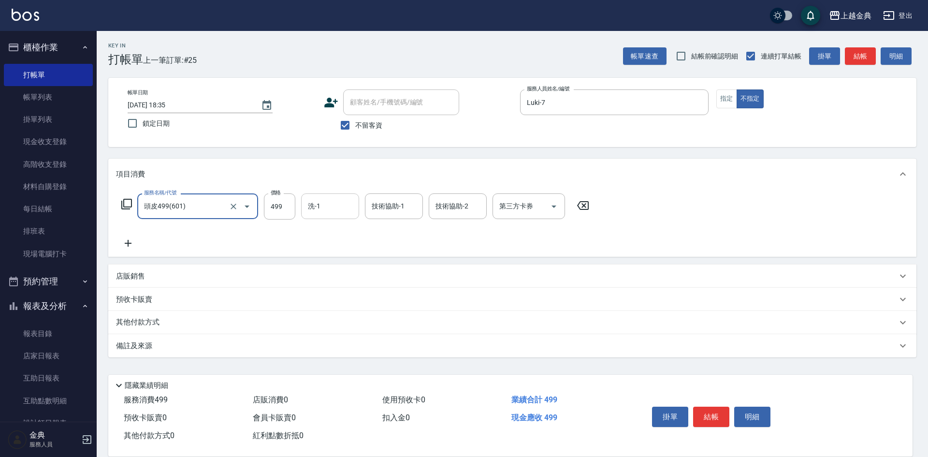
click at [316, 207] on input "洗-1" at bounding box center [329, 206] width 49 height 17
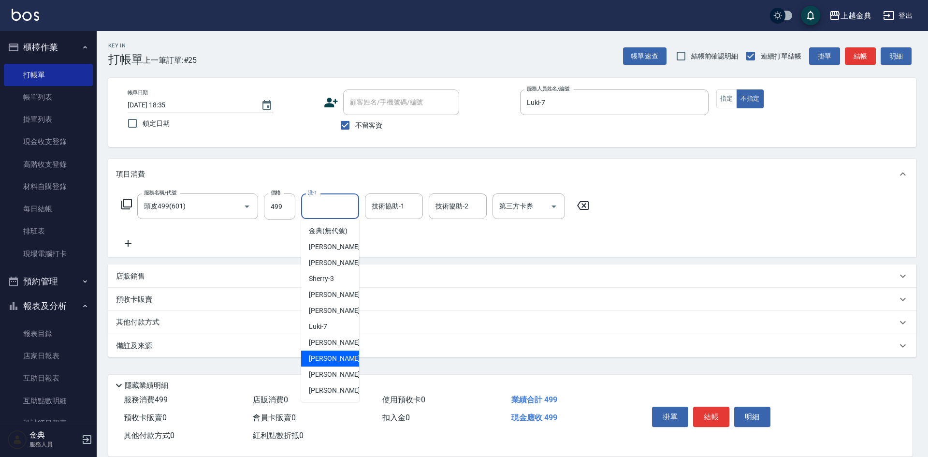
click at [338, 363] on span "[PERSON_NAME]-12" at bounding box center [339, 358] width 61 height 10
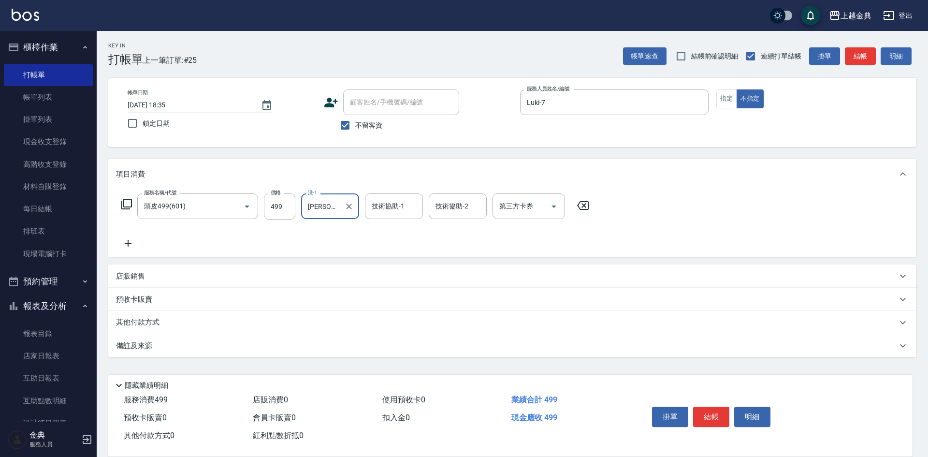
click at [325, 203] on input "[PERSON_NAME]-12" at bounding box center [322, 206] width 35 height 17
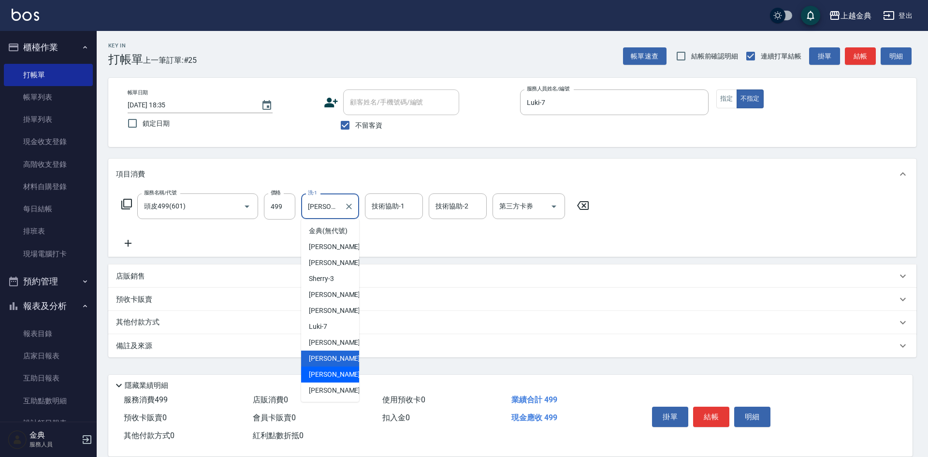
drag, startPoint x: 349, startPoint y: 381, endPoint x: 364, endPoint y: 348, distance: 36.1
click at [348, 381] on div "[PERSON_NAME] -15" at bounding box center [330, 374] width 58 height 16
type input "[PERSON_NAME]-15"
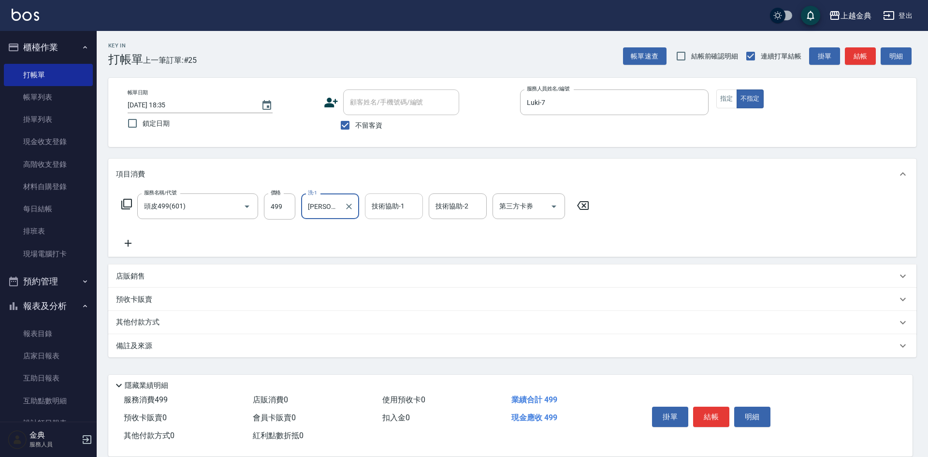
click at [396, 210] on input "技術協助-1" at bounding box center [393, 206] width 49 height 17
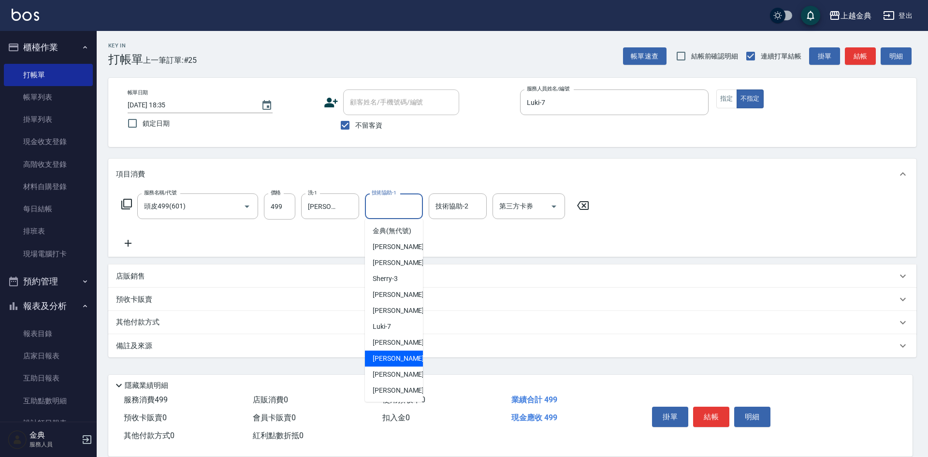
click at [404, 366] on div "[PERSON_NAME]-12" at bounding box center [394, 358] width 58 height 16
type input "[PERSON_NAME]-12"
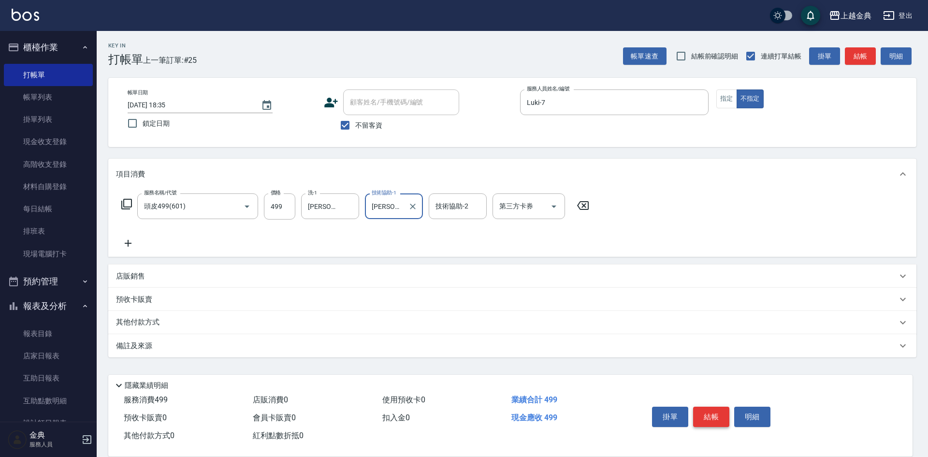
click at [701, 408] on button "結帳" at bounding box center [711, 416] width 36 height 20
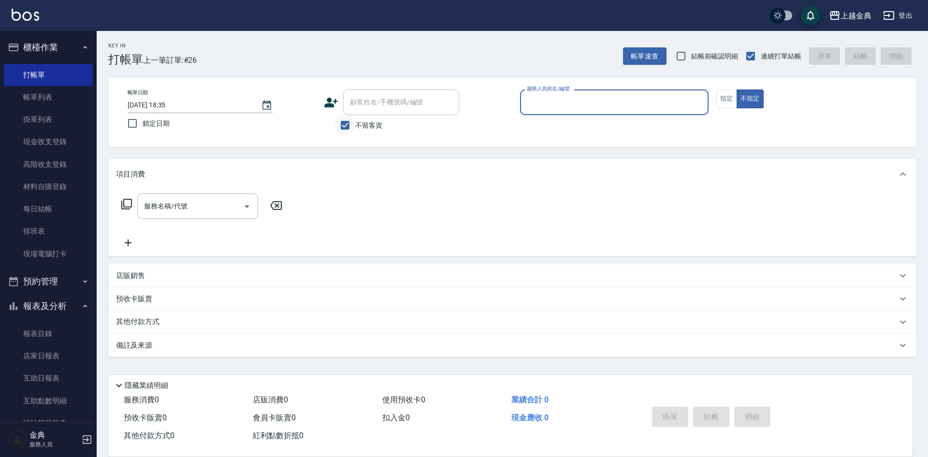
click at [346, 127] on input "不留客資" at bounding box center [345, 125] width 20 height 20
checkbox input "false"
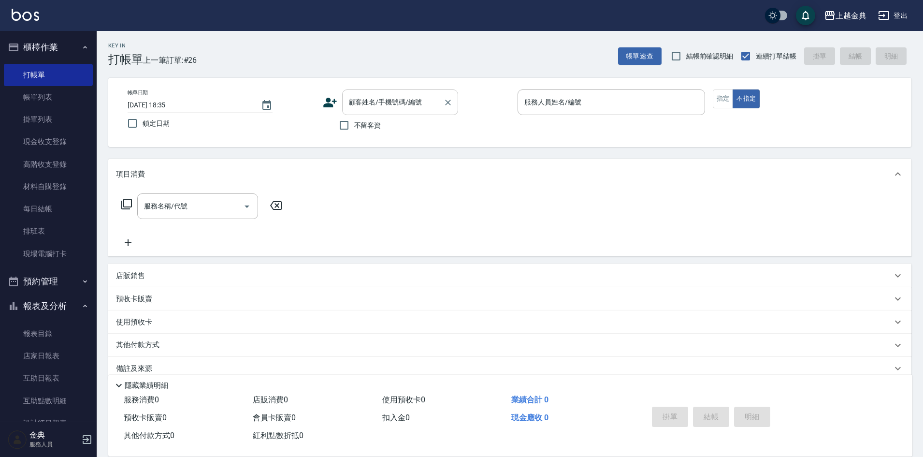
click at [371, 108] on input "顧客姓名/手機號碼/編號" at bounding box center [392, 102] width 93 height 17
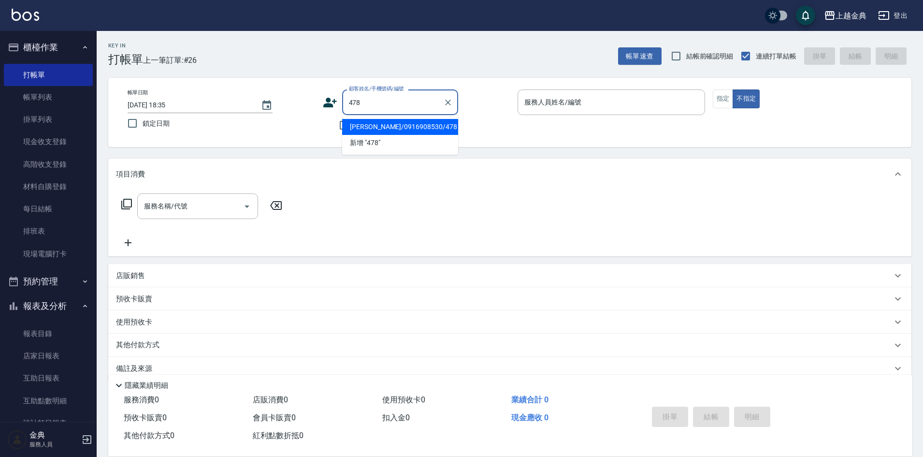
click at [395, 130] on li "[PERSON_NAME]/0916908530/478" at bounding box center [400, 127] width 116 height 16
type input "[PERSON_NAME]/0916908530/478"
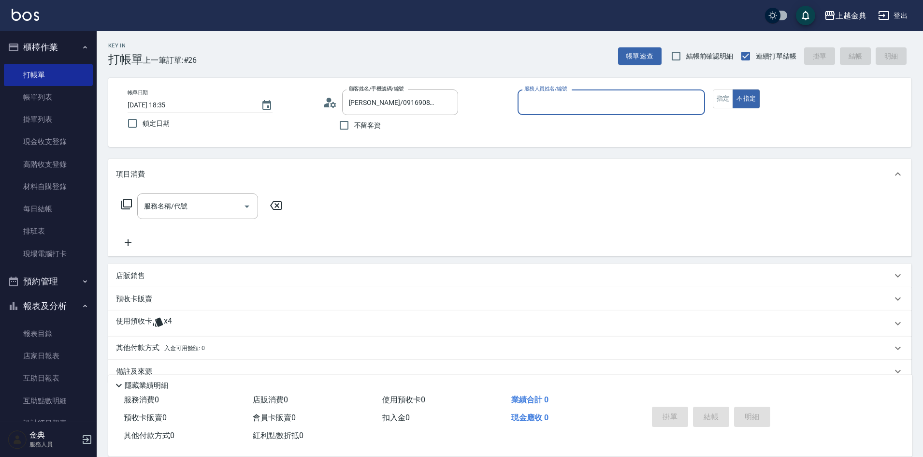
click at [647, 102] on input "服務人員姓名/編號" at bounding box center [611, 102] width 179 height 17
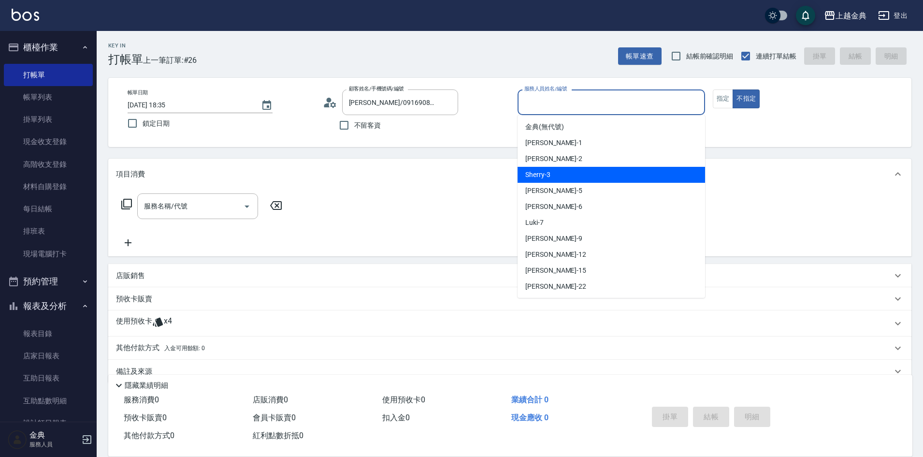
click at [597, 177] on div "Sherry -3" at bounding box center [611, 175] width 187 height 16
type input "Sherry-3"
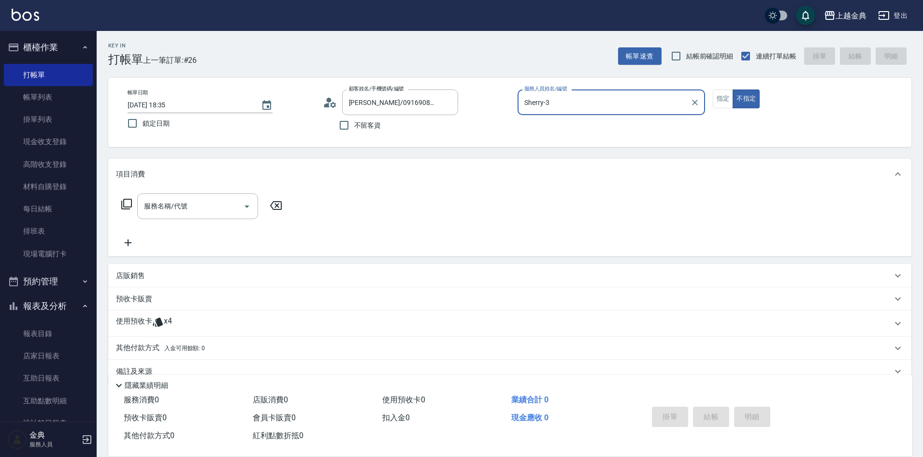
click at [141, 324] on p "使用預收卡" at bounding box center [134, 323] width 36 height 14
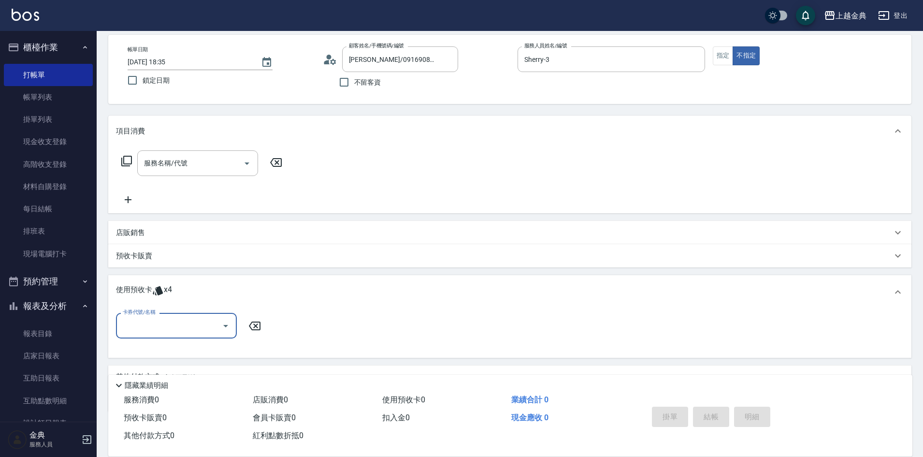
scroll to position [91, 0]
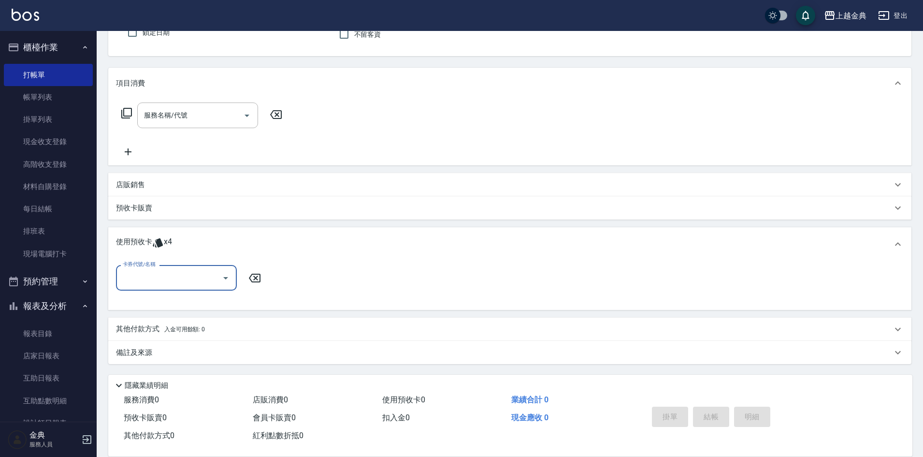
click at [167, 278] on input "卡券代號/名稱" at bounding box center [169, 277] width 98 height 17
click at [172, 306] on div "頭皮3次 剩餘3張" at bounding box center [176, 302] width 121 height 16
type input "頭皮3次"
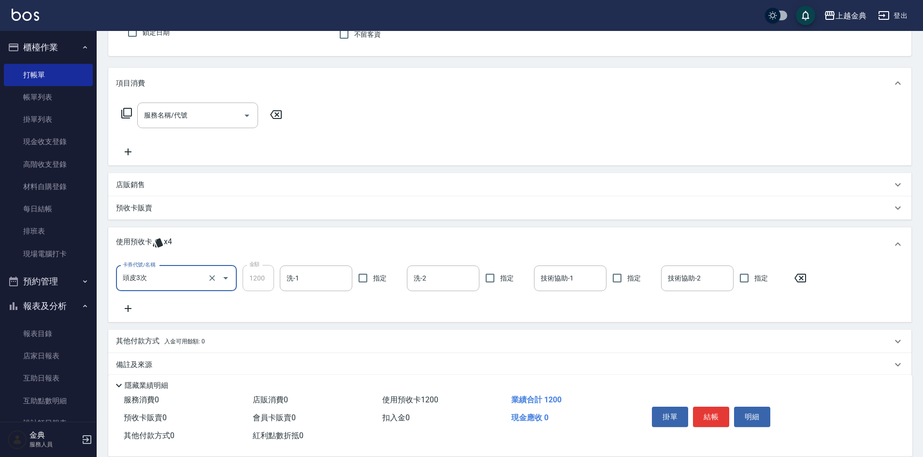
click at [148, 311] on div "卡券代號/名稱 頭皮3次 卡券代號/名稱 金額 1200 金額 洗-1 洗-1 指定 洗-2 洗-2 指定 技術協助-1 技術協助-1 指定 技術協助-2 技…" at bounding box center [510, 289] width 788 height 49
click at [128, 308] on icon at bounding box center [128, 308] width 7 height 7
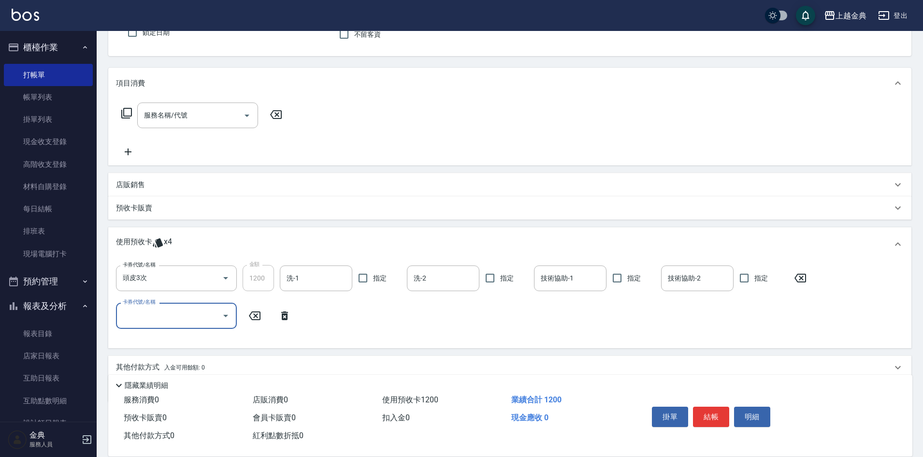
click at [139, 306] on div "卡券代號/名稱" at bounding box center [176, 316] width 121 height 26
click at [144, 355] on div "護髮包套3送1(1.5) 剩餘1張" at bounding box center [176, 356] width 121 height 16
type input "護髮包套3送1(1.5)"
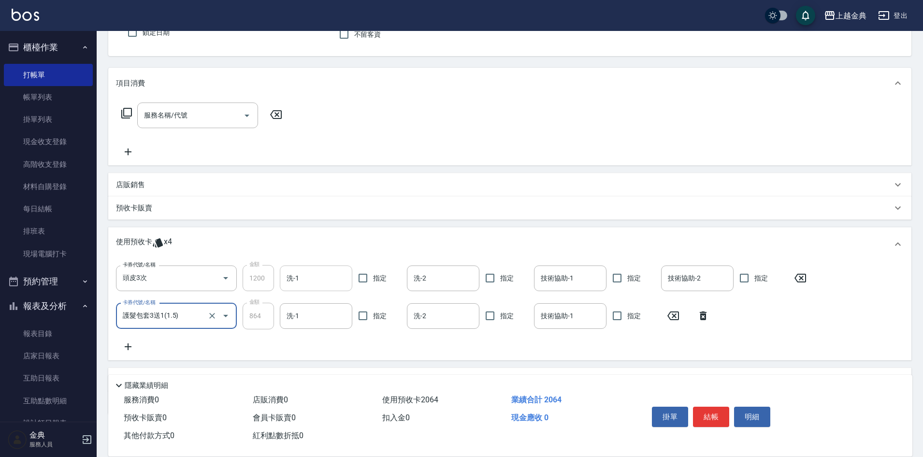
click at [306, 270] on input "洗-1" at bounding box center [316, 278] width 64 height 17
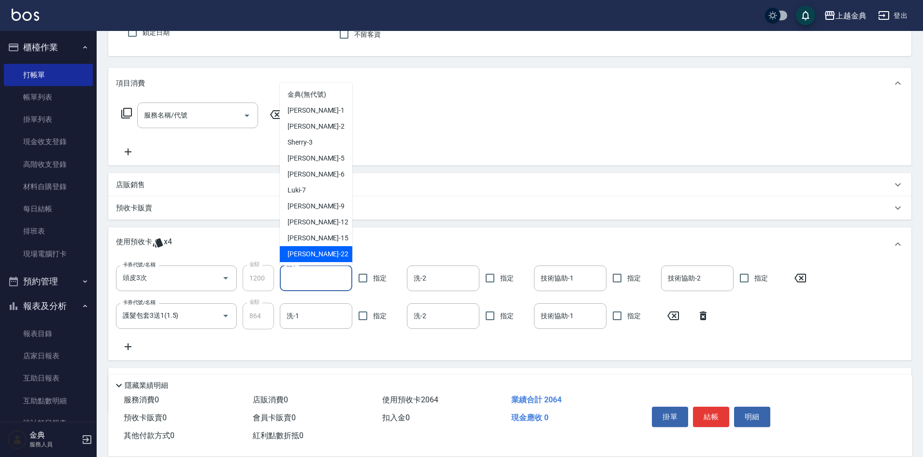
click at [309, 256] on div "[PERSON_NAME] -22" at bounding box center [316, 254] width 72 height 16
type input "[PERSON_NAME]-22"
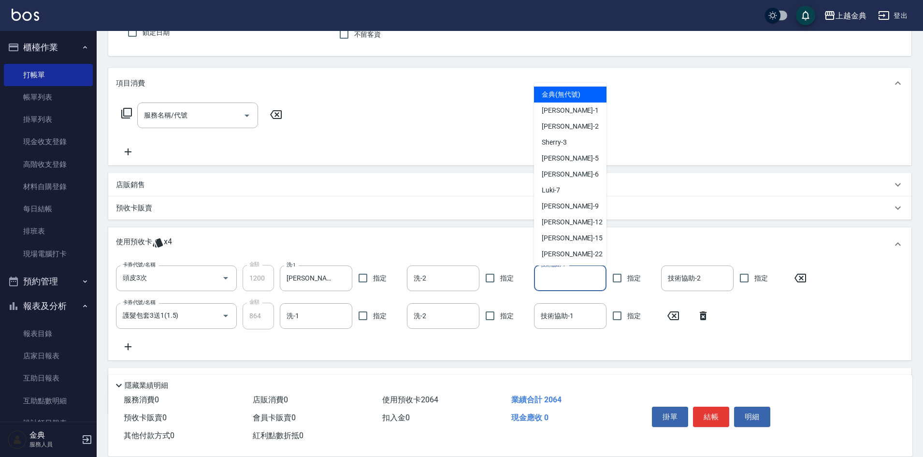
click at [543, 283] on input "技術協助-1" at bounding box center [570, 278] width 64 height 17
click at [548, 251] on span "[PERSON_NAME] -22" at bounding box center [572, 254] width 61 height 10
type input "[PERSON_NAME]-22"
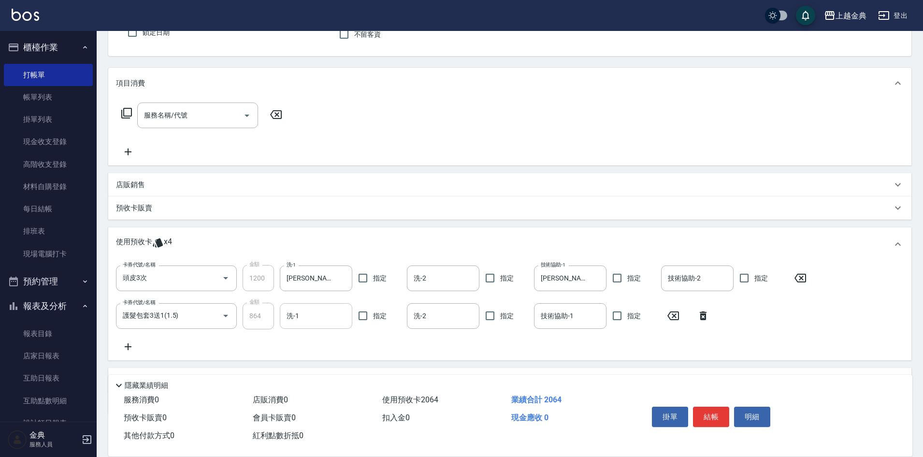
click at [324, 318] on input "洗-1" at bounding box center [316, 315] width 64 height 17
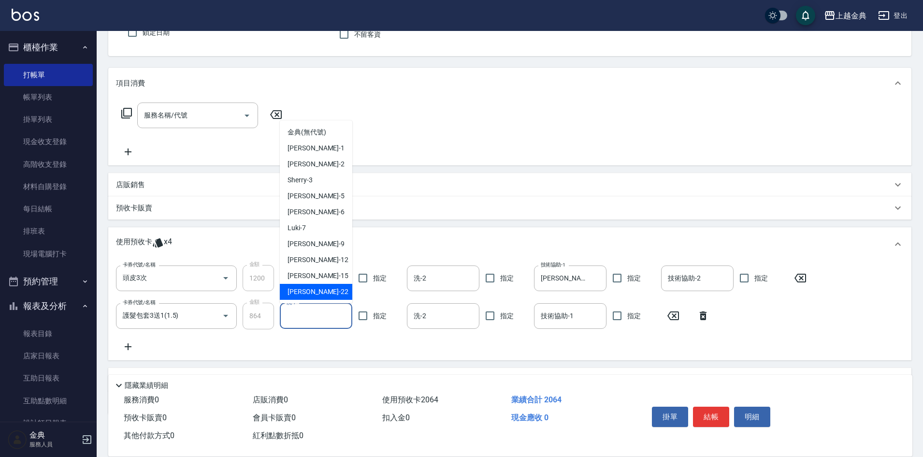
click at [323, 297] on div "[PERSON_NAME] -22" at bounding box center [316, 292] width 72 height 16
type input "[PERSON_NAME]-22"
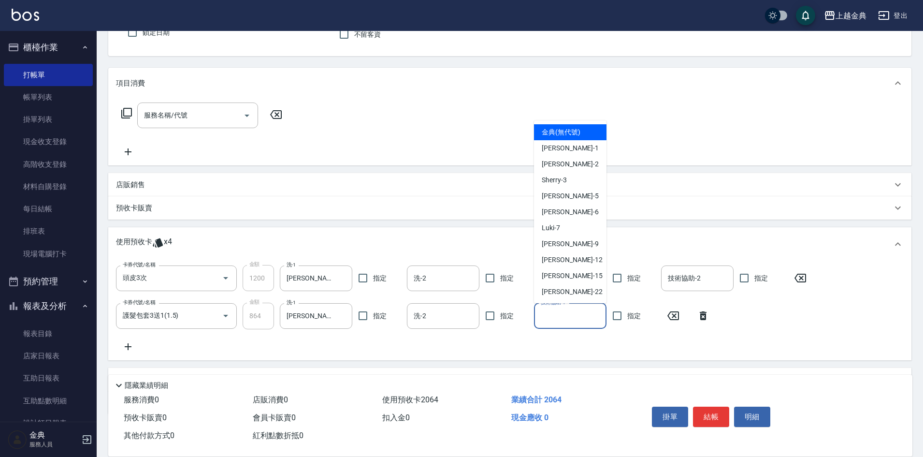
click at [544, 317] on input "技術協助-1" at bounding box center [570, 315] width 64 height 17
click at [546, 295] on span "[PERSON_NAME] -22" at bounding box center [572, 292] width 61 height 10
type input "[PERSON_NAME]-22"
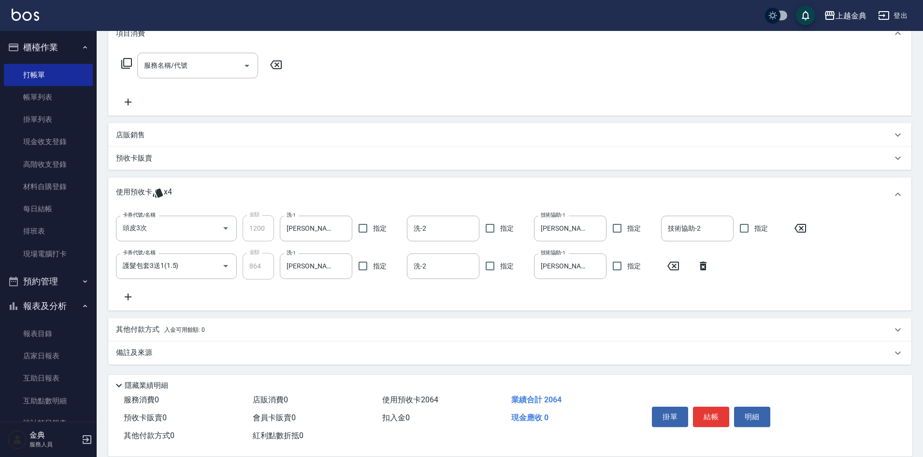
scroll to position [141, 0]
click at [711, 411] on button "結帳" at bounding box center [711, 416] width 36 height 20
type input "[DATE] 18:50"
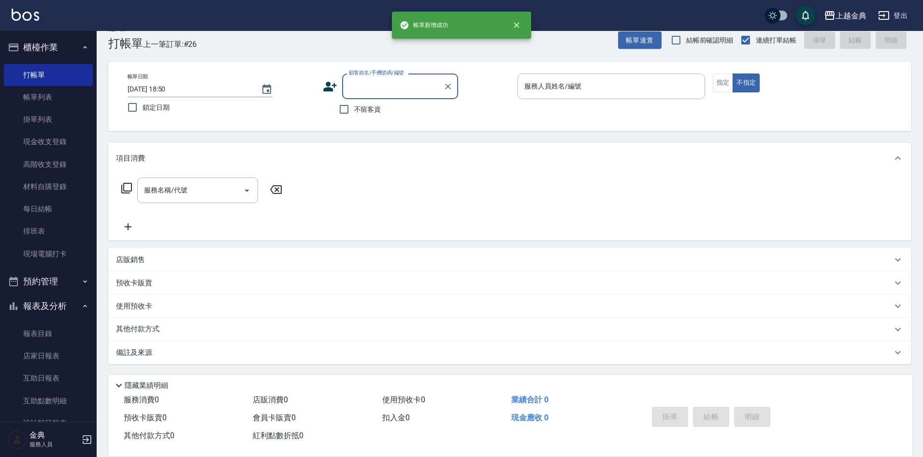
scroll to position [0, 0]
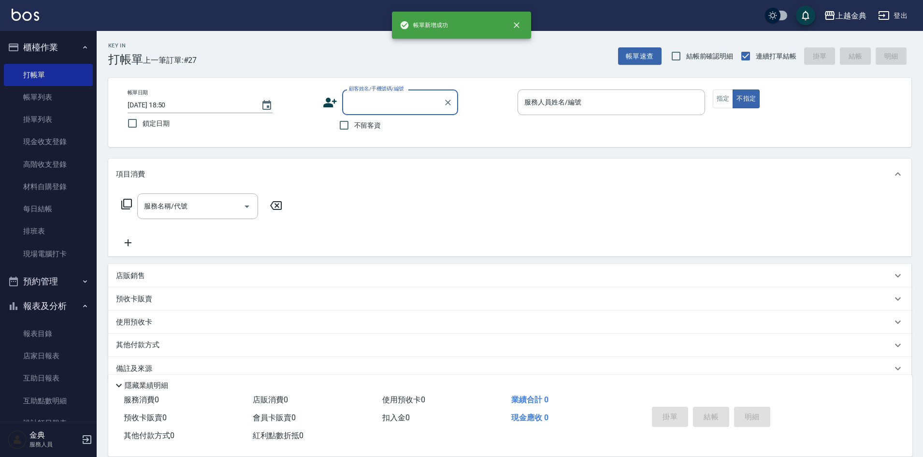
click at [384, 124] on div "不留客資" at bounding box center [390, 125] width 135 height 20
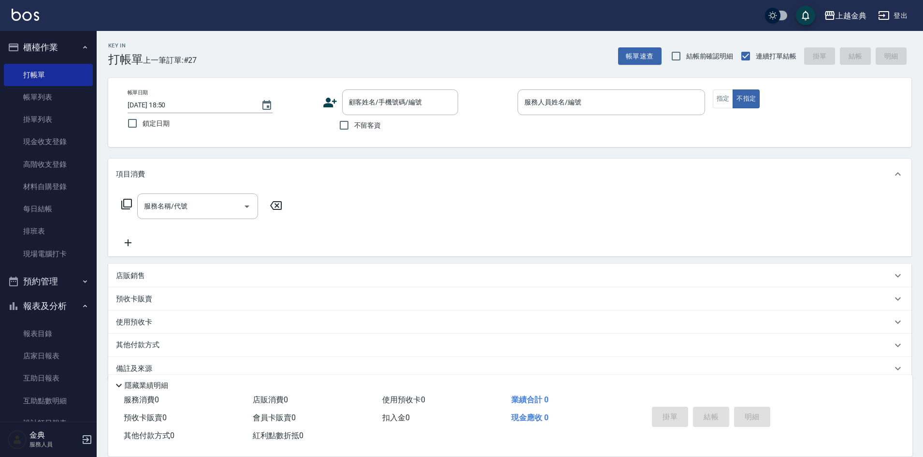
click at [361, 126] on span "不留客資" at bounding box center [367, 125] width 27 height 10
click at [354, 126] on input "不留客資" at bounding box center [344, 125] width 20 height 20
checkbox input "true"
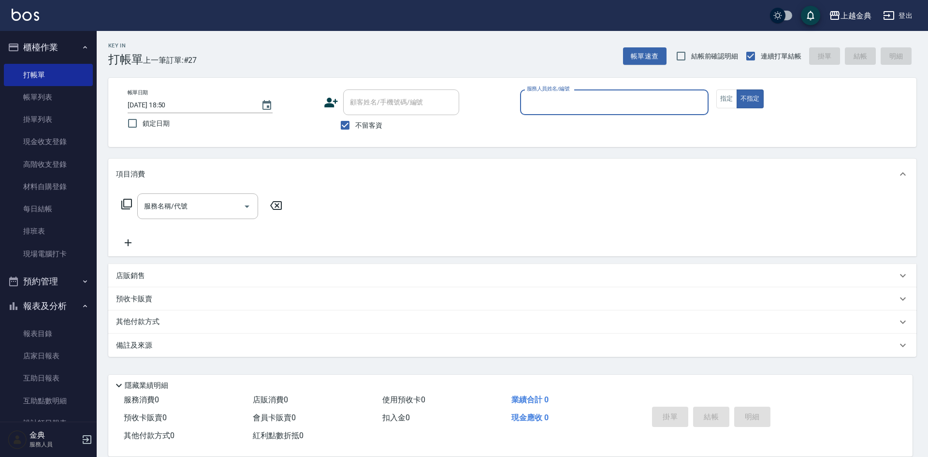
click at [722, 102] on button "指定" at bounding box center [726, 98] width 21 height 19
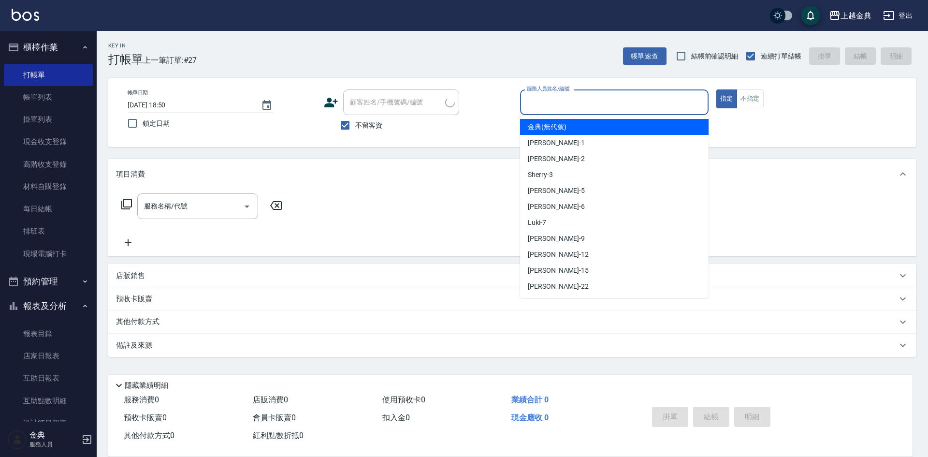
click at [667, 107] on input "服務人員姓名/編號" at bounding box center [614, 102] width 180 height 17
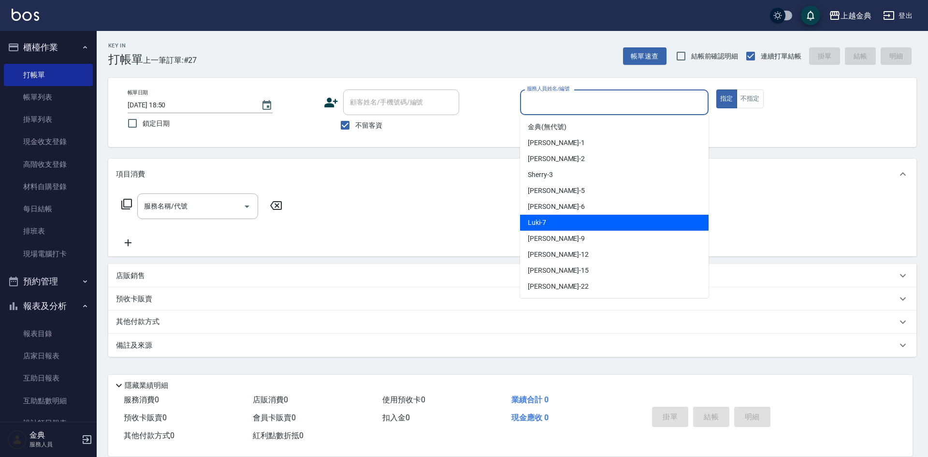
click at [548, 222] on div "Luki -7" at bounding box center [614, 223] width 188 height 16
type input "Luki-7"
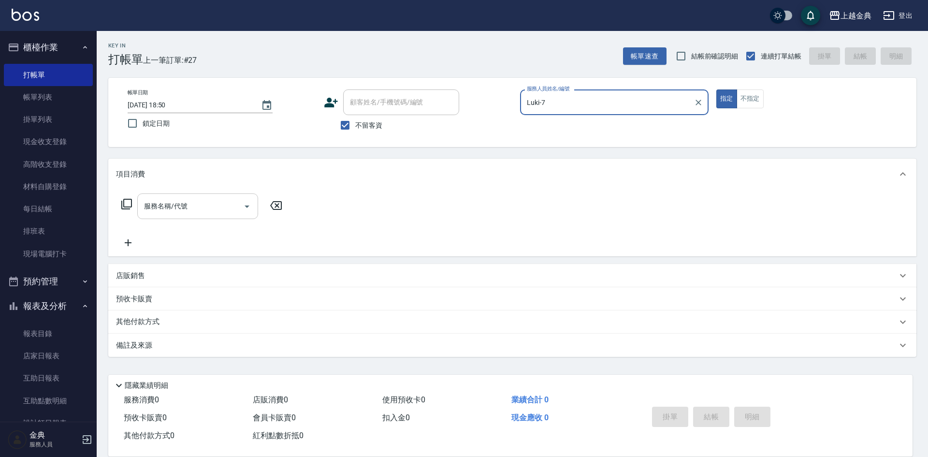
click at [209, 205] on input "服務名稱/代號" at bounding box center [191, 206] width 98 height 17
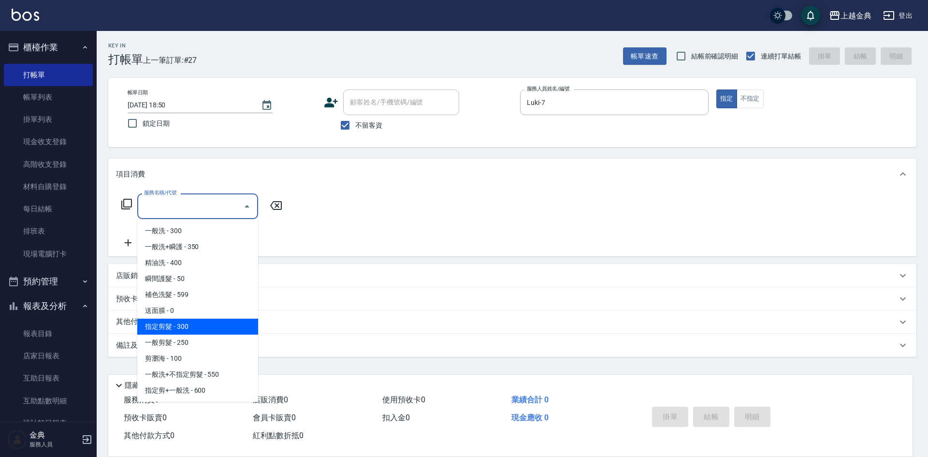
click at [209, 324] on span "指定剪髮 - 300" at bounding box center [197, 326] width 121 height 16
type input "指定剪髮(199)"
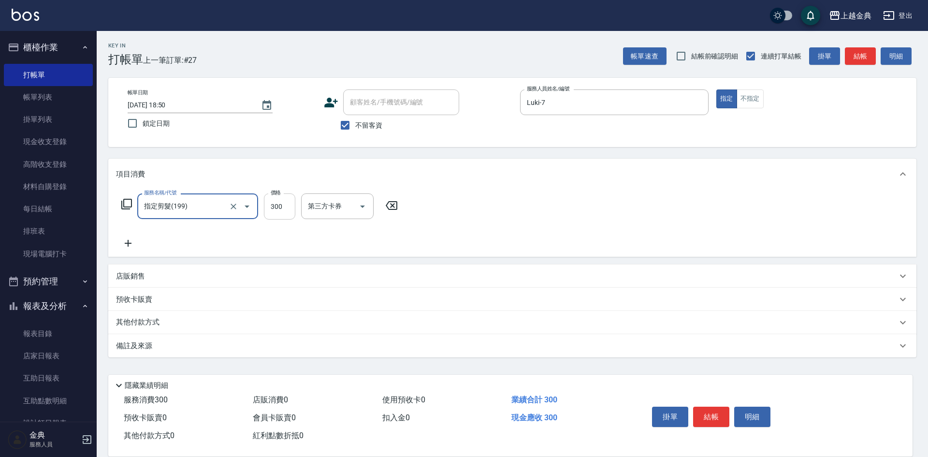
click at [278, 213] on input "300" at bounding box center [279, 206] width 31 height 26
click at [199, 233] on div "服務名稱/代號 指定剪髮(199) 服務名稱/代號 價格 300 價格 第三方卡券 第三方卡券" at bounding box center [260, 221] width 288 height 56
click at [285, 208] on input "300" at bounding box center [279, 206] width 31 height 26
click at [185, 242] on div "服務名稱/代號 指定剪髮(199) 服務名稱/代號 價格 600 價格 第三方卡券 第三方卡券" at bounding box center [260, 221] width 288 height 56
click at [283, 209] on input "600" at bounding box center [279, 206] width 31 height 26
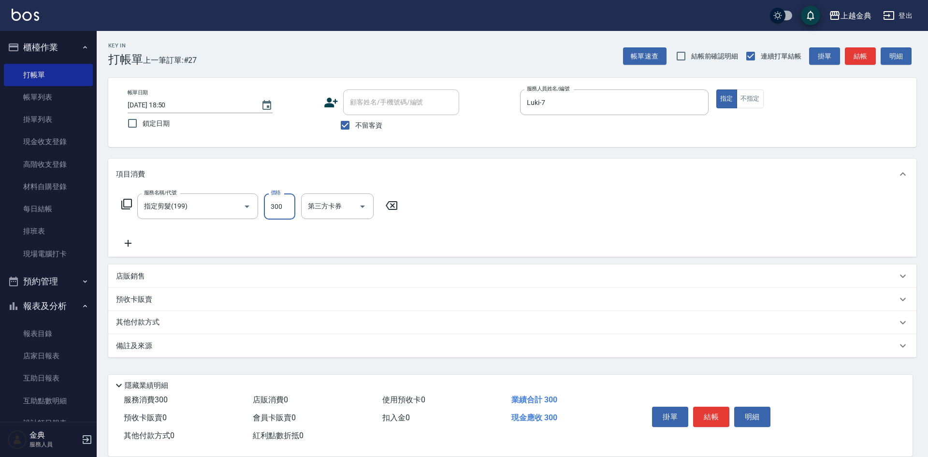
type input "300"
click at [133, 247] on icon at bounding box center [128, 243] width 24 height 12
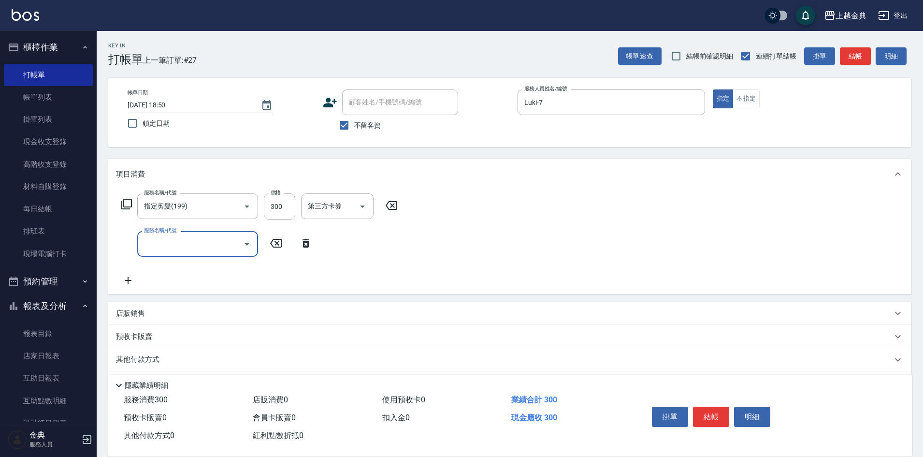
drag, startPoint x: 155, startPoint y: 245, endPoint x: 164, endPoint y: 248, distance: 10.4
click at [155, 245] on input "服務名稱/代號" at bounding box center [191, 243] width 98 height 17
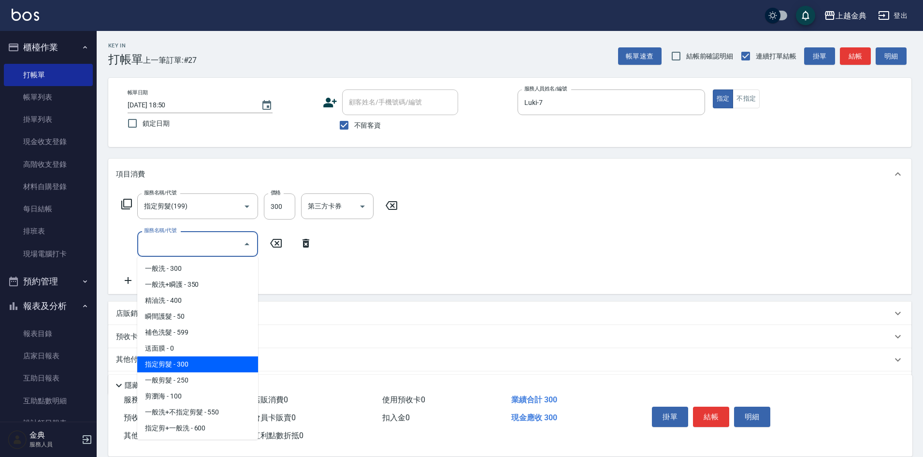
click at [201, 357] on span "指定剪髮 - 300" at bounding box center [197, 364] width 121 height 16
type input "指定剪髮(199)"
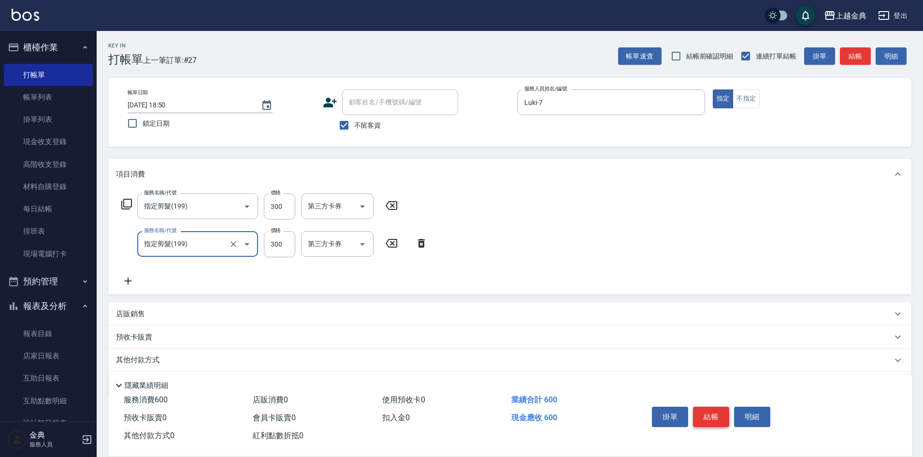
click at [713, 418] on button "結帳" at bounding box center [711, 416] width 36 height 20
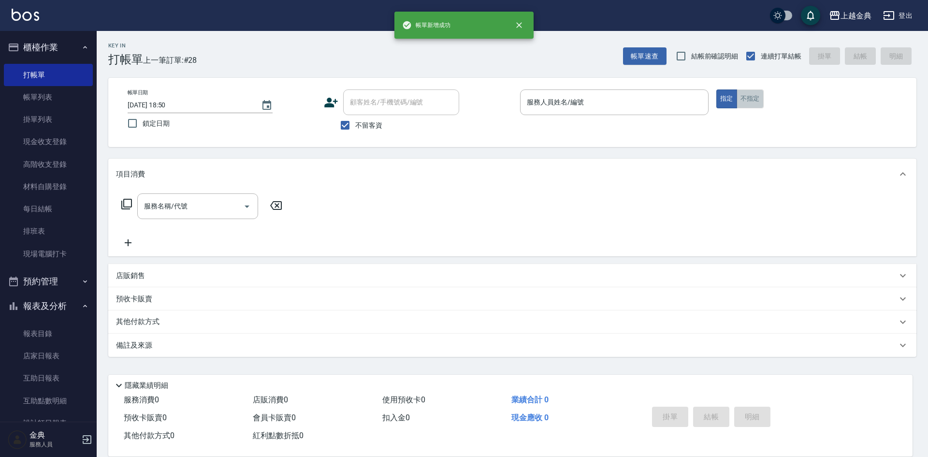
click at [746, 102] on button "不指定" at bounding box center [749, 98] width 27 height 19
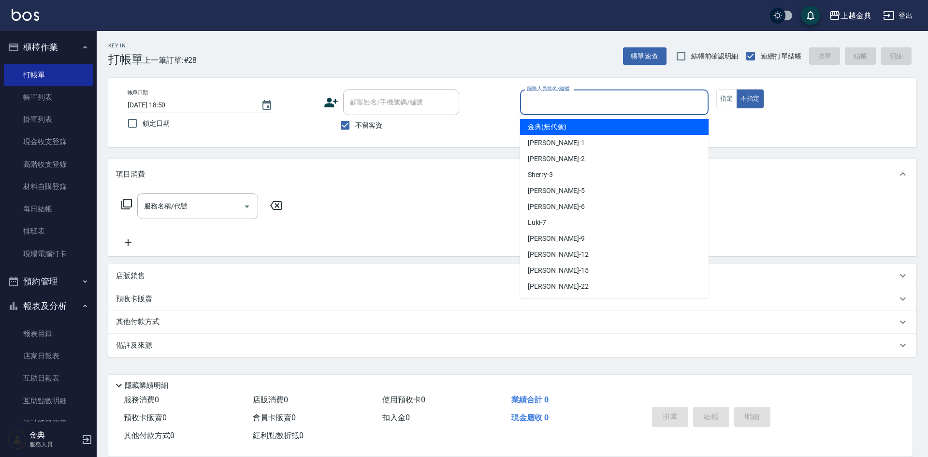
drag, startPoint x: 623, startPoint y: 106, endPoint x: 628, endPoint y: 113, distance: 8.0
click at [624, 109] on input "服務人員姓名/編號" at bounding box center [614, 102] width 180 height 17
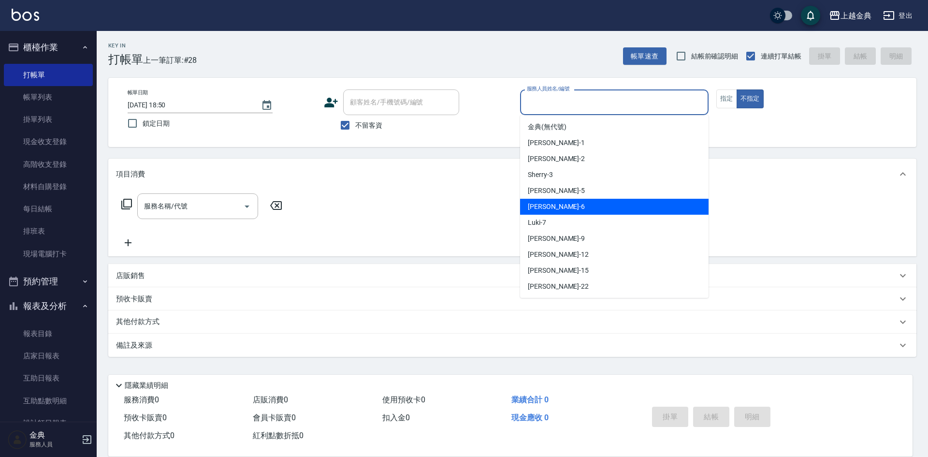
click at [555, 210] on div "[PERSON_NAME] -6" at bounding box center [614, 207] width 188 height 16
type input "[PERSON_NAME]-6"
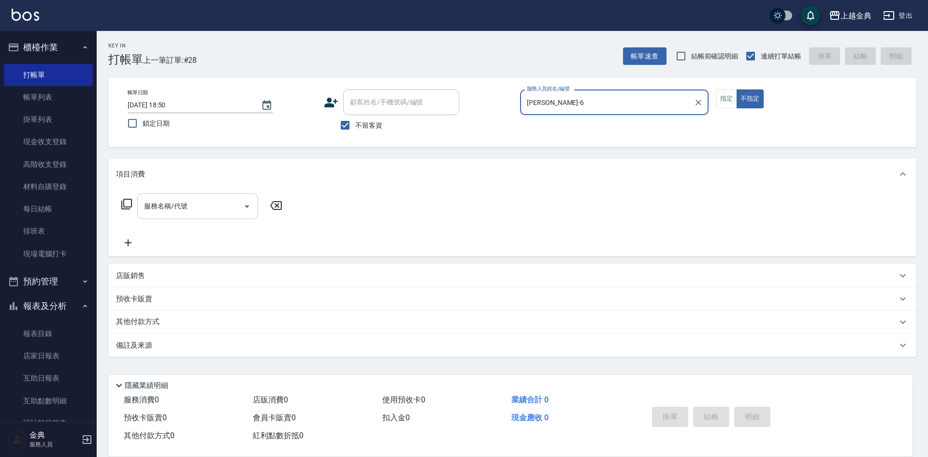
click at [146, 216] on div "服務名稱/代號" at bounding box center [197, 206] width 121 height 26
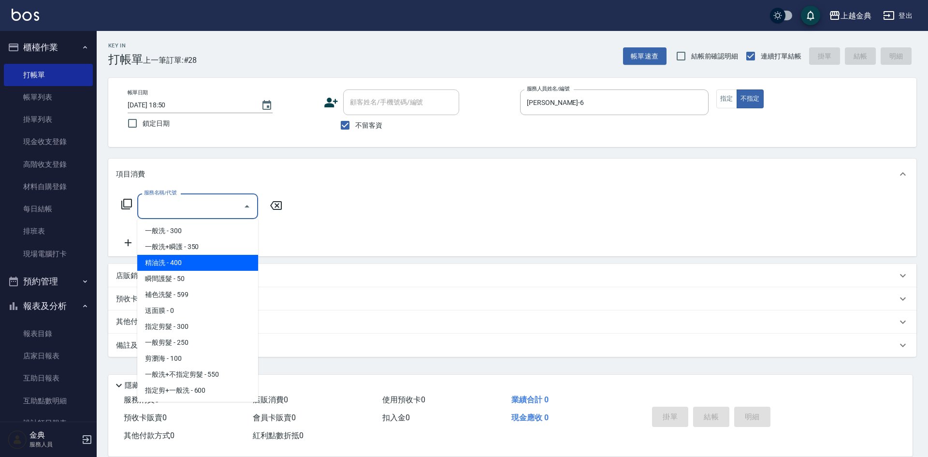
drag, startPoint x: 181, startPoint y: 259, endPoint x: 242, endPoint y: 237, distance: 65.3
click at [180, 260] on span "精油洗 - 400" at bounding box center [197, 263] width 121 height 16
type input "精油洗(102)"
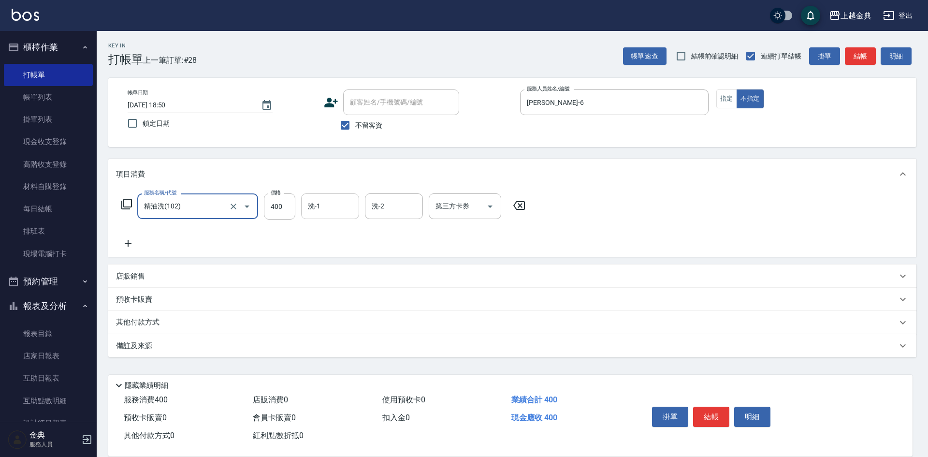
click at [335, 202] on input "洗-1" at bounding box center [329, 206] width 49 height 17
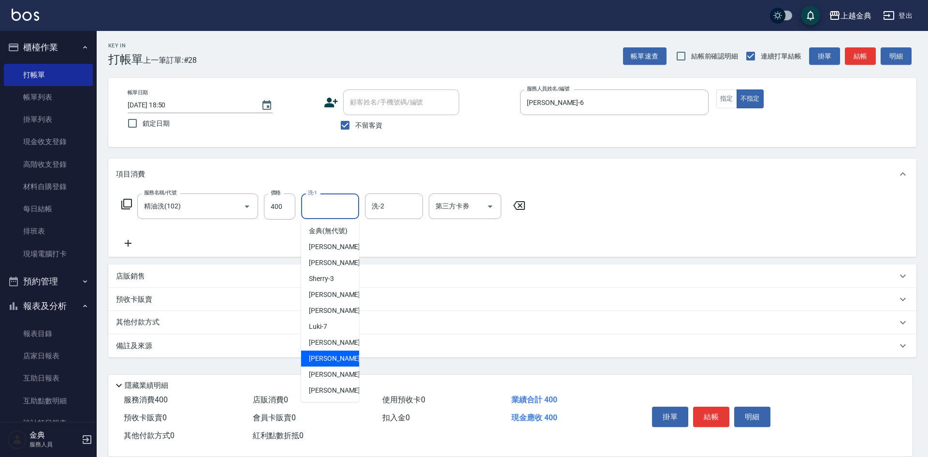
click at [332, 363] on span "[PERSON_NAME]-12" at bounding box center [339, 358] width 61 height 10
type input "[PERSON_NAME]-12"
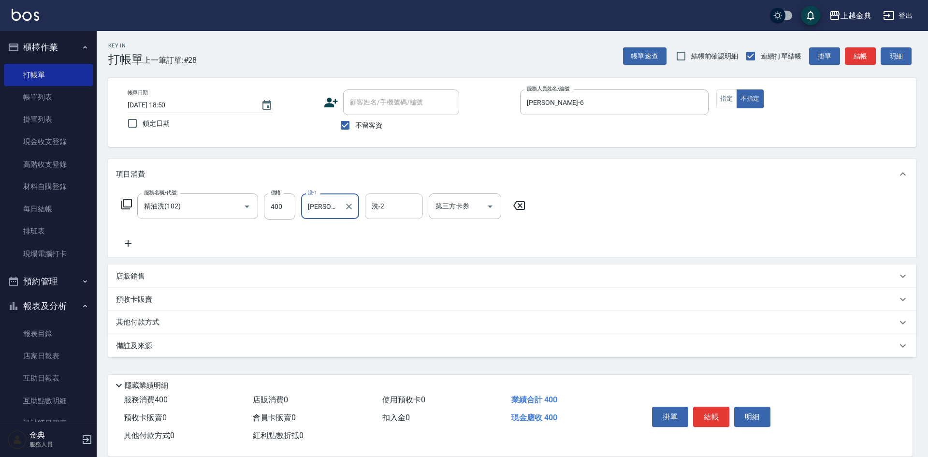
click at [383, 215] on input "洗-2" at bounding box center [393, 206] width 49 height 17
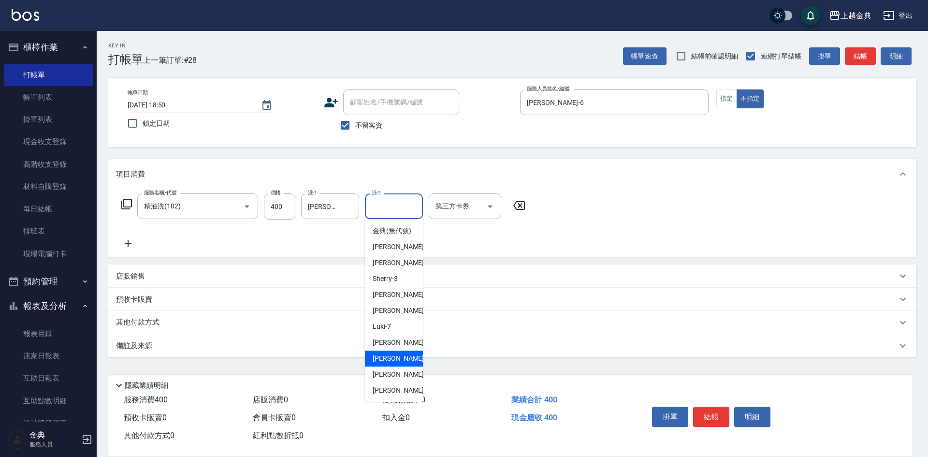
click at [390, 363] on span "[PERSON_NAME]-12" at bounding box center [403, 358] width 61 height 10
type input "[PERSON_NAME]-12"
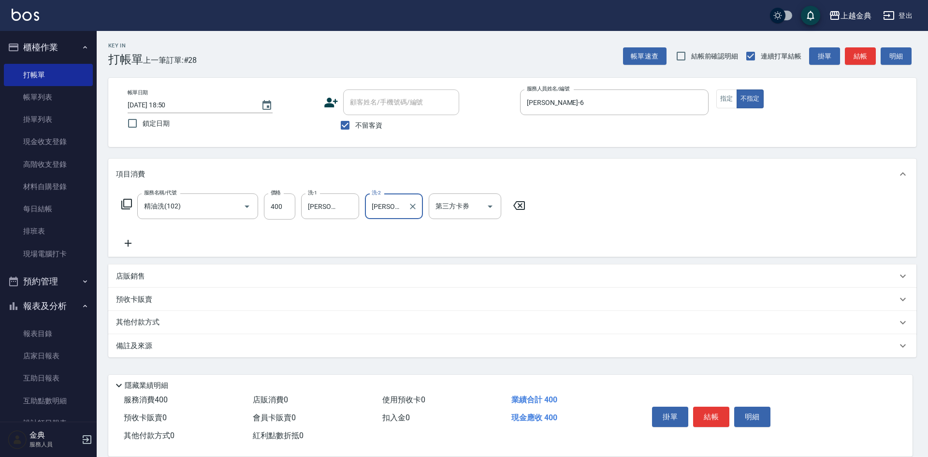
click at [414, 213] on div at bounding box center [412, 206] width 13 height 26
click at [417, 207] on icon "Clear" at bounding box center [413, 207] width 10 height 10
click at [714, 414] on button "結帳" at bounding box center [711, 416] width 36 height 20
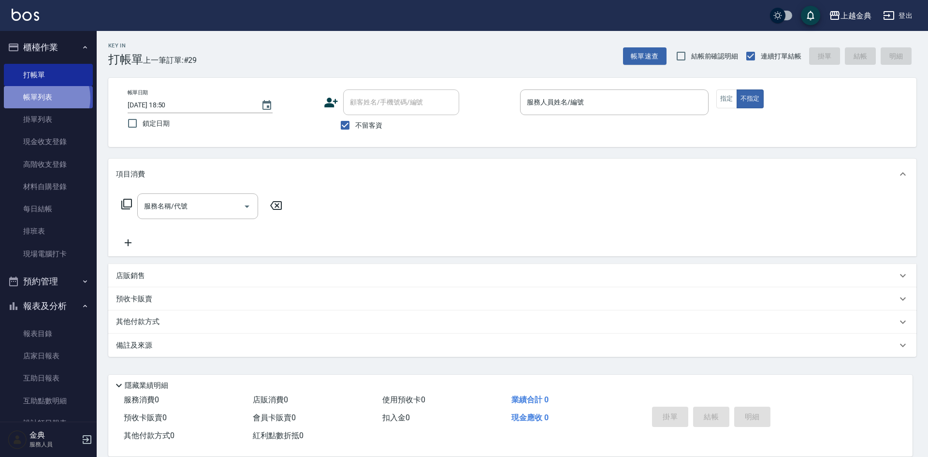
click at [43, 98] on link "帳單列表" at bounding box center [48, 97] width 89 height 22
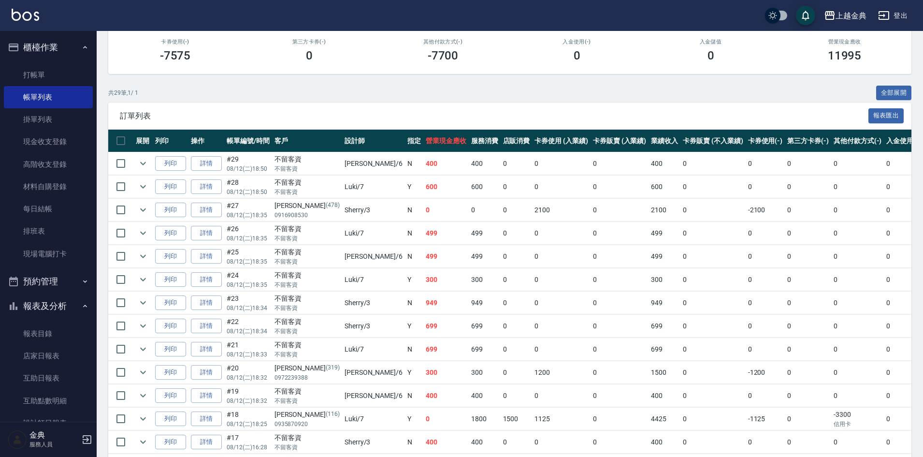
scroll to position [193, 0]
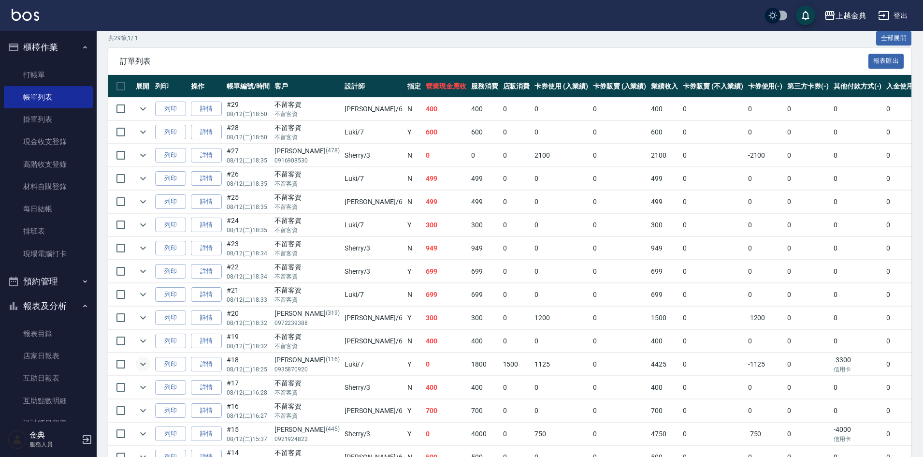
click at [140, 363] on icon "expand row" at bounding box center [143, 363] width 6 height 3
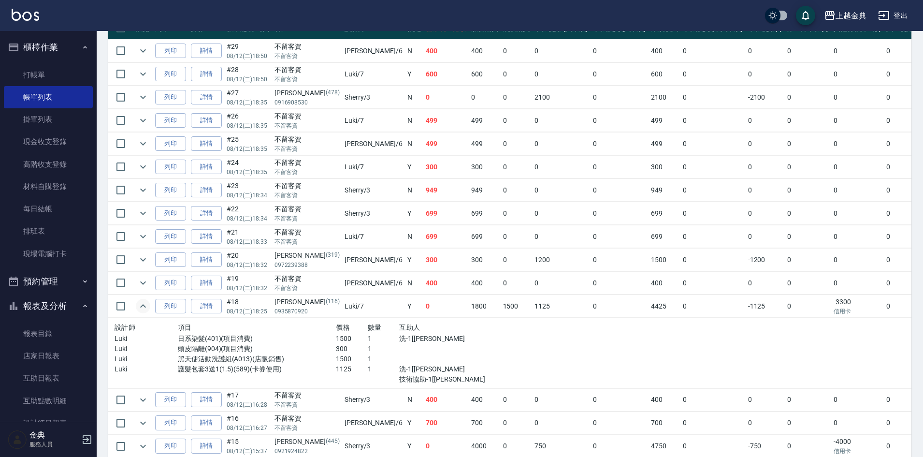
scroll to position [338, 0]
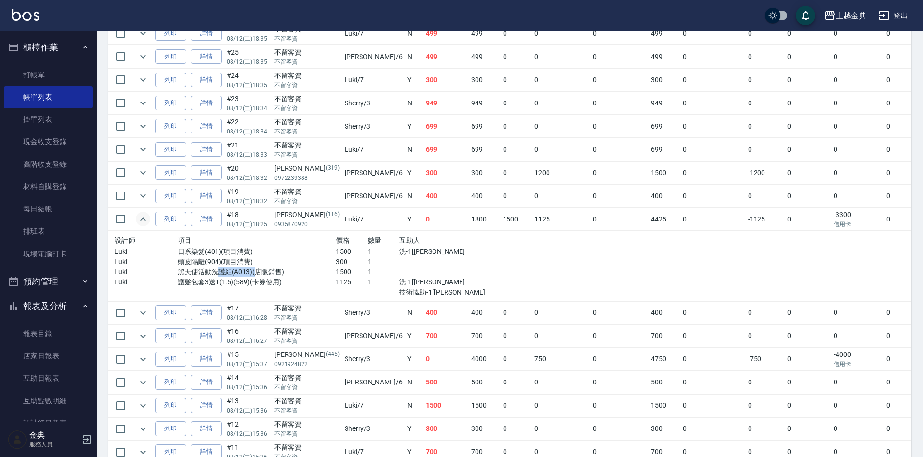
drag, startPoint x: 244, startPoint y: 271, endPoint x: 206, endPoint y: 267, distance: 37.8
click at [206, 267] on p "黑天使活動洗護組(A013)(店販銷售)" at bounding box center [257, 272] width 158 height 10
click at [288, 279] on p "護髮包套3送1(1.5)(589)(卡券使用)" at bounding box center [257, 282] width 158 height 10
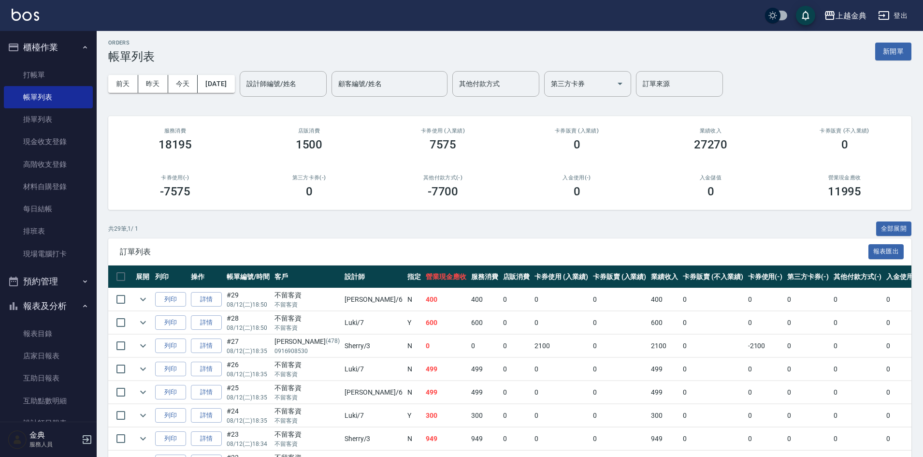
scroll to position [0, 0]
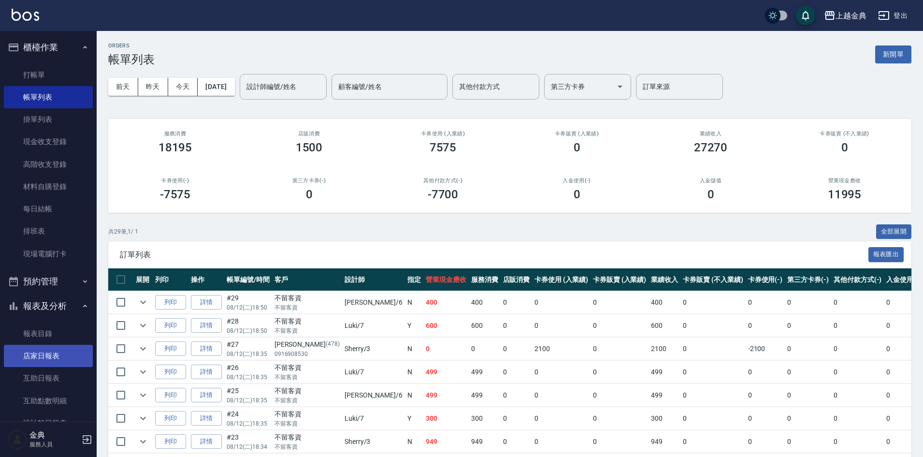
click at [42, 358] on link "店家日報表" at bounding box center [48, 356] width 89 height 22
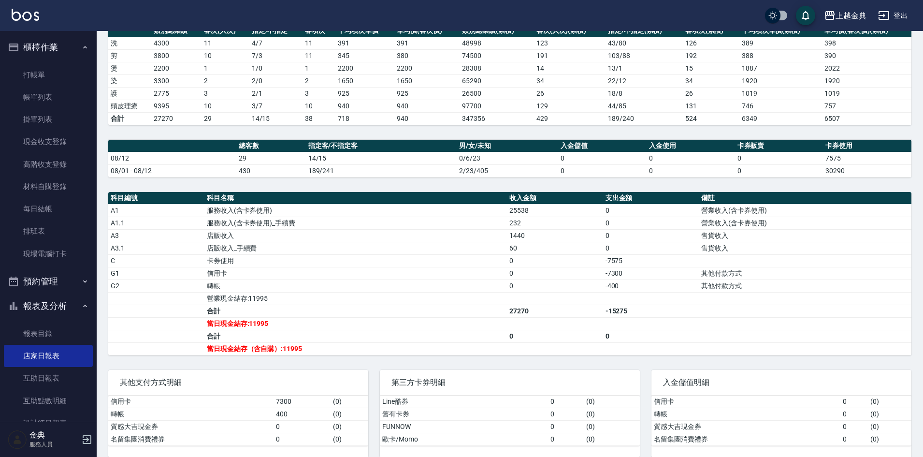
scroll to position [167, 0]
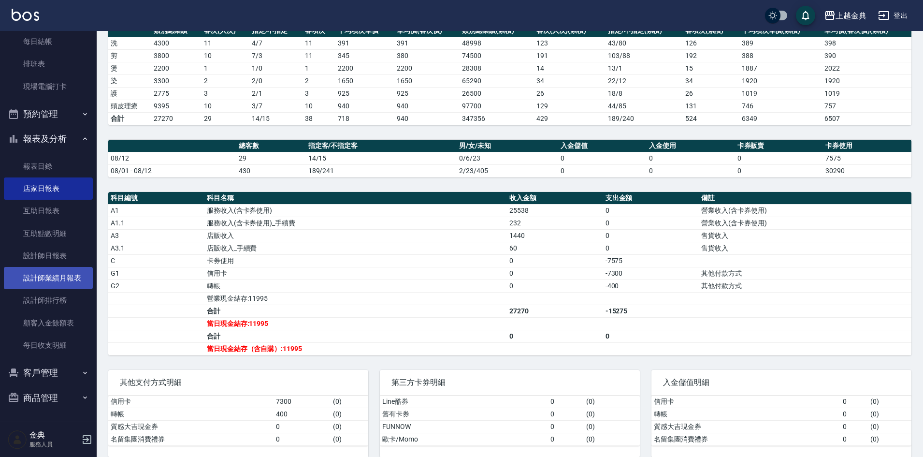
click at [48, 286] on link "設計師業績月報表" at bounding box center [48, 278] width 89 height 22
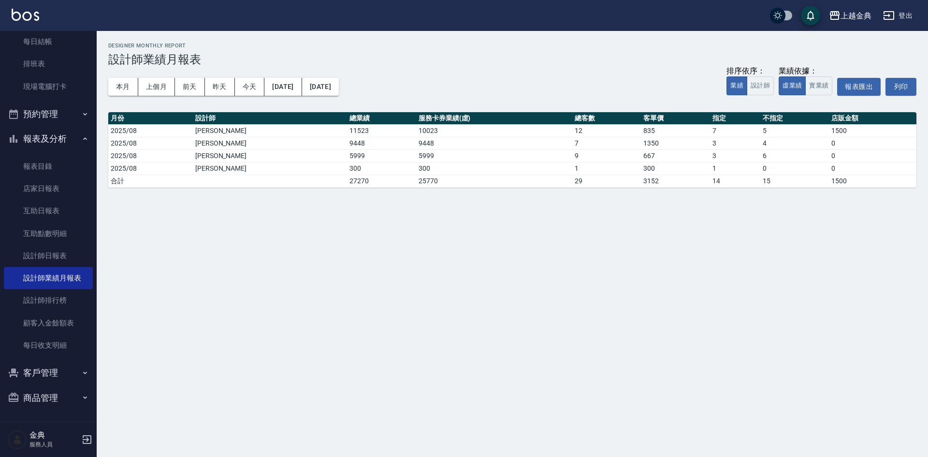
drag, startPoint x: 87, startPoint y: 317, endPoint x: 93, endPoint y: 368, distance: 51.6
drag, startPoint x: 93, startPoint y: 368, endPoint x: 54, endPoint y: 298, distance: 80.5
click at [54, 298] on link "設計師排行榜" at bounding box center [48, 300] width 89 height 22
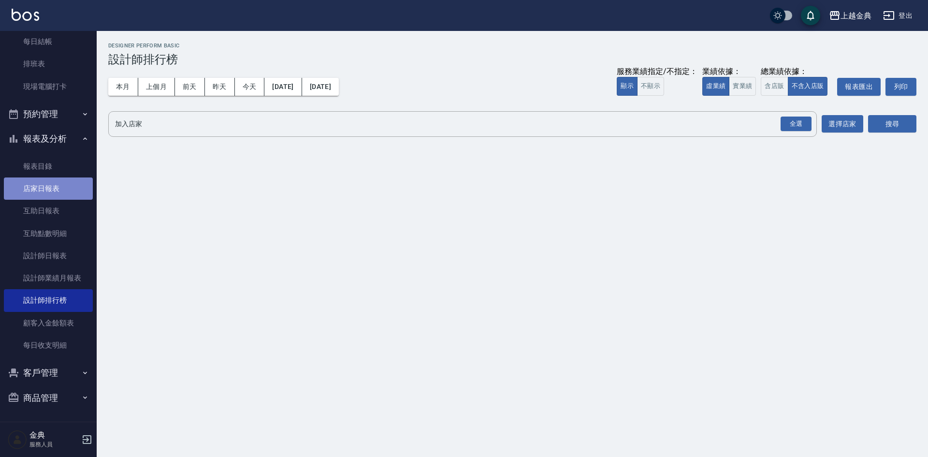
click at [60, 197] on link "店家日報表" at bounding box center [48, 188] width 89 height 22
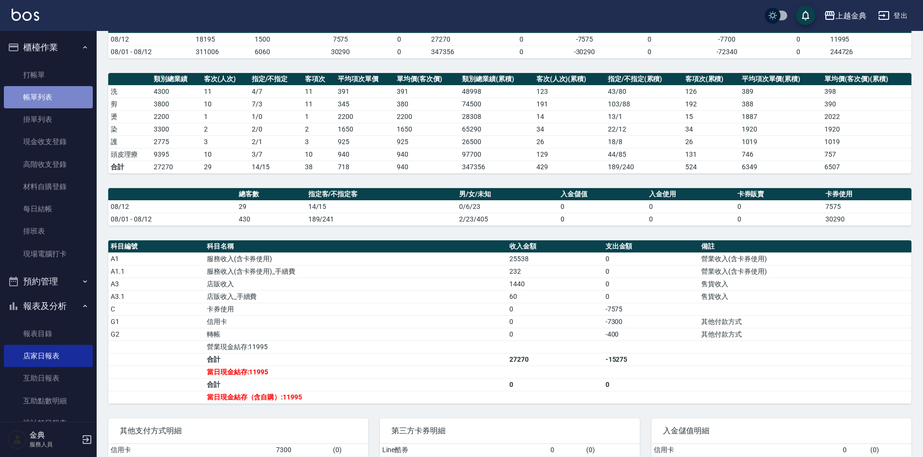
click at [57, 101] on link "帳單列表" at bounding box center [48, 97] width 89 height 22
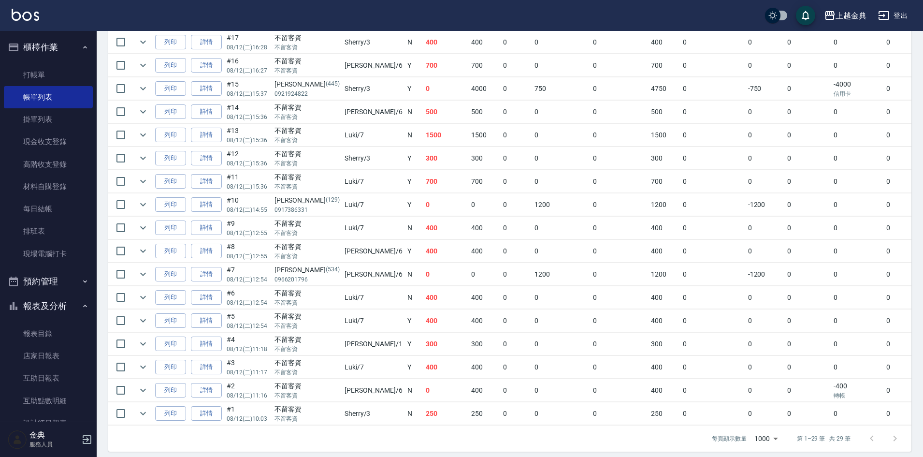
scroll to position [545, 0]
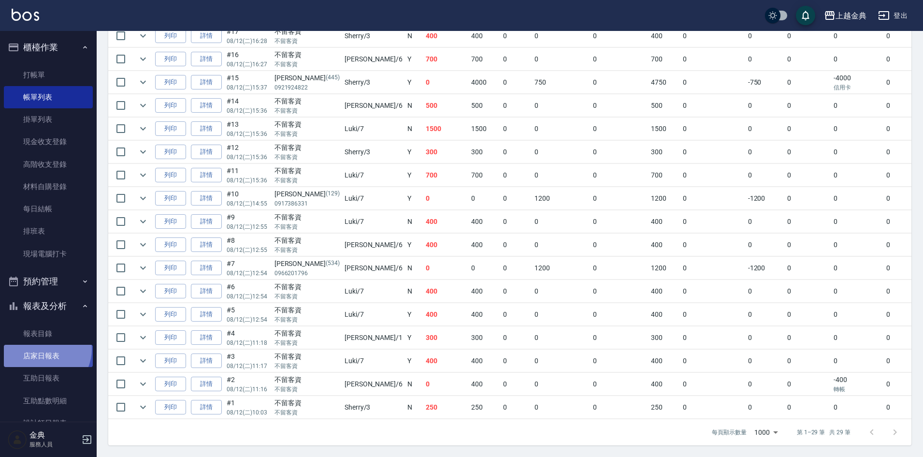
click at [43, 349] on link "店家日報表" at bounding box center [48, 356] width 89 height 22
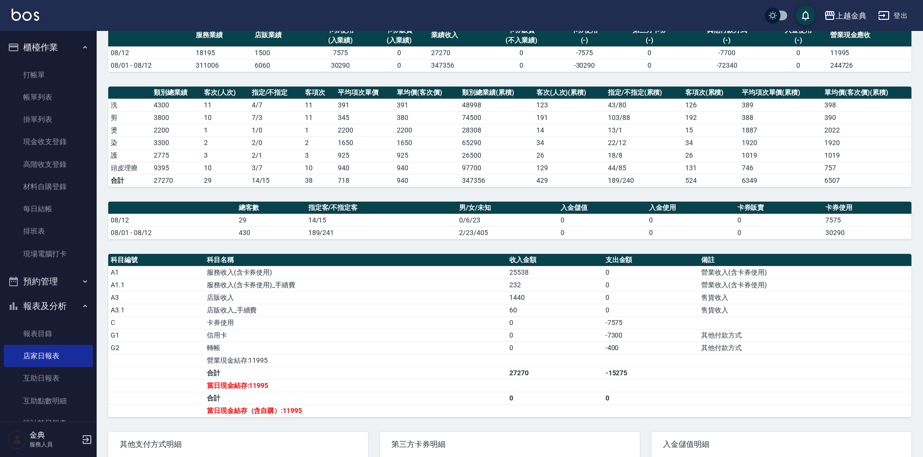
scroll to position [157, 0]
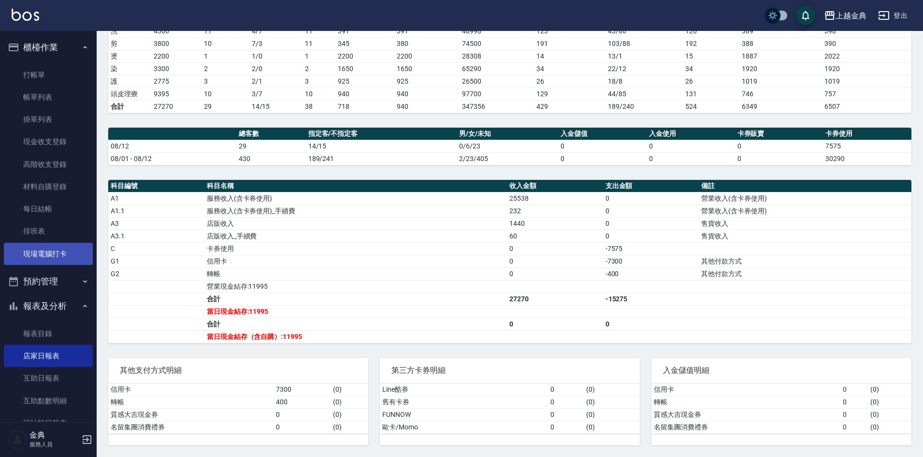
click at [49, 261] on link "現場電腦打卡" at bounding box center [48, 254] width 89 height 22
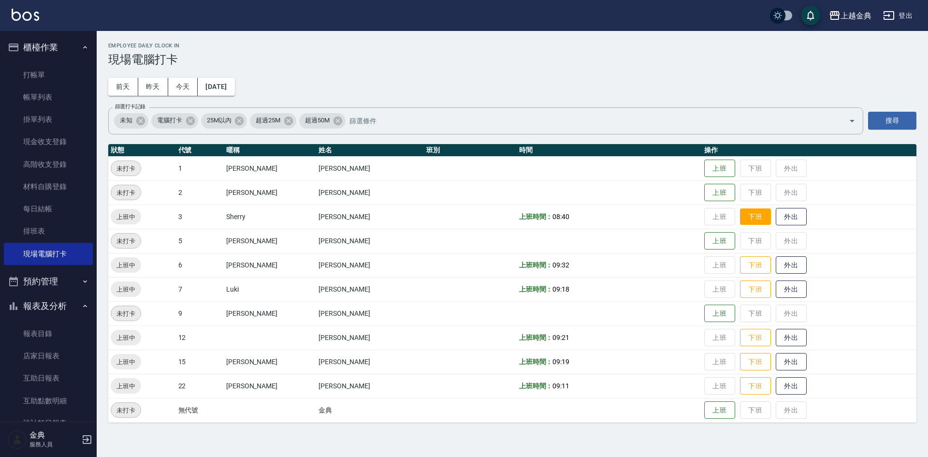
click at [743, 220] on button "下班" at bounding box center [755, 216] width 31 height 17
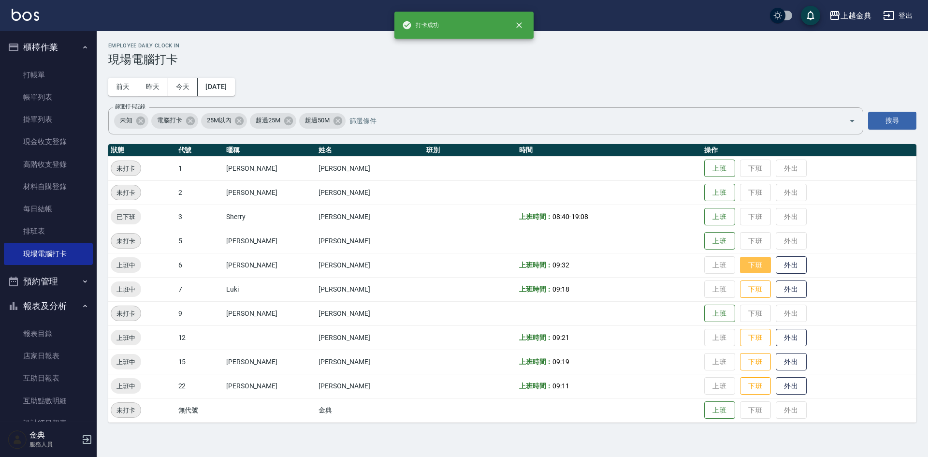
click at [743, 268] on button "下班" at bounding box center [755, 265] width 31 height 17
click at [746, 283] on button "下班" at bounding box center [755, 289] width 31 height 17
click at [741, 332] on button "下班" at bounding box center [755, 337] width 31 height 17
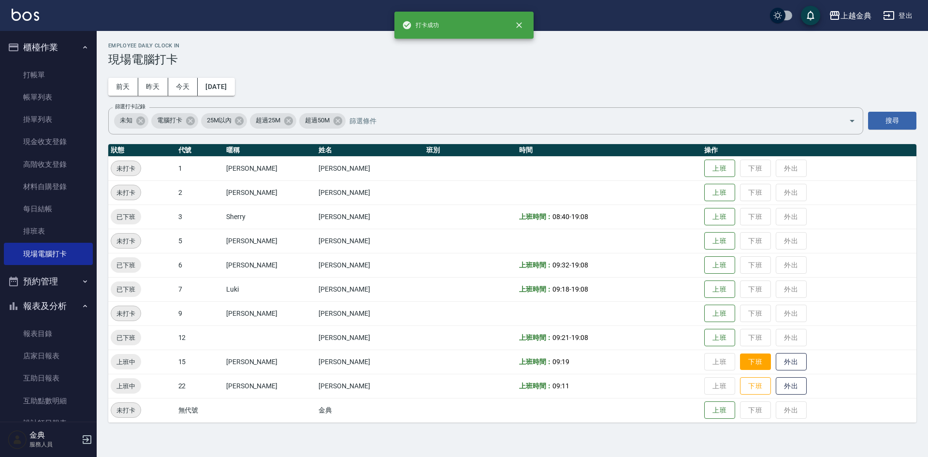
click at [743, 364] on button "下班" at bounding box center [755, 361] width 31 height 17
click at [743, 385] on button "下班" at bounding box center [755, 385] width 31 height 17
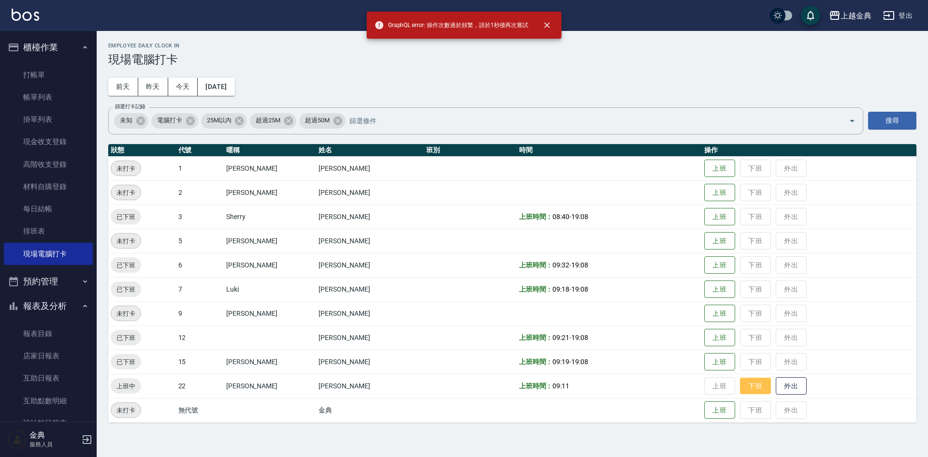
click at [740, 386] on button "下班" at bounding box center [755, 385] width 31 height 17
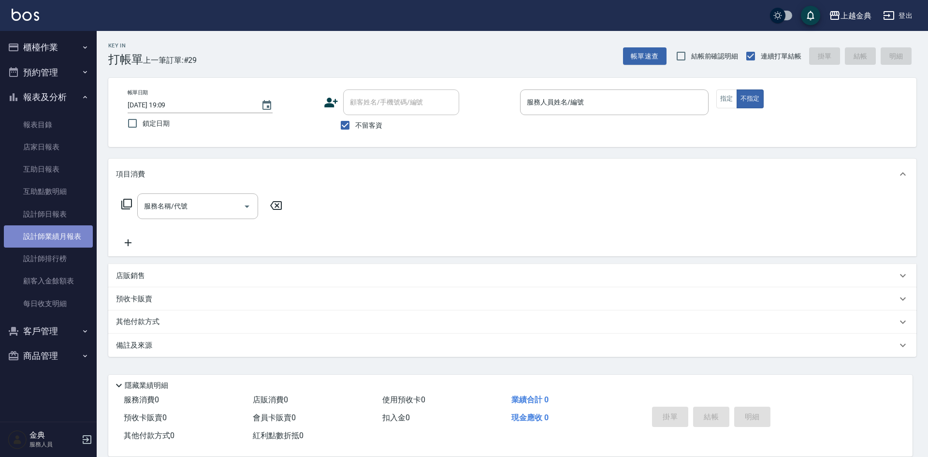
click at [72, 238] on link "設計師業績月報表" at bounding box center [48, 236] width 89 height 22
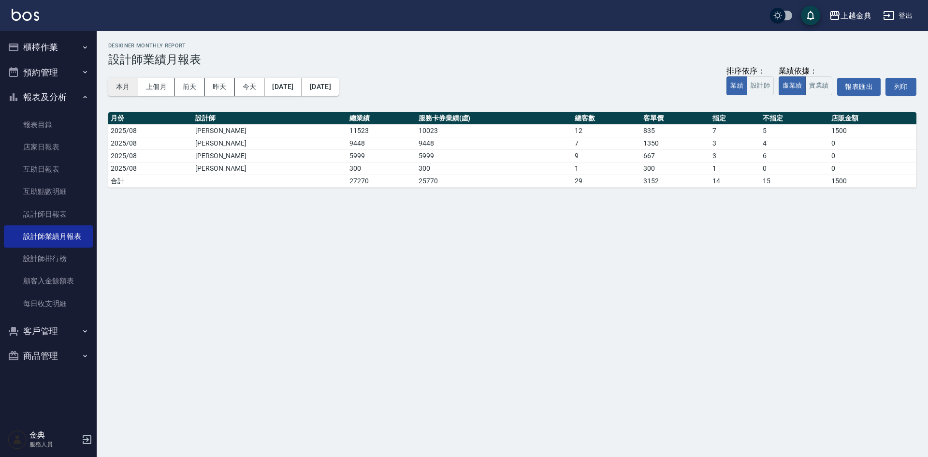
click at [123, 83] on button "本月" at bounding box center [123, 87] width 30 height 18
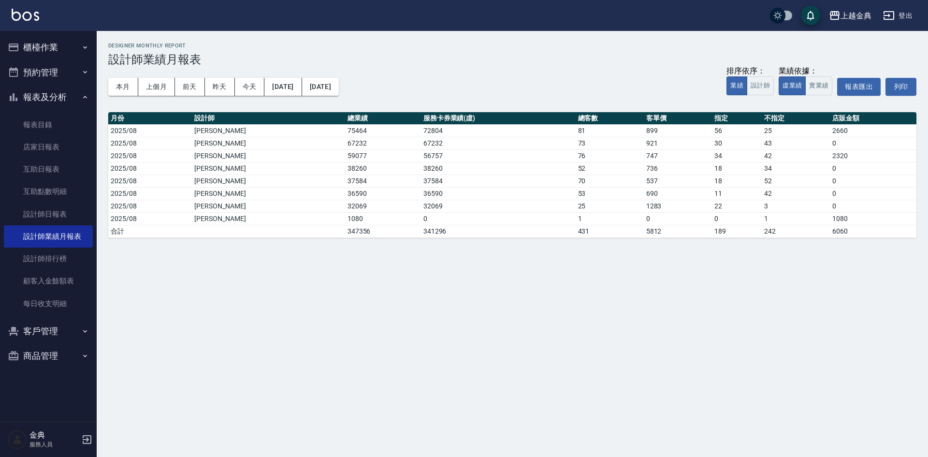
click at [225, 96] on div "本月 上個月 [DATE] [DATE] [DATE] [DATE] [DATE] 排序依序： 業績 設計師 業績依據： 虛業績 實業績 報表匯出 列印" at bounding box center [512, 86] width 808 height 41
click at [225, 90] on button "昨天" at bounding box center [220, 87] width 30 height 18
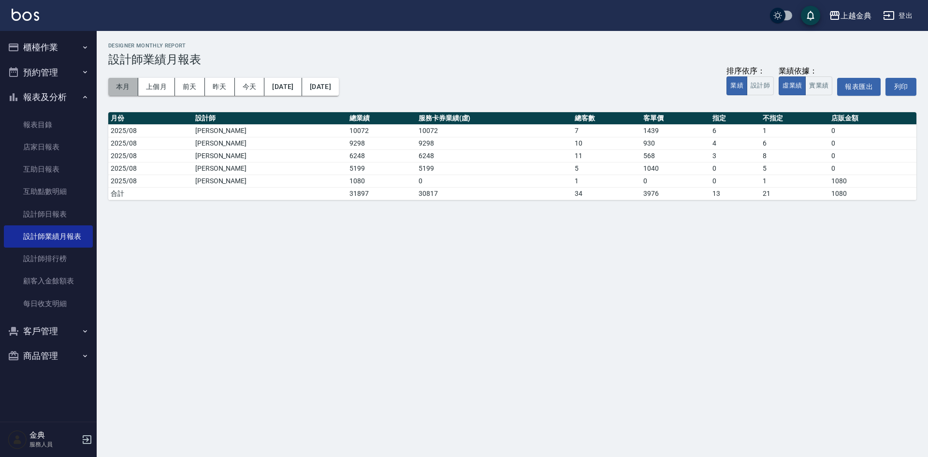
click at [125, 82] on button "本月" at bounding box center [123, 87] width 30 height 18
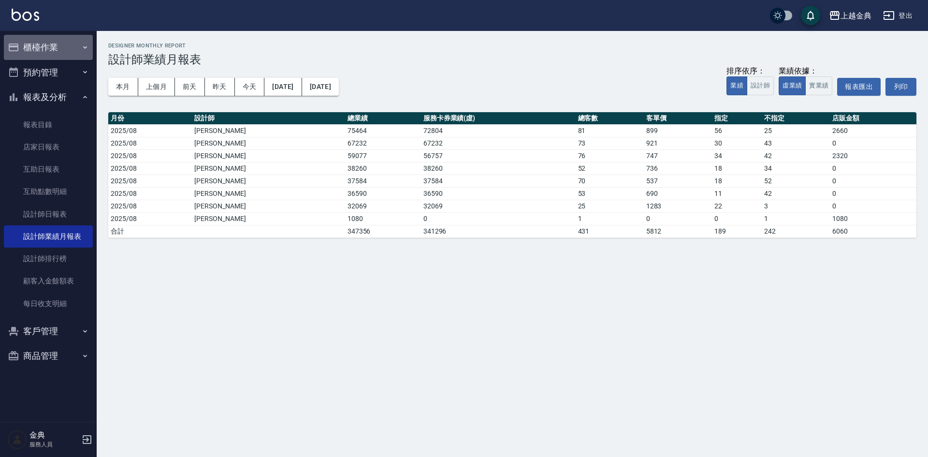
click at [35, 58] on button "櫃檯作業" at bounding box center [48, 47] width 89 height 25
